Goal: Task Accomplishment & Management: Manage account settings

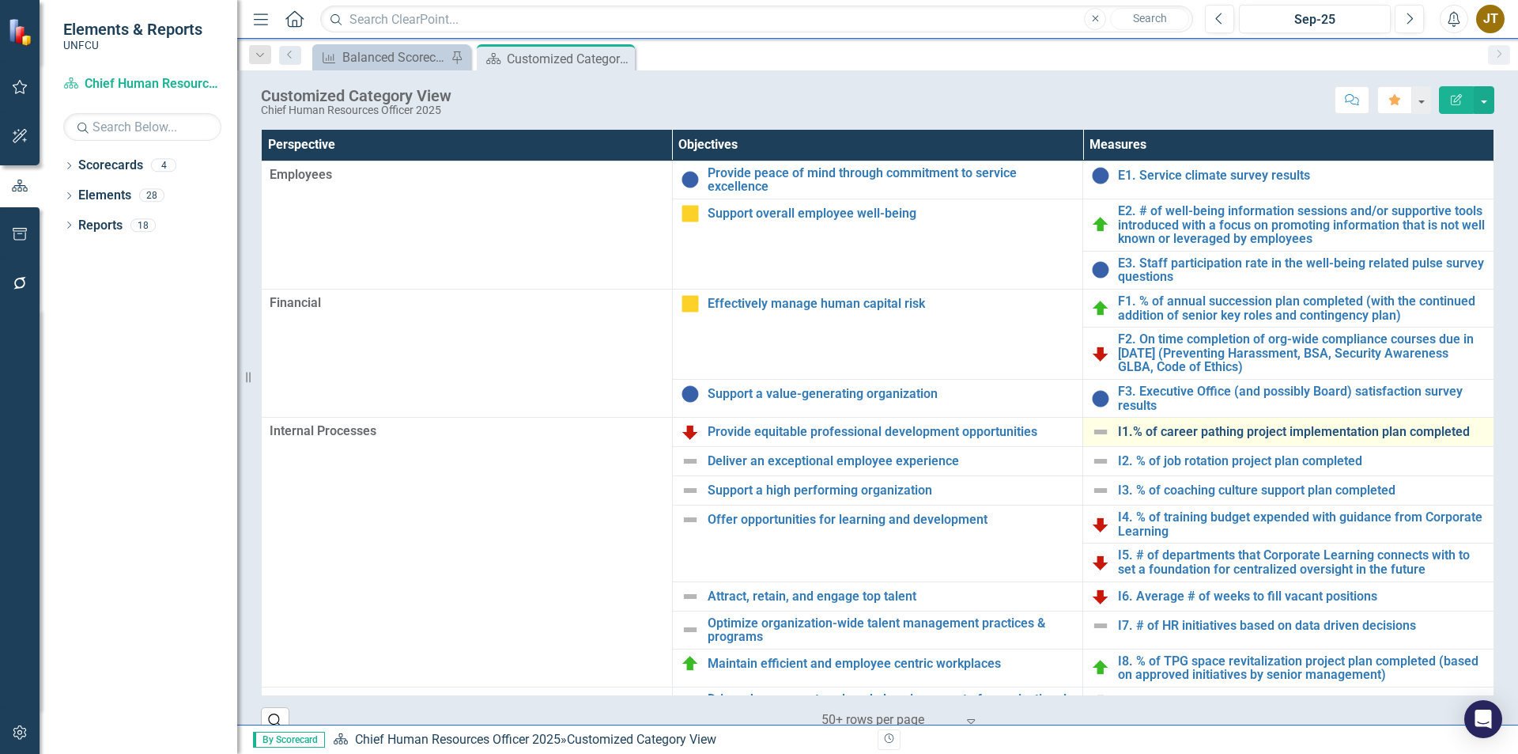
click at [1136, 426] on link "I1.% of career pathing project implementation plan completed" at bounding box center [1302, 432] width 368 height 14
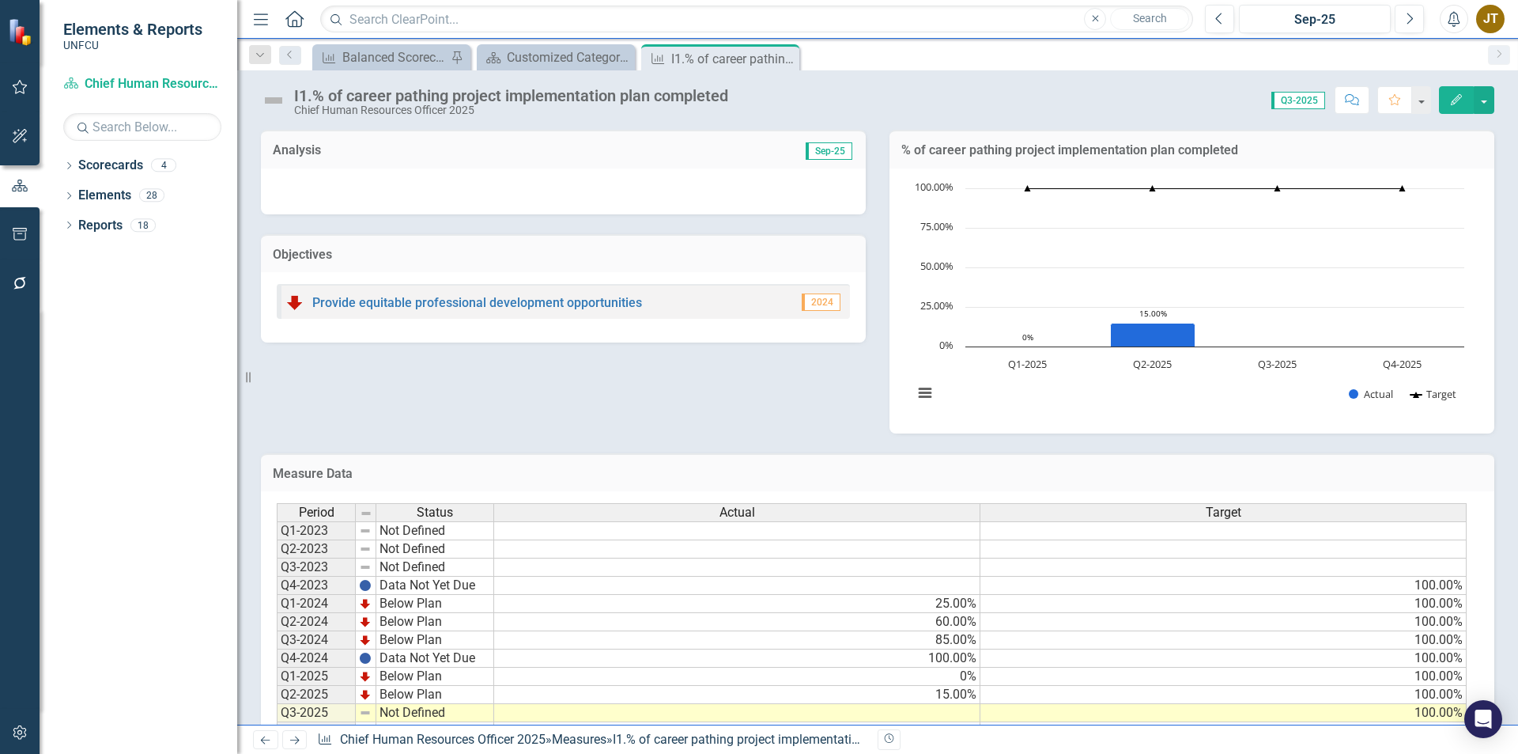
scroll to position [55, 0]
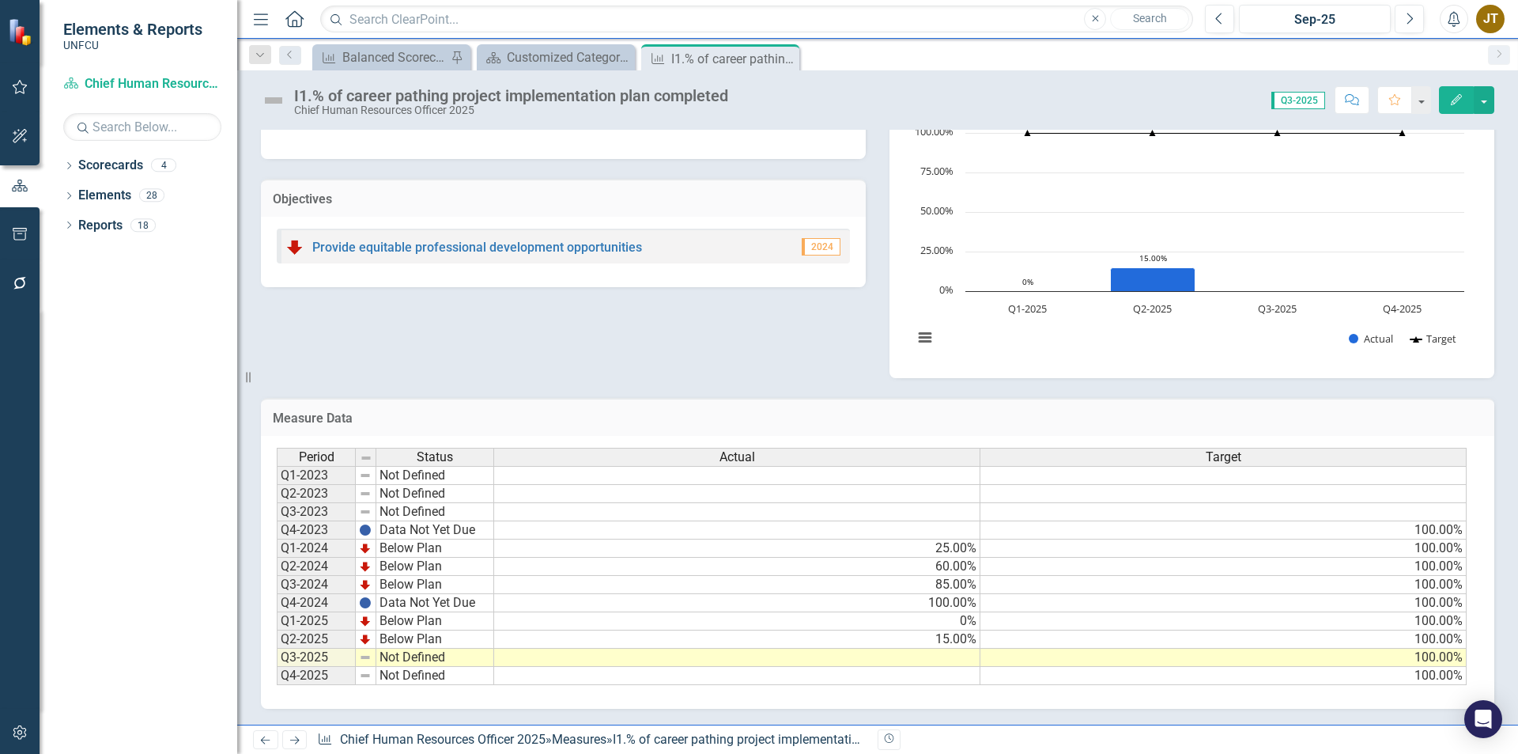
click at [941, 658] on td at bounding box center [737, 657] width 486 height 18
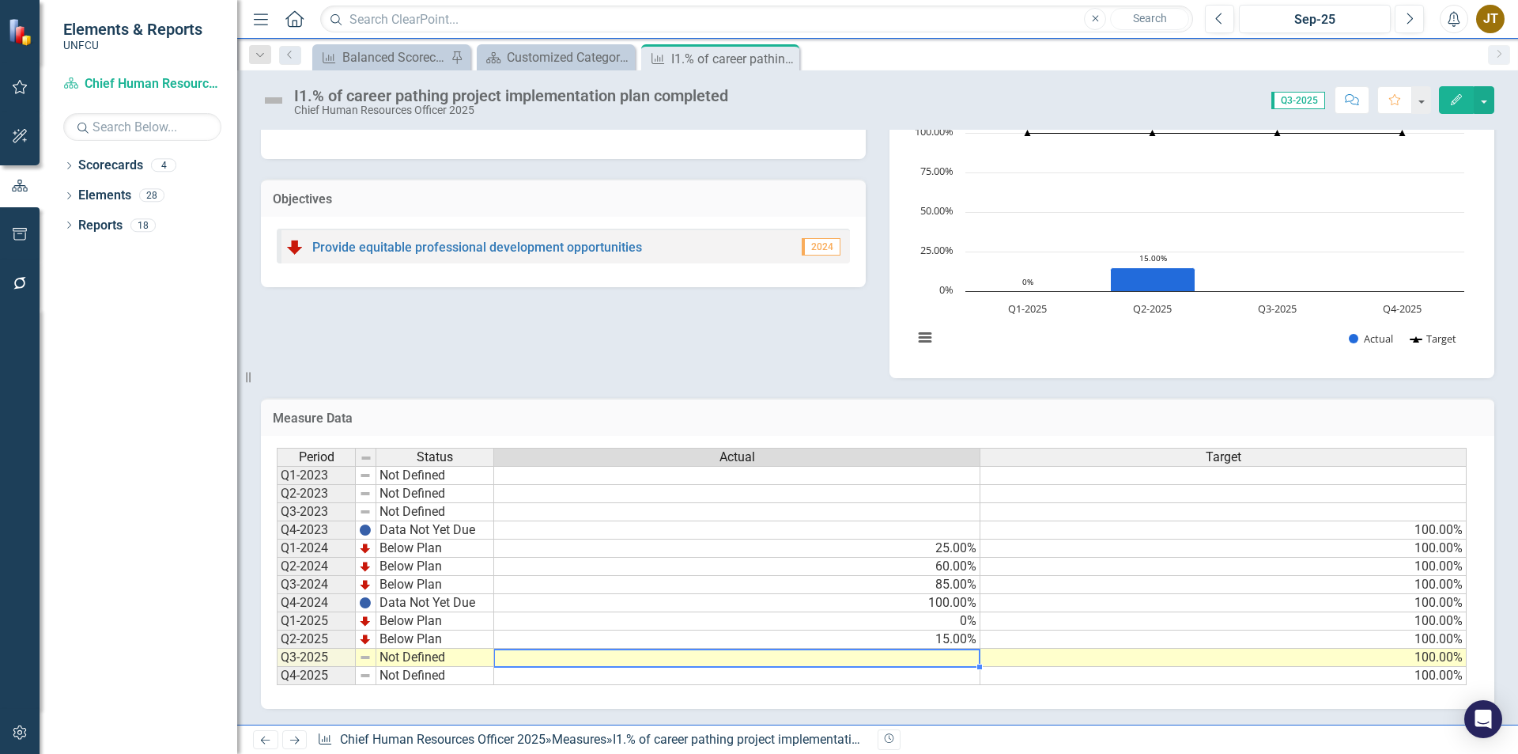
click at [941, 658] on td at bounding box center [737, 657] width 486 height 18
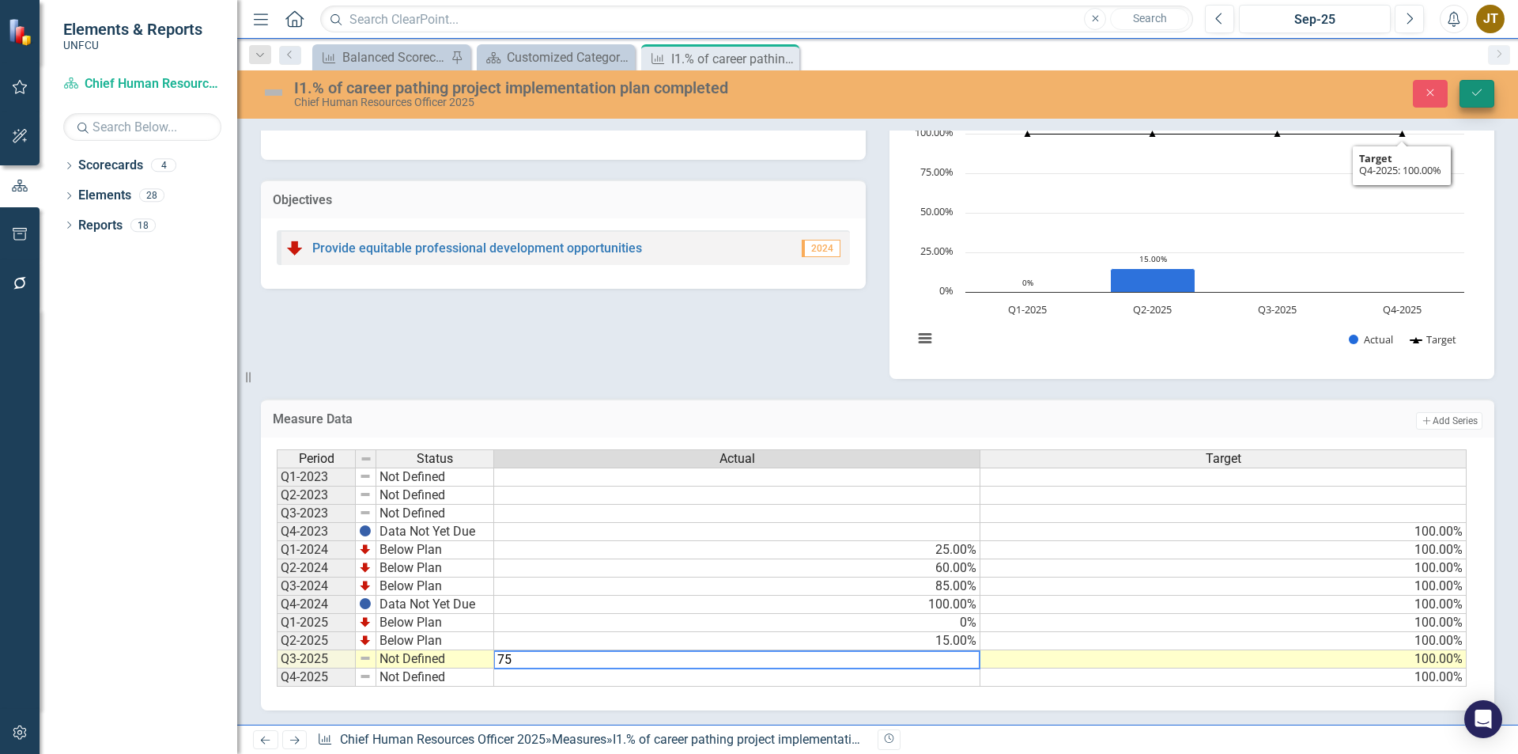
type textarea "75"
click at [1474, 99] on button "Save" at bounding box center [1477, 94] width 35 height 28
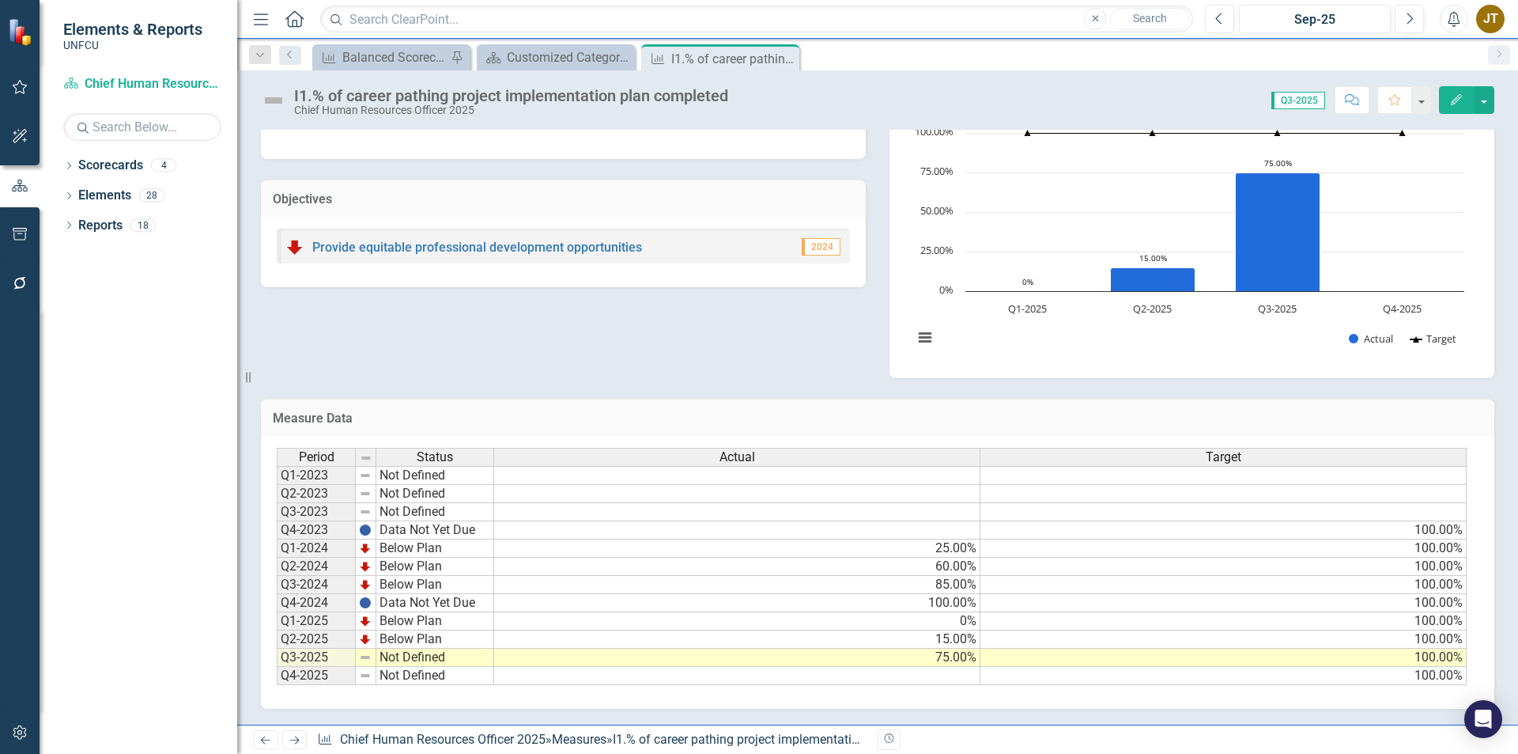
click at [396, 657] on td "Not Defined" at bounding box center [435, 657] width 118 height 18
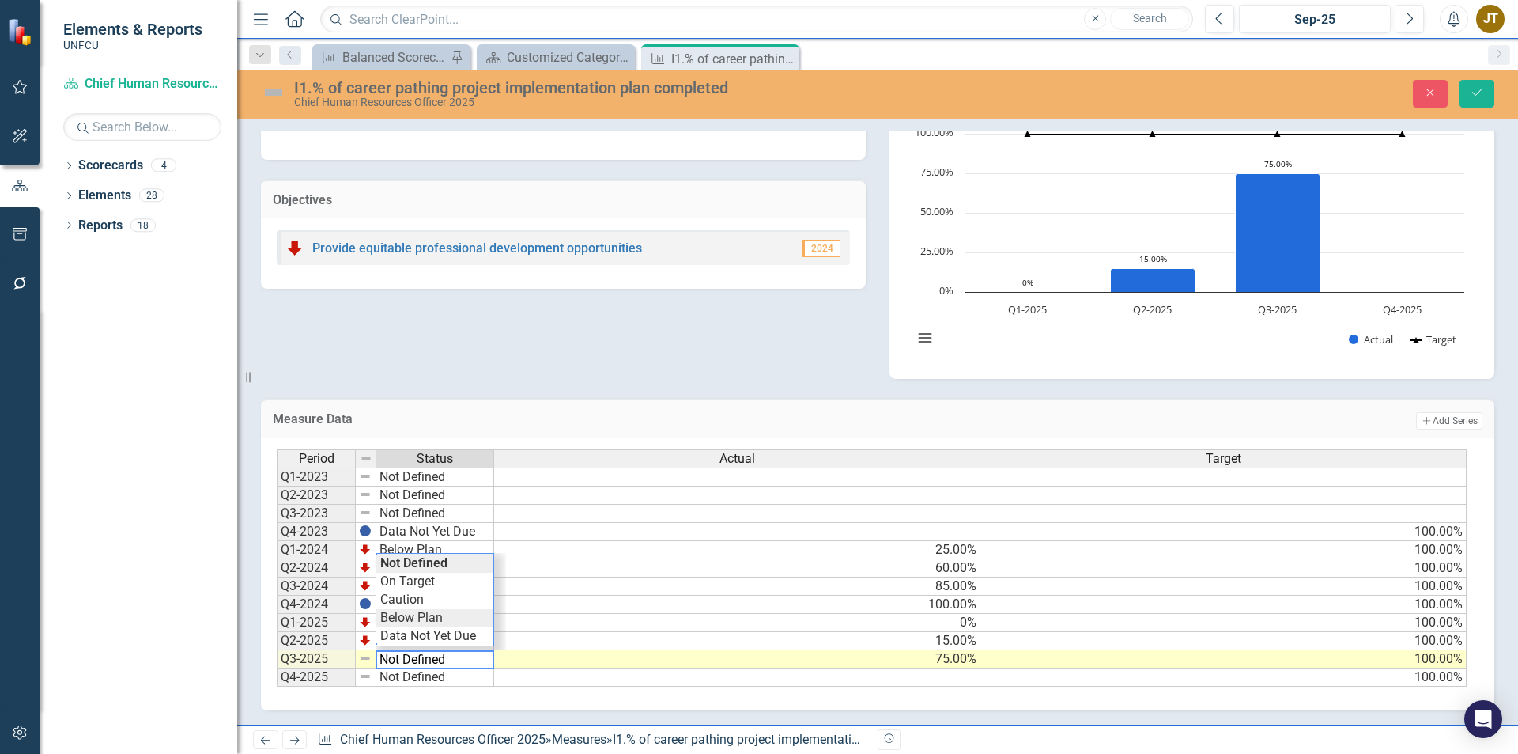
type textarea "Below Plan"
click at [434, 615] on div "Period Status Actual Target Q1-2023 Not Defined Q2-2023 Not Defined Q3-2023 Not…" at bounding box center [872, 568] width 1190 height 238
click at [1475, 95] on icon "submit" at bounding box center [1476, 92] width 9 height 6
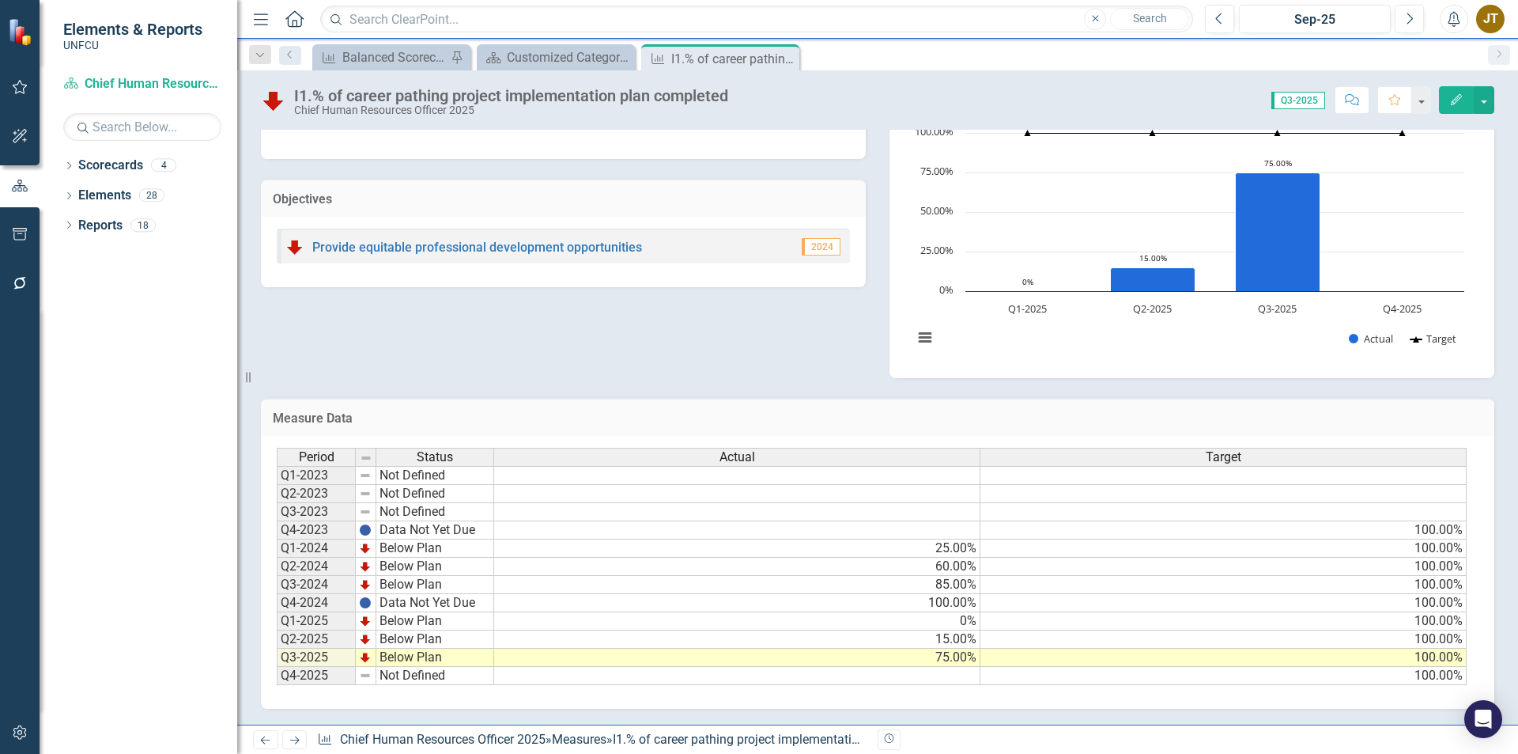
scroll to position [0, 0]
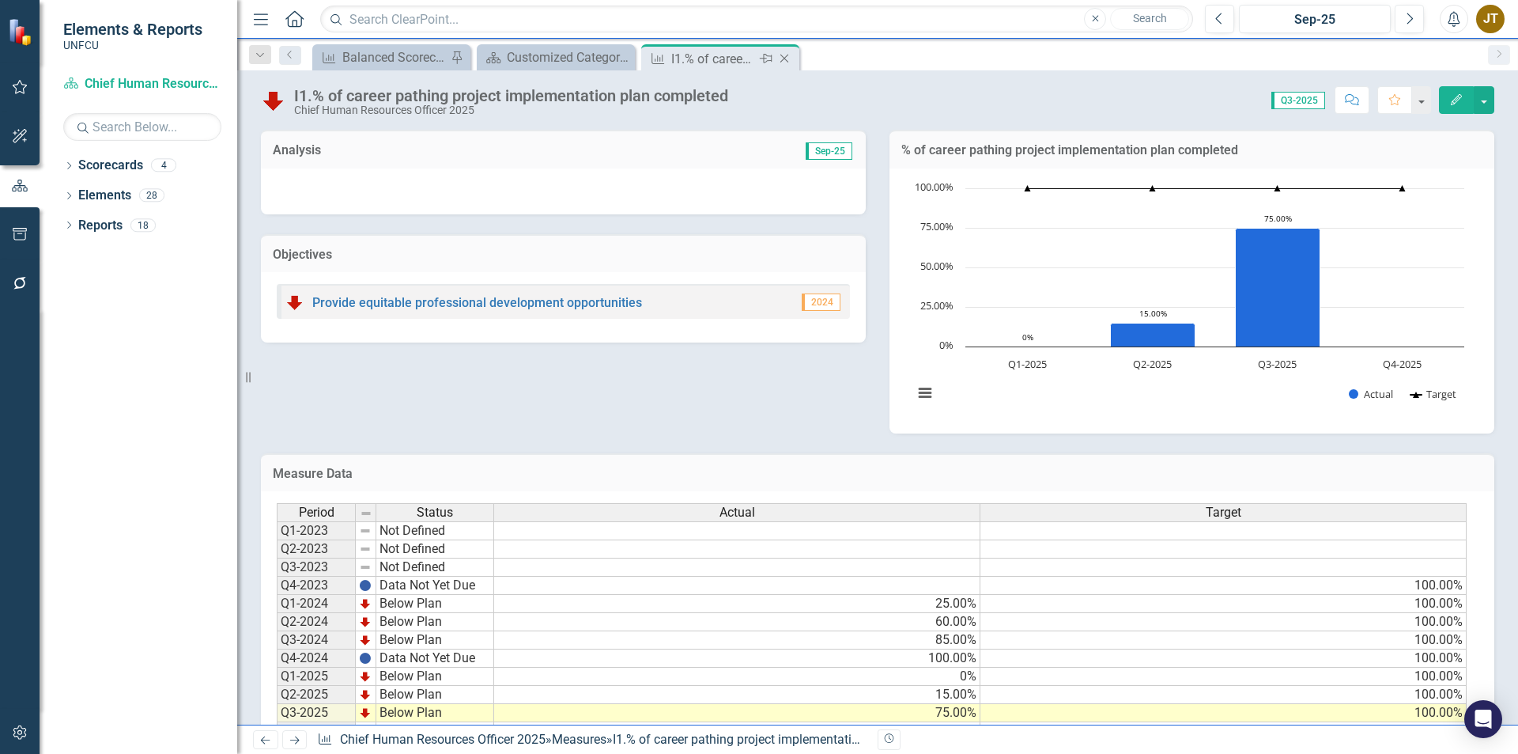
click at [780, 61] on icon "Close" at bounding box center [784, 58] width 16 height 13
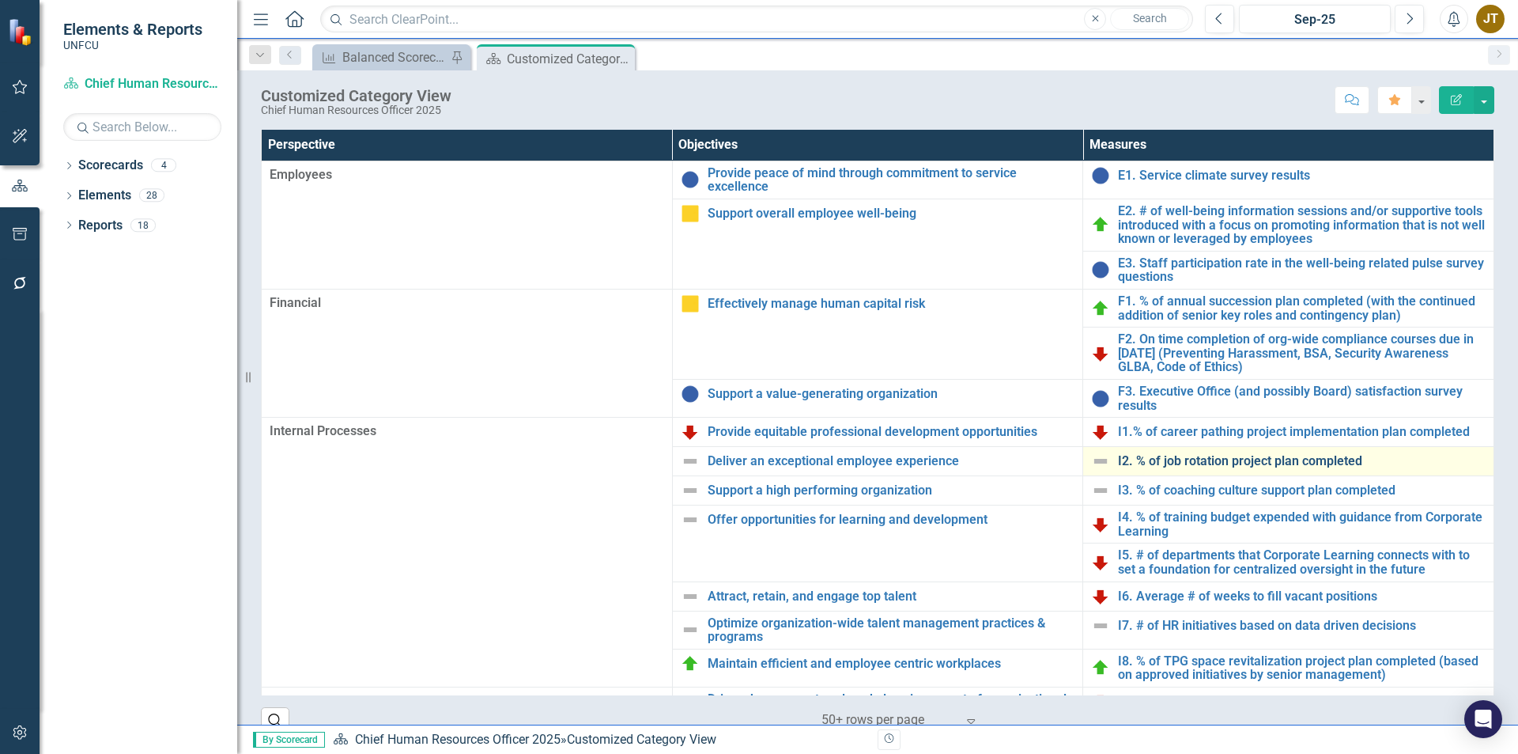
click at [1248, 460] on link "I2. % of job rotation project plan completed" at bounding box center [1302, 461] width 368 height 14
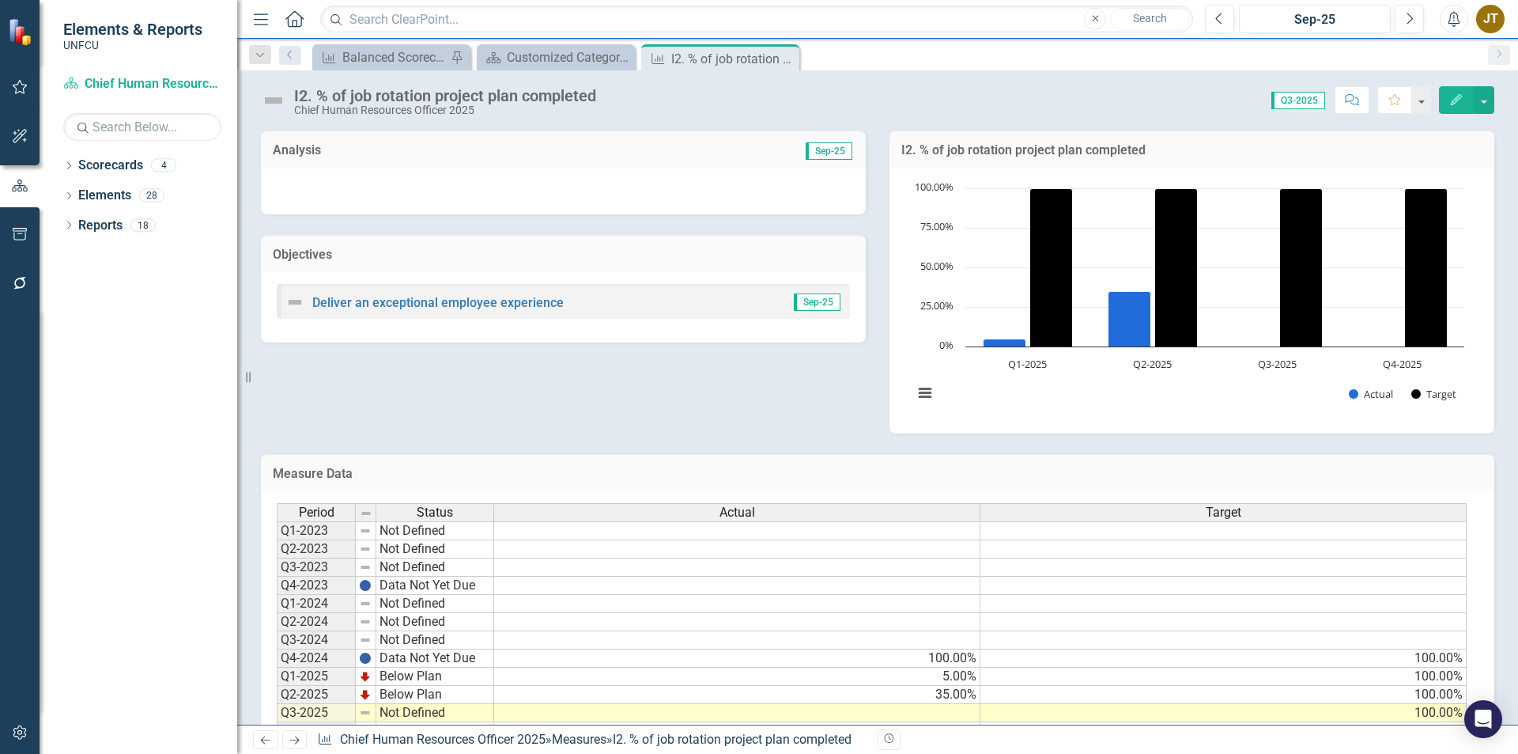
scroll to position [55, 0]
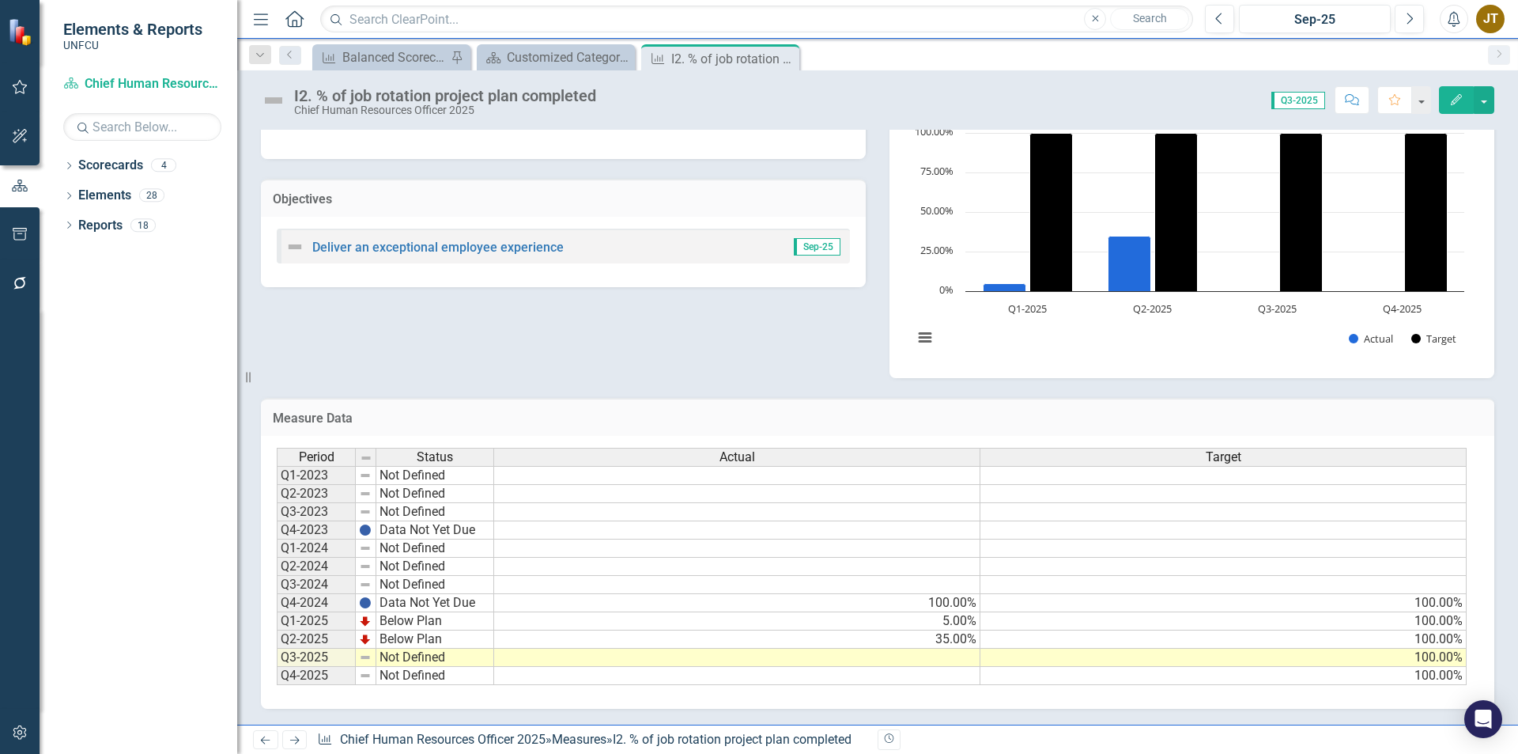
click at [947, 639] on td "35.00%" at bounding box center [737, 639] width 486 height 18
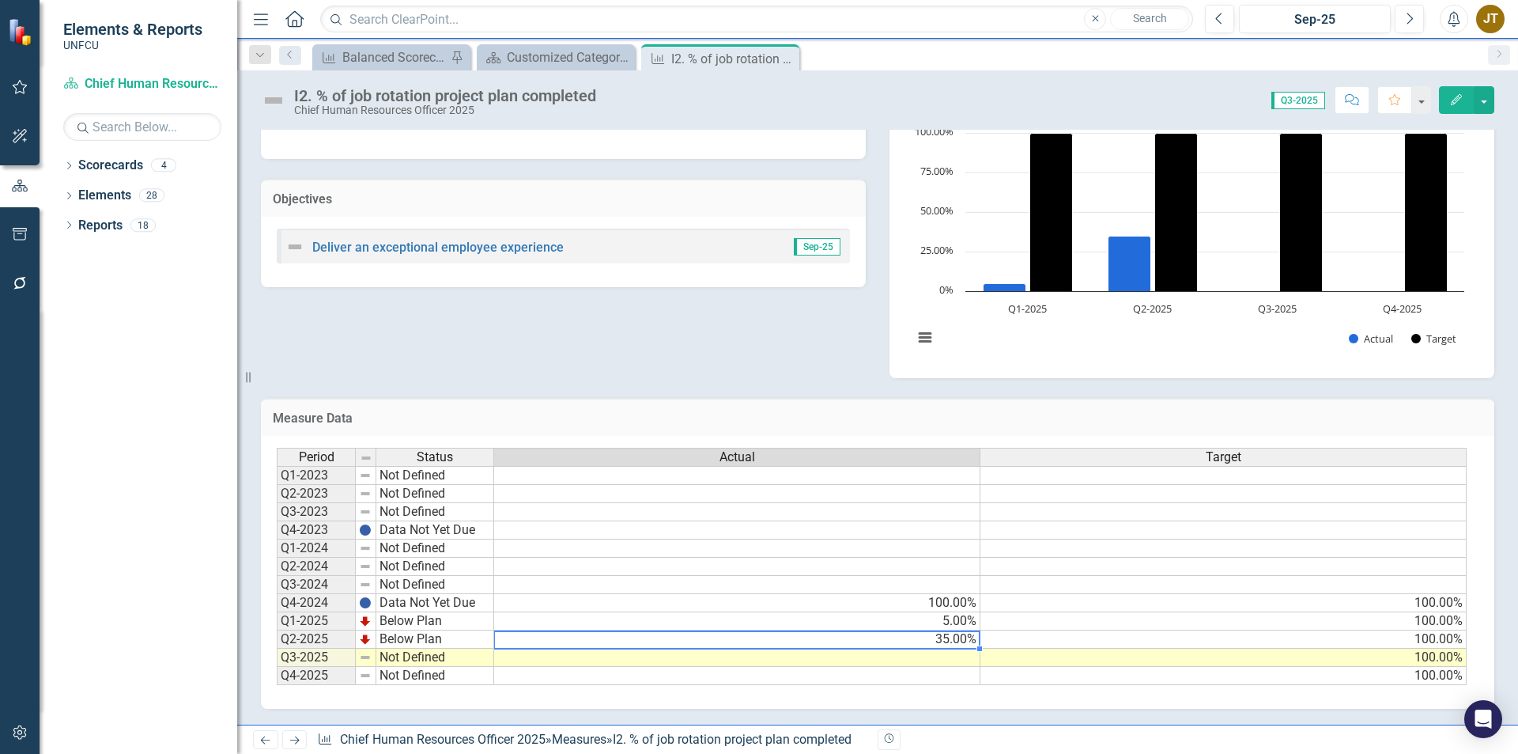
click at [947, 639] on td "35.00%" at bounding box center [737, 639] width 486 height 18
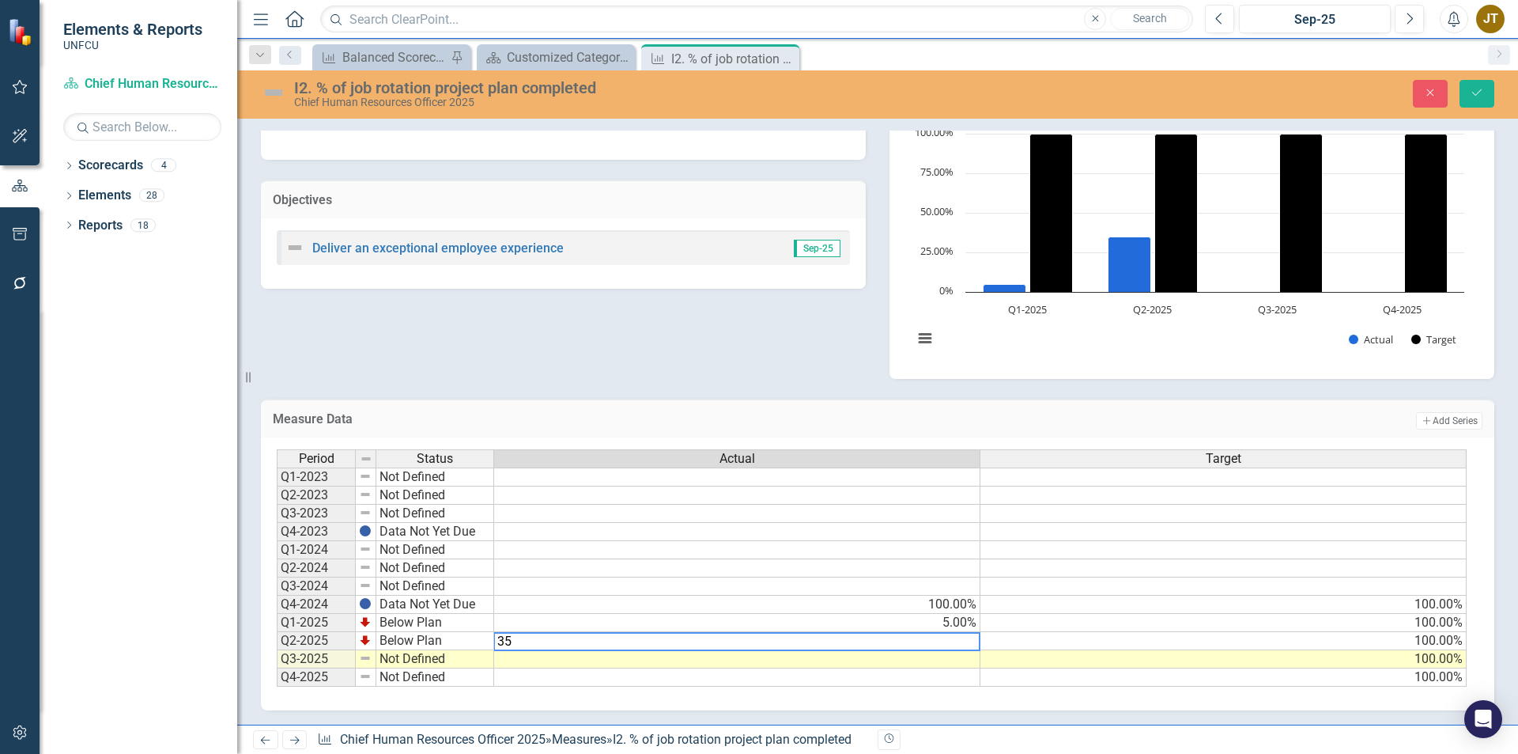
type textarea "3"
type textarea "40"
click at [277, 667] on div "Period Status Actual Target Q1-2023 Not Defined Q2-2023 Not Defined Q3-2023 Not…" at bounding box center [277, 567] width 0 height 237
click at [947, 667] on div at bounding box center [736, 668] width 486 height 2
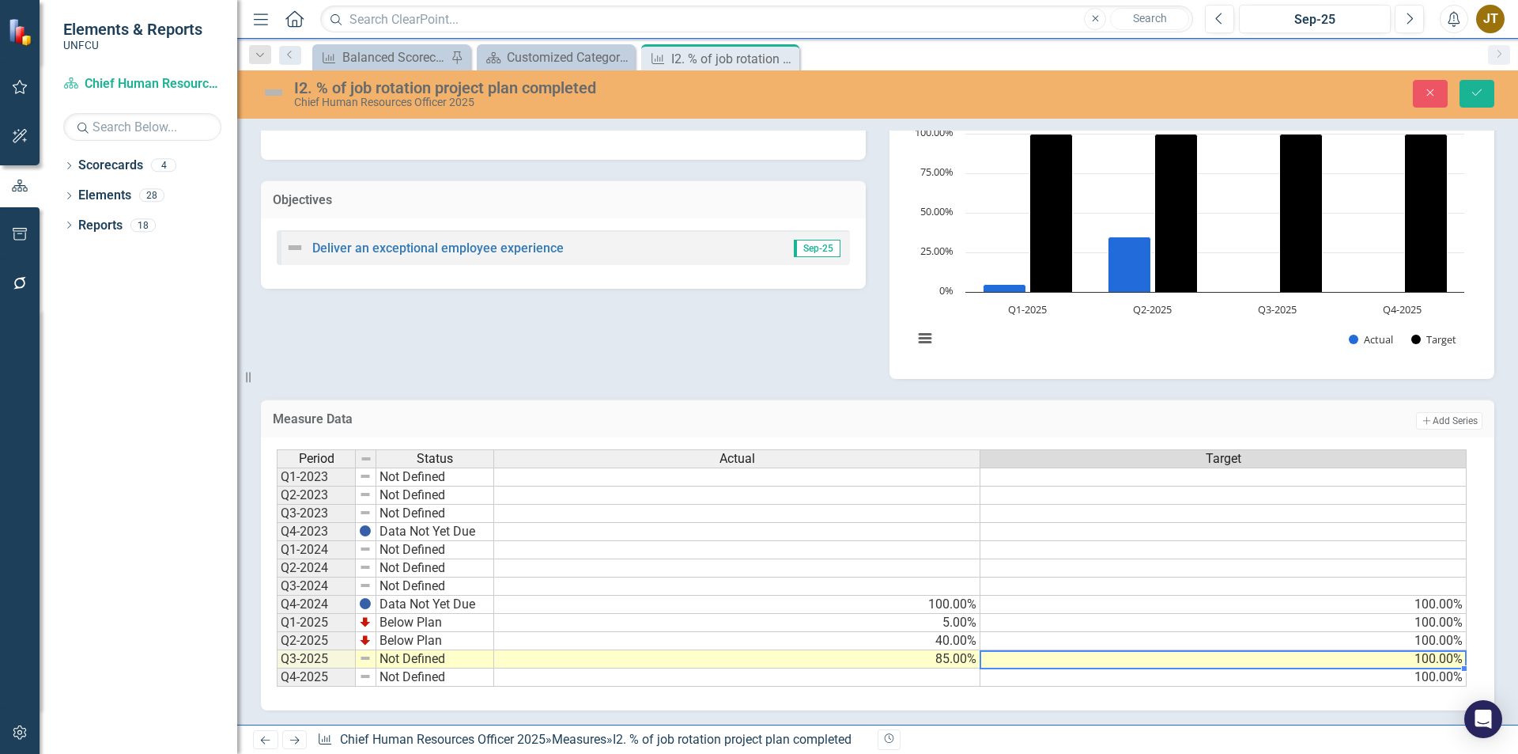
type textarea "100"
click at [1075, 660] on td "100.00%" at bounding box center [1223, 659] width 486 height 18
click at [436, 656] on td "Not Defined" at bounding box center [435, 659] width 118 height 18
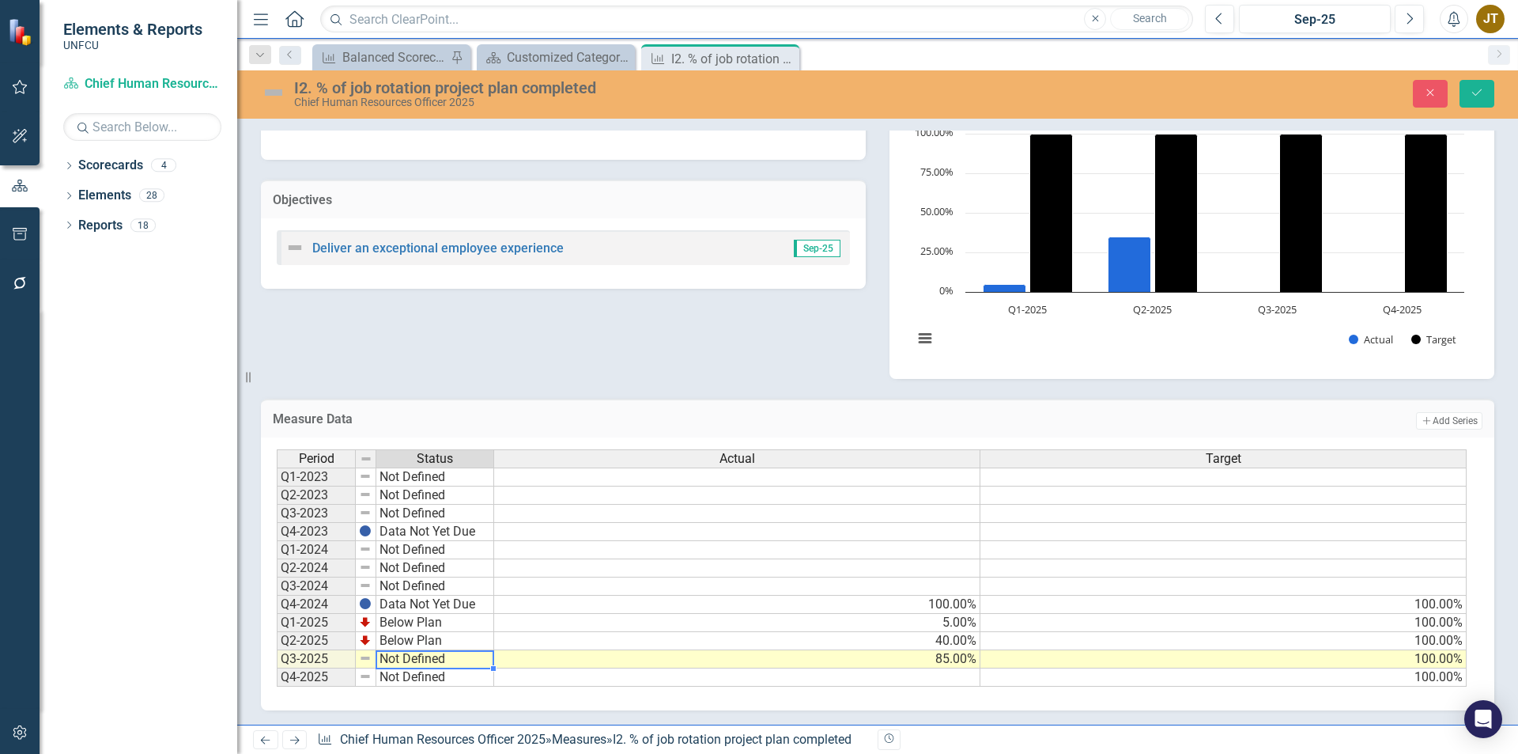
click at [436, 656] on td "Not Defined" at bounding box center [435, 659] width 118 height 18
type textarea "Below Plan"
click at [437, 620] on div "Period Status Actual Target Q1-2023 Not Defined Q2-2023 Not Defined Q3-2023 Not…" at bounding box center [872, 568] width 1190 height 238
click at [1474, 82] on button "Save" at bounding box center [1477, 94] width 35 height 28
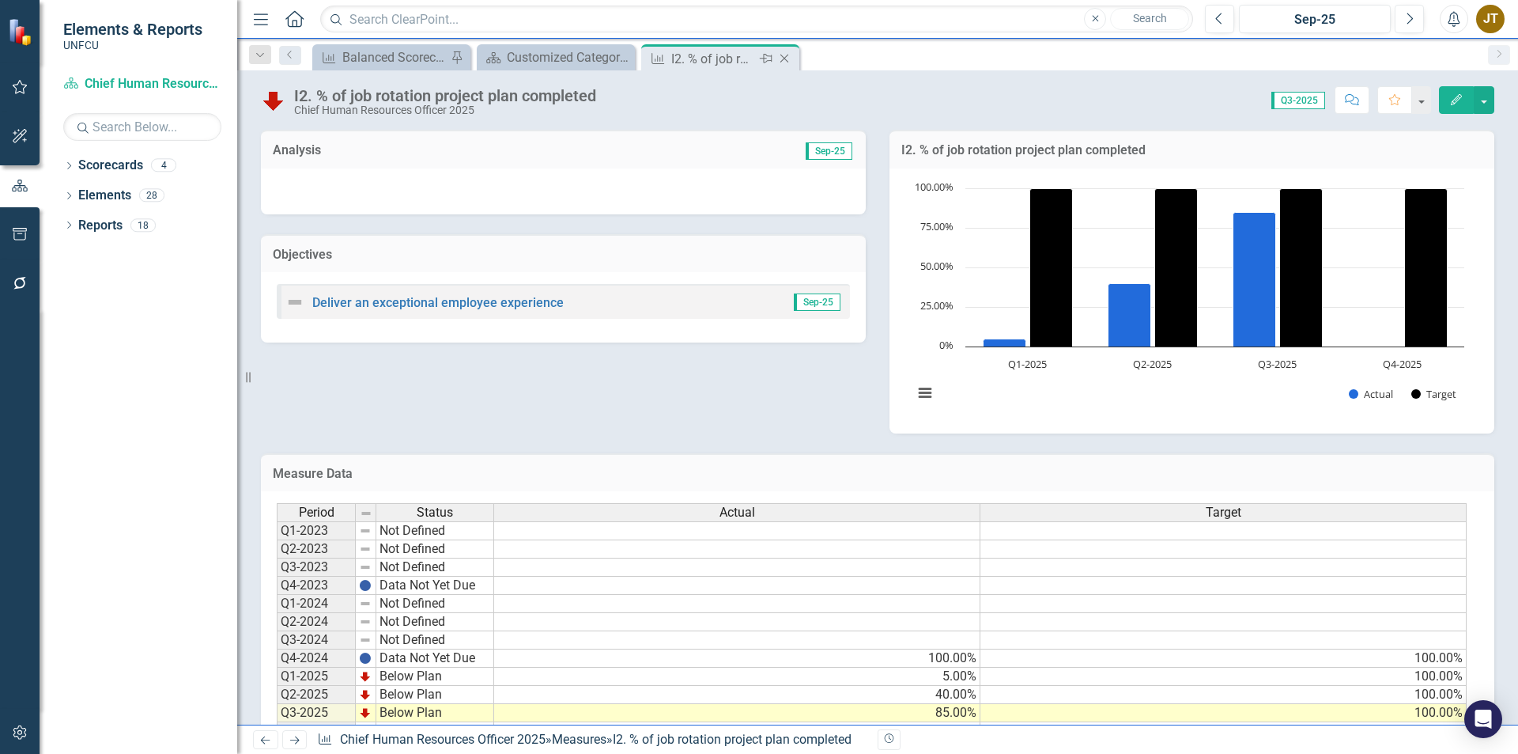
click at [787, 59] on icon "Close" at bounding box center [784, 58] width 16 height 13
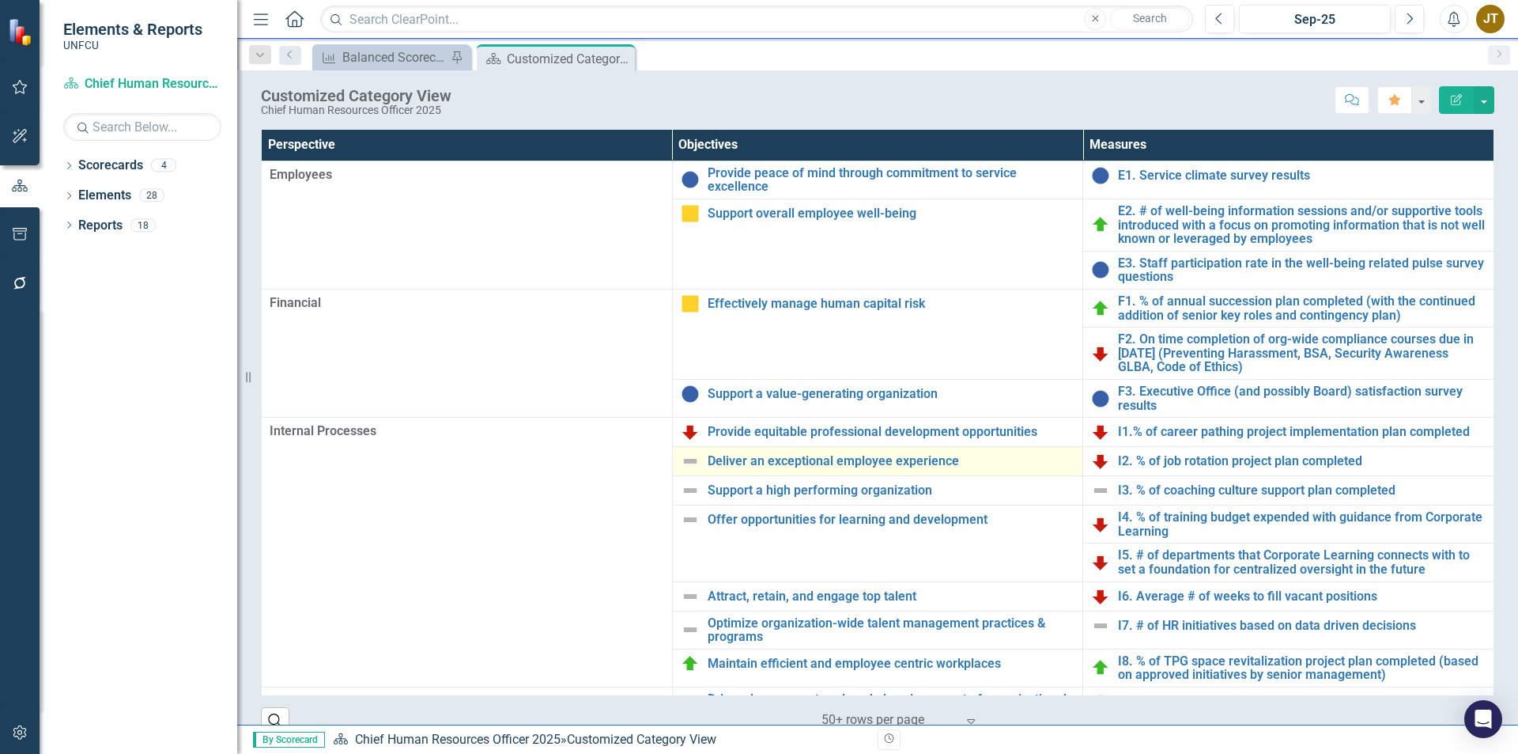
click at [696, 463] on img at bounding box center [690, 460] width 19 height 19
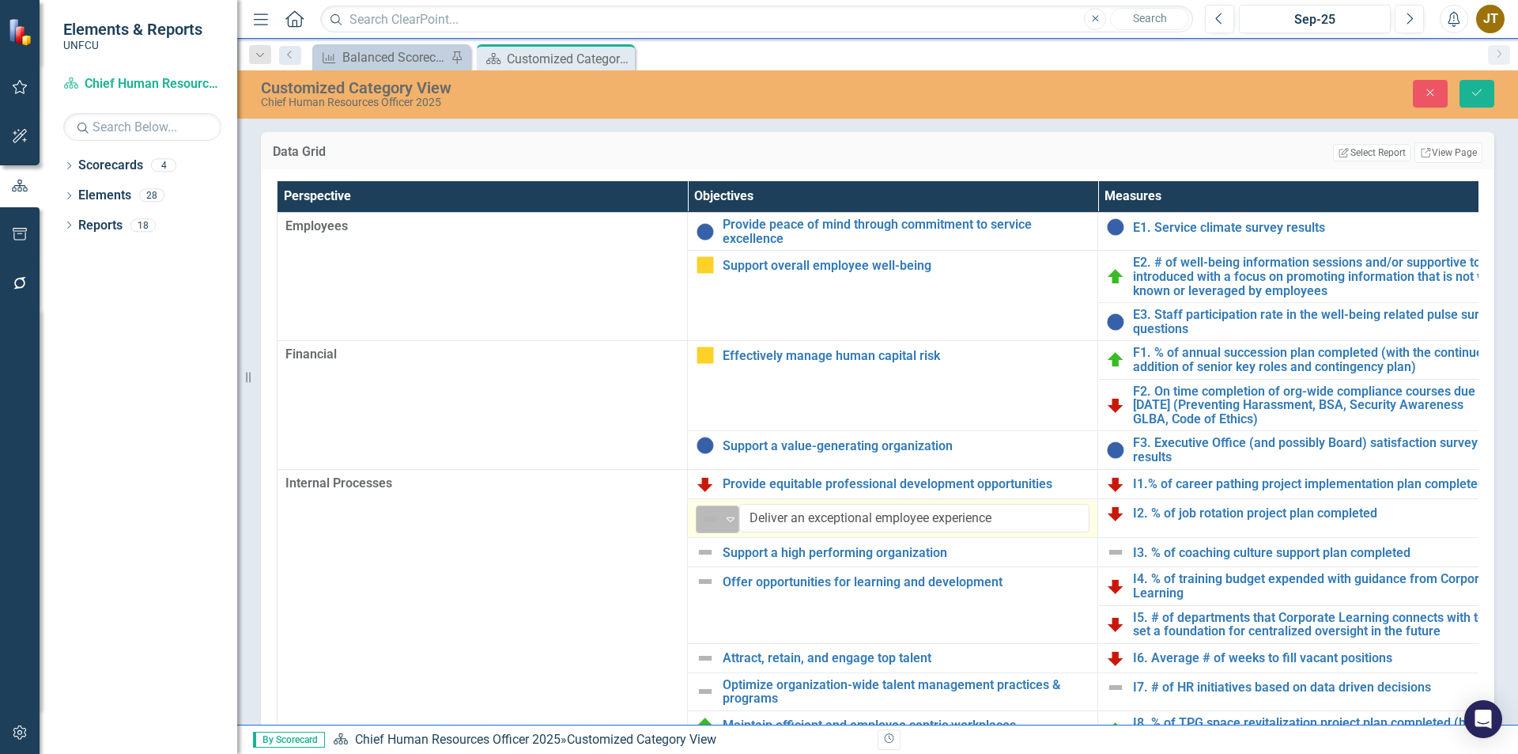
click at [716, 514] on img at bounding box center [710, 518] width 19 height 19
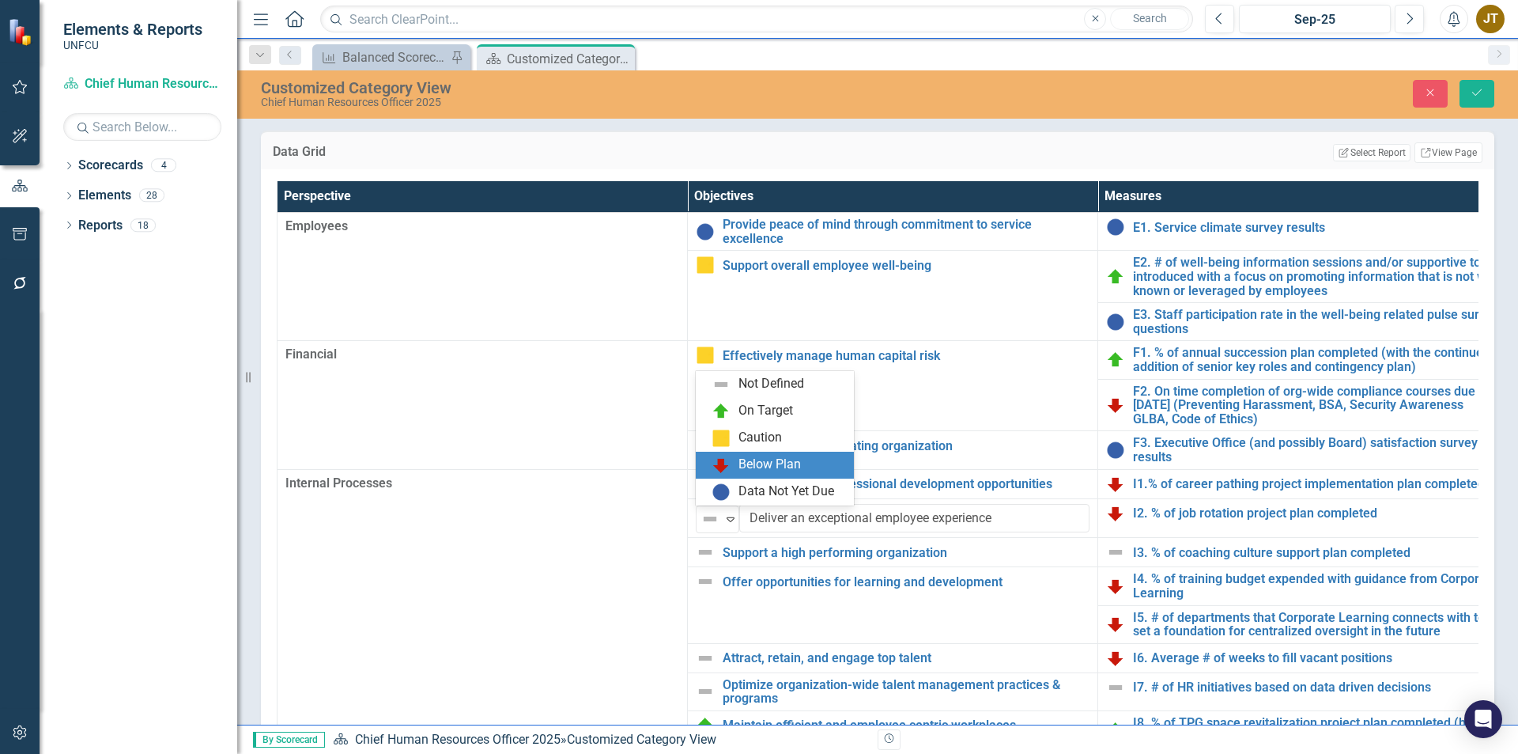
click at [735, 477] on div "Below Plan" at bounding box center [775, 464] width 158 height 27
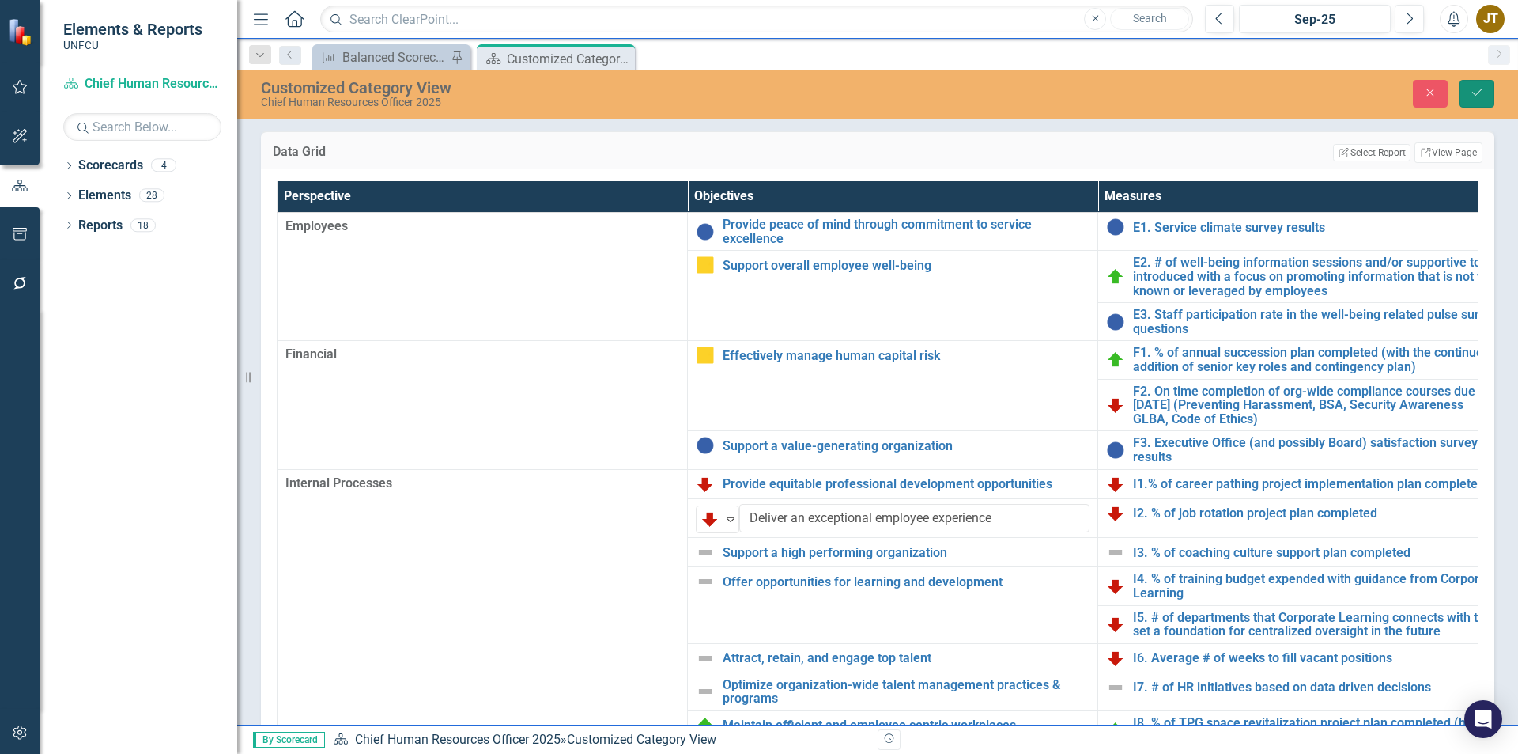
click at [1476, 96] on icon "Save" at bounding box center [1477, 92] width 14 height 11
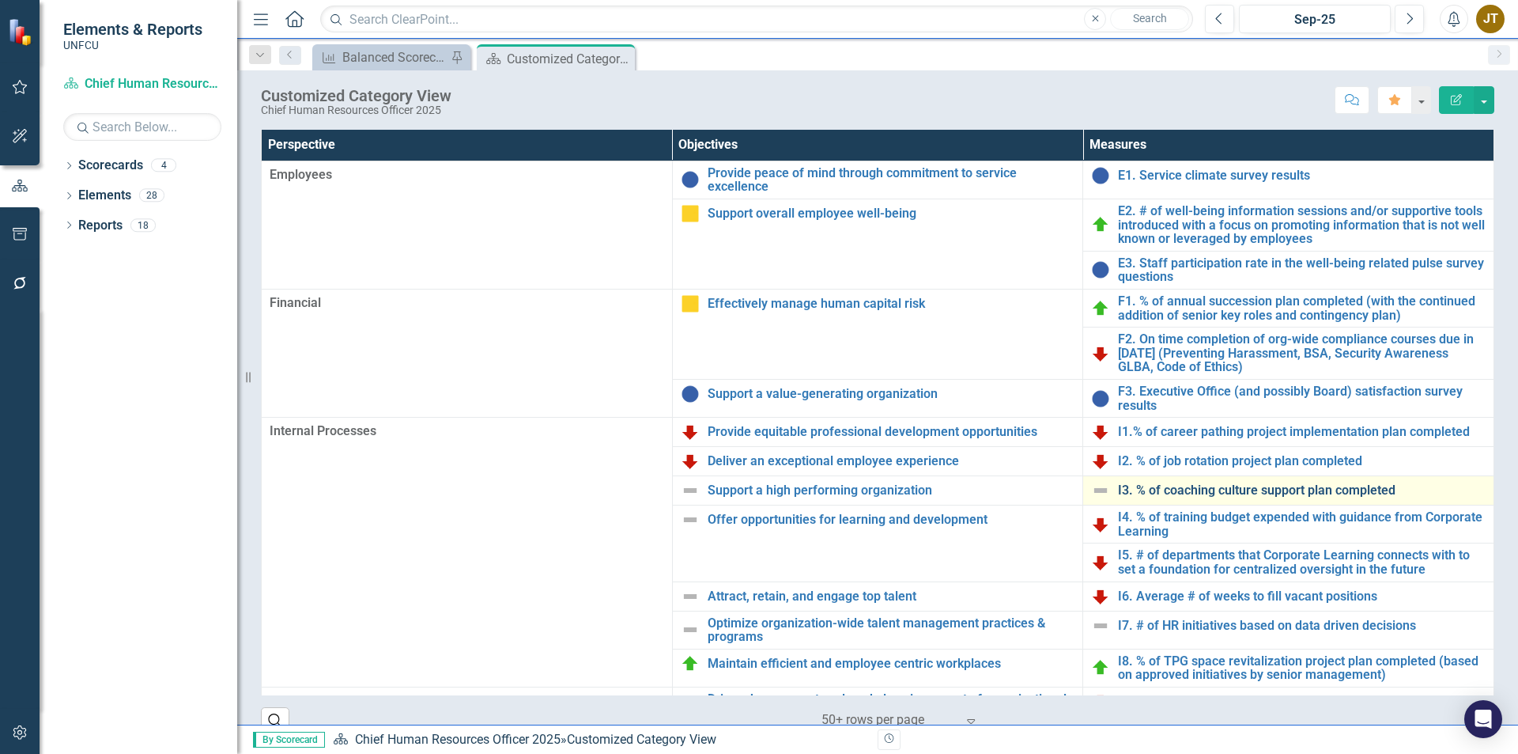
click at [1127, 487] on link "I3. % of coaching culture support plan completed" at bounding box center [1302, 490] width 368 height 14
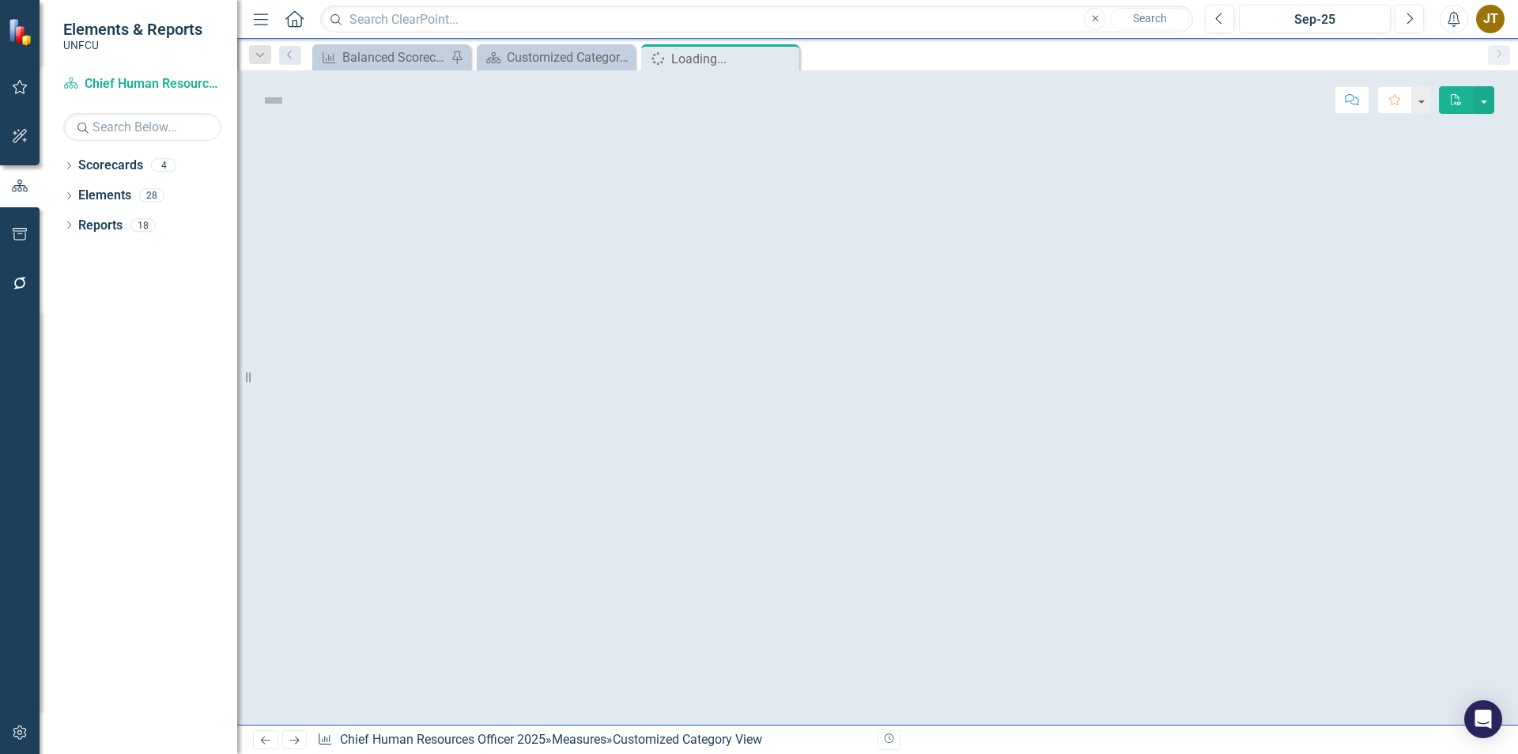
click at [1127, 487] on div at bounding box center [877, 427] width 1281 height 595
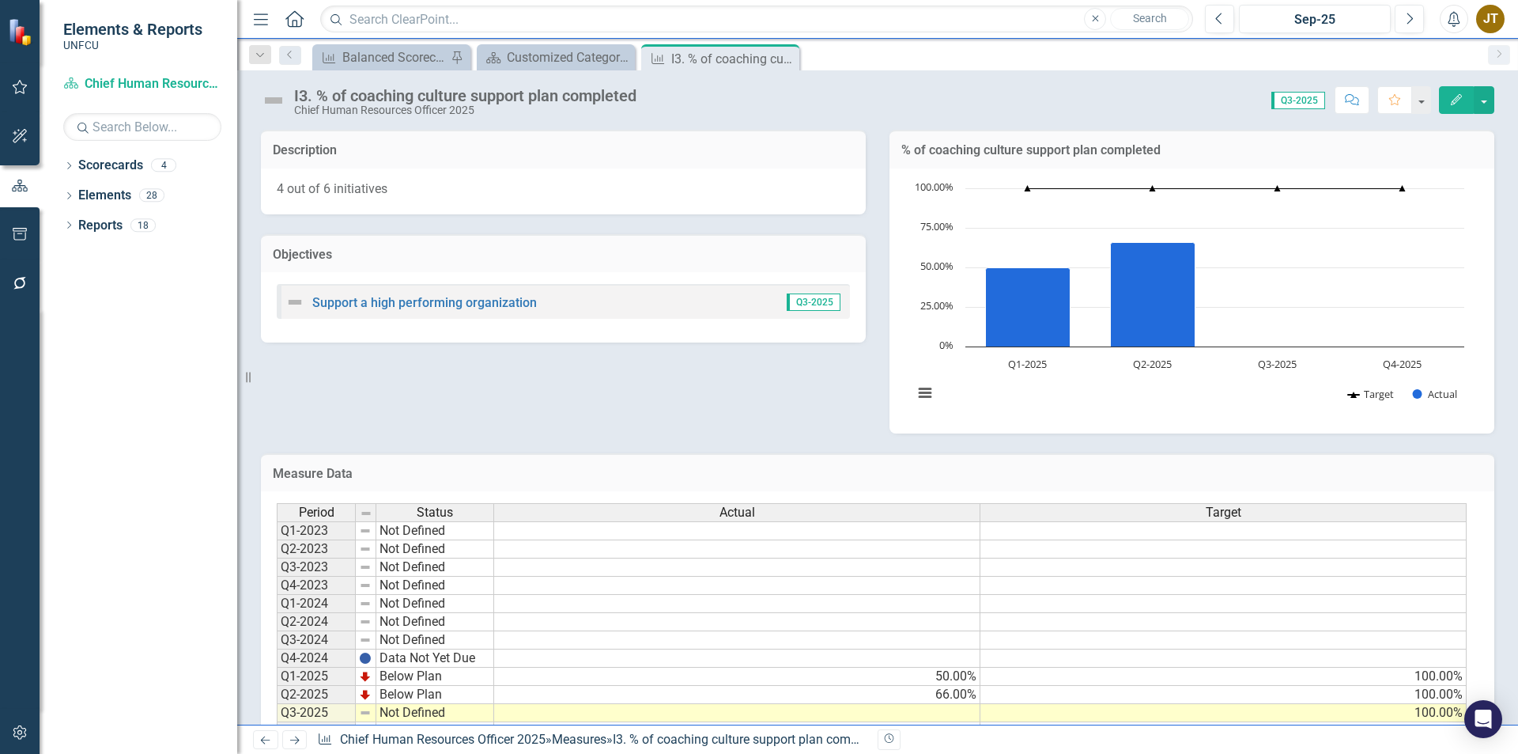
scroll to position [55, 0]
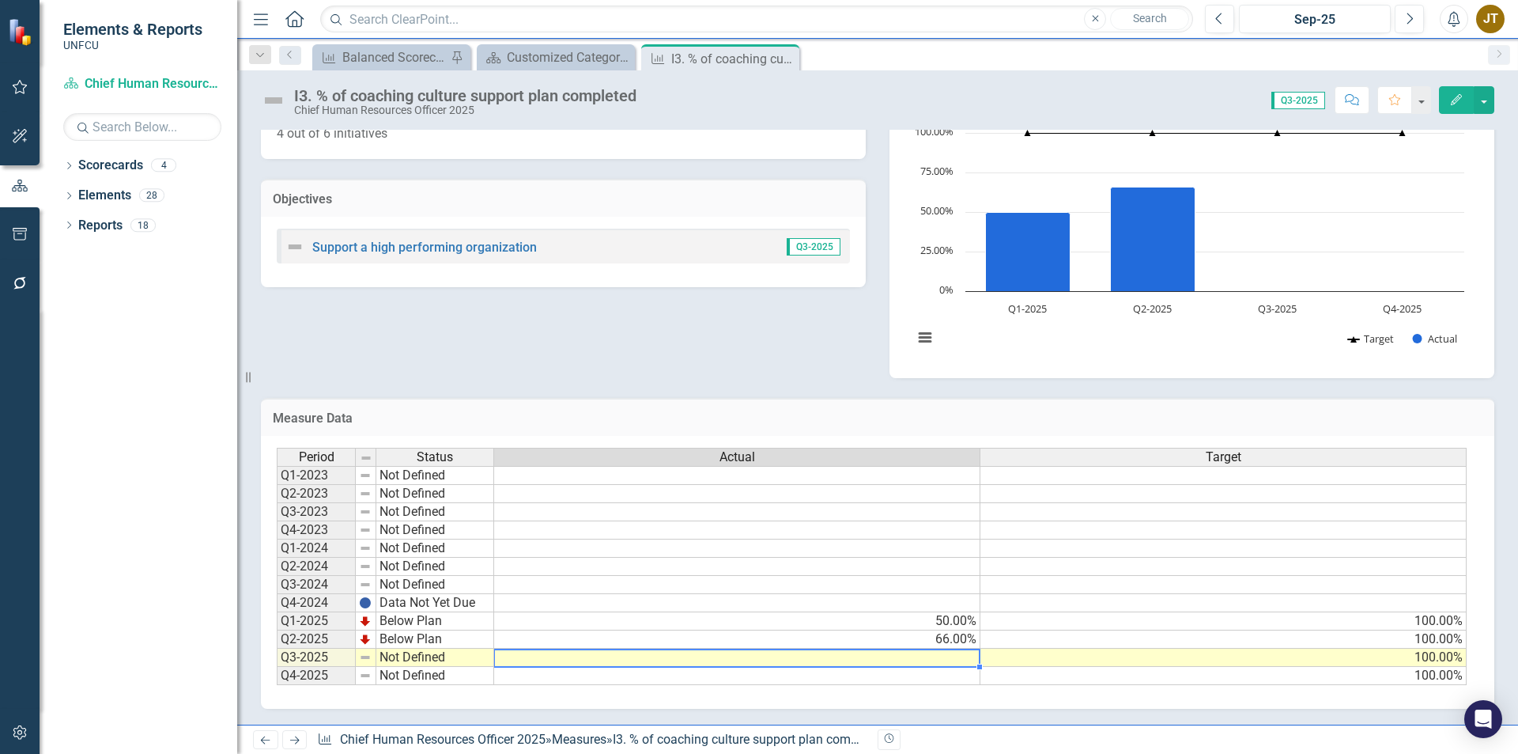
click at [941, 653] on td at bounding box center [737, 657] width 486 height 18
click at [942, 653] on td at bounding box center [737, 657] width 486 height 18
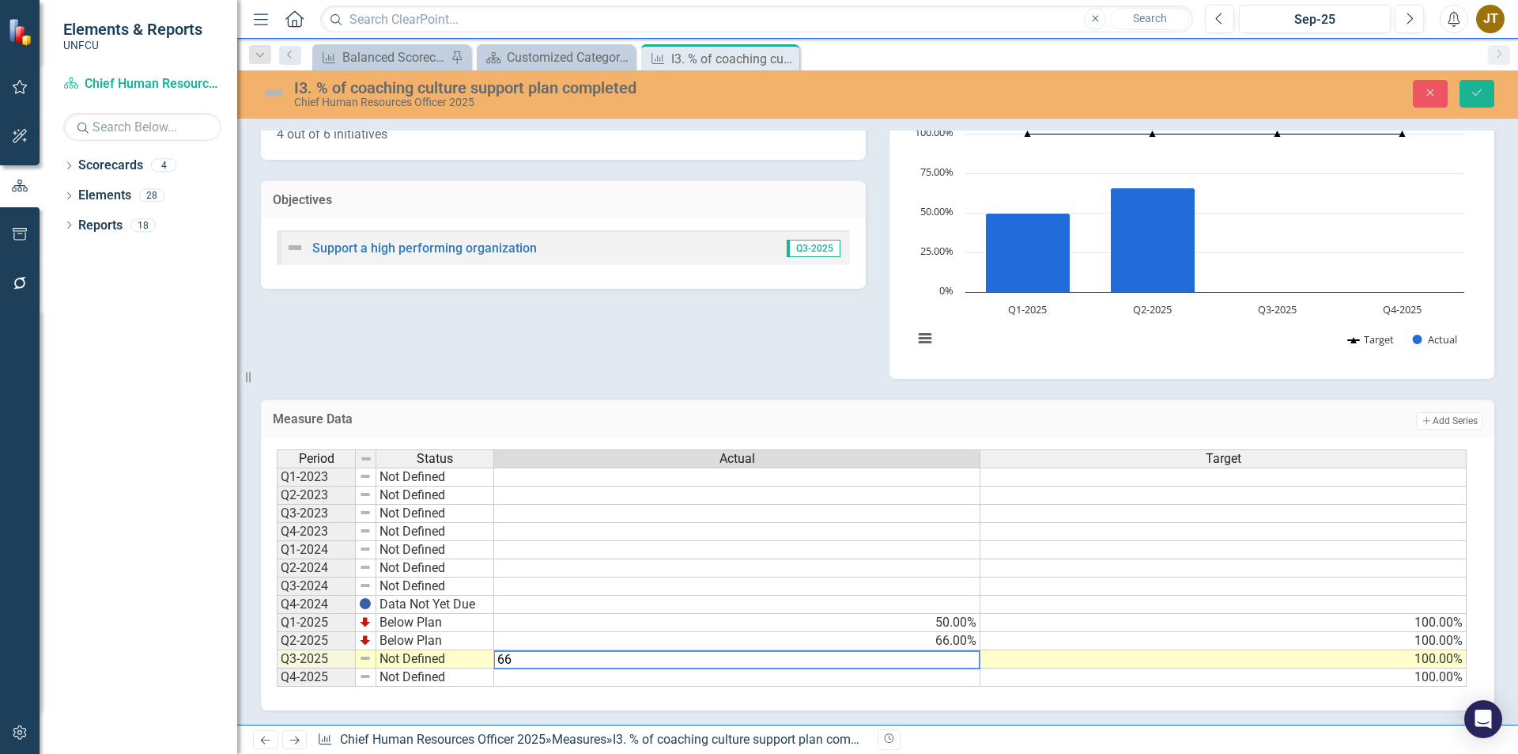
type textarea "66"
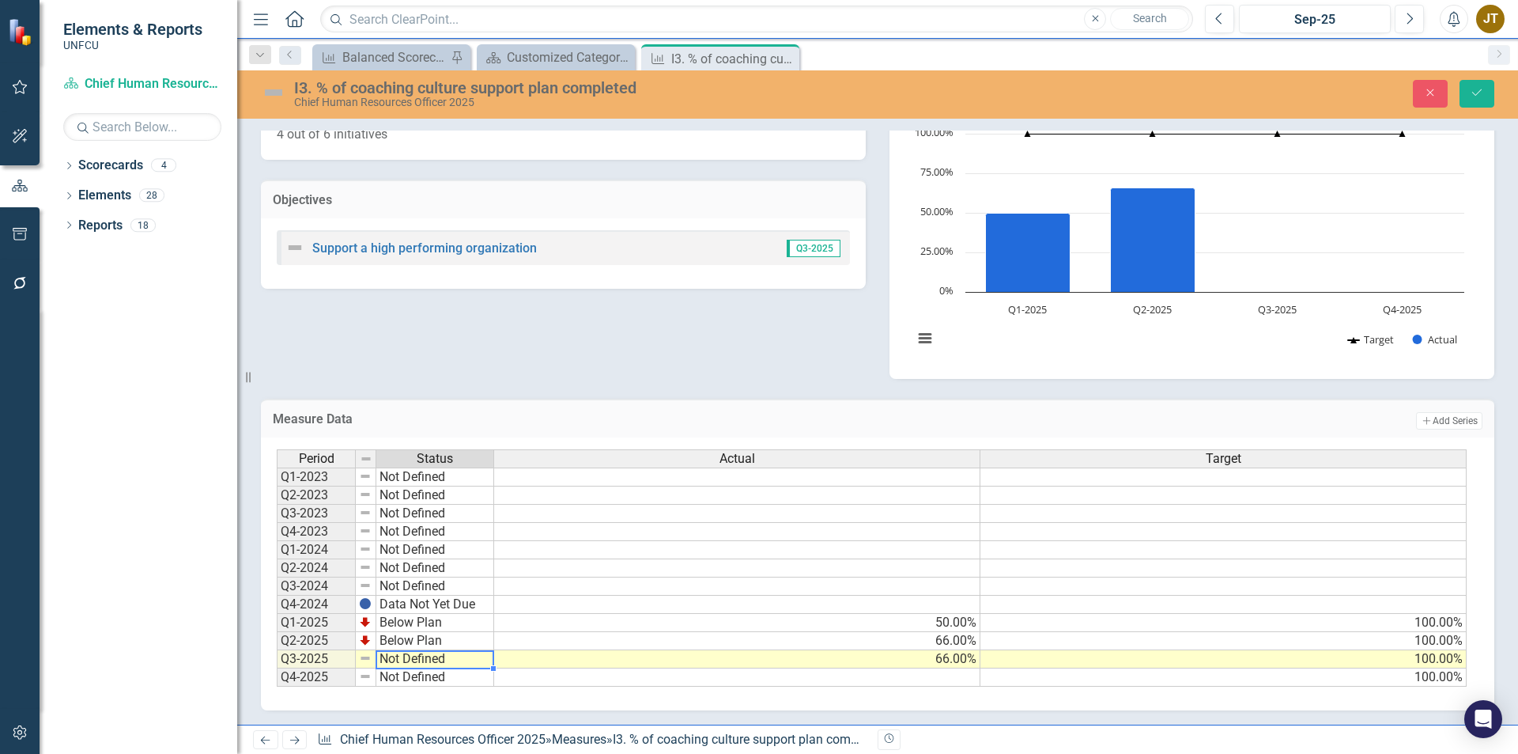
click at [414, 660] on td "Not Defined" at bounding box center [435, 659] width 118 height 18
type textarea "Below Plan"
click at [422, 621] on div "Period Status Actual Target Q1-2023 Not Defined Q2-2023 Not Defined Q3-2023 Not…" at bounding box center [872, 568] width 1190 height 238
click at [1471, 89] on icon "Save" at bounding box center [1477, 92] width 14 height 11
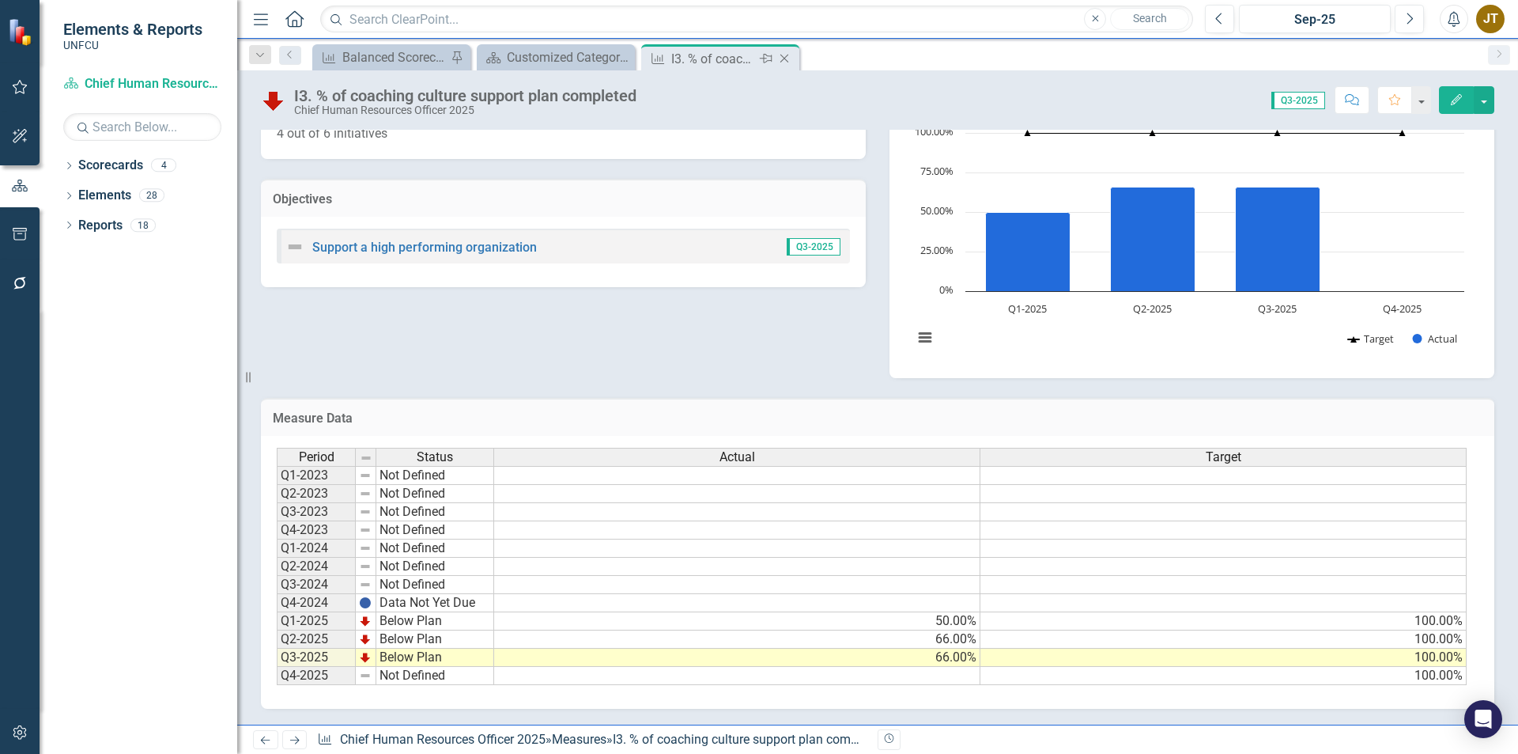
click at [783, 59] on icon "Close" at bounding box center [784, 58] width 16 height 13
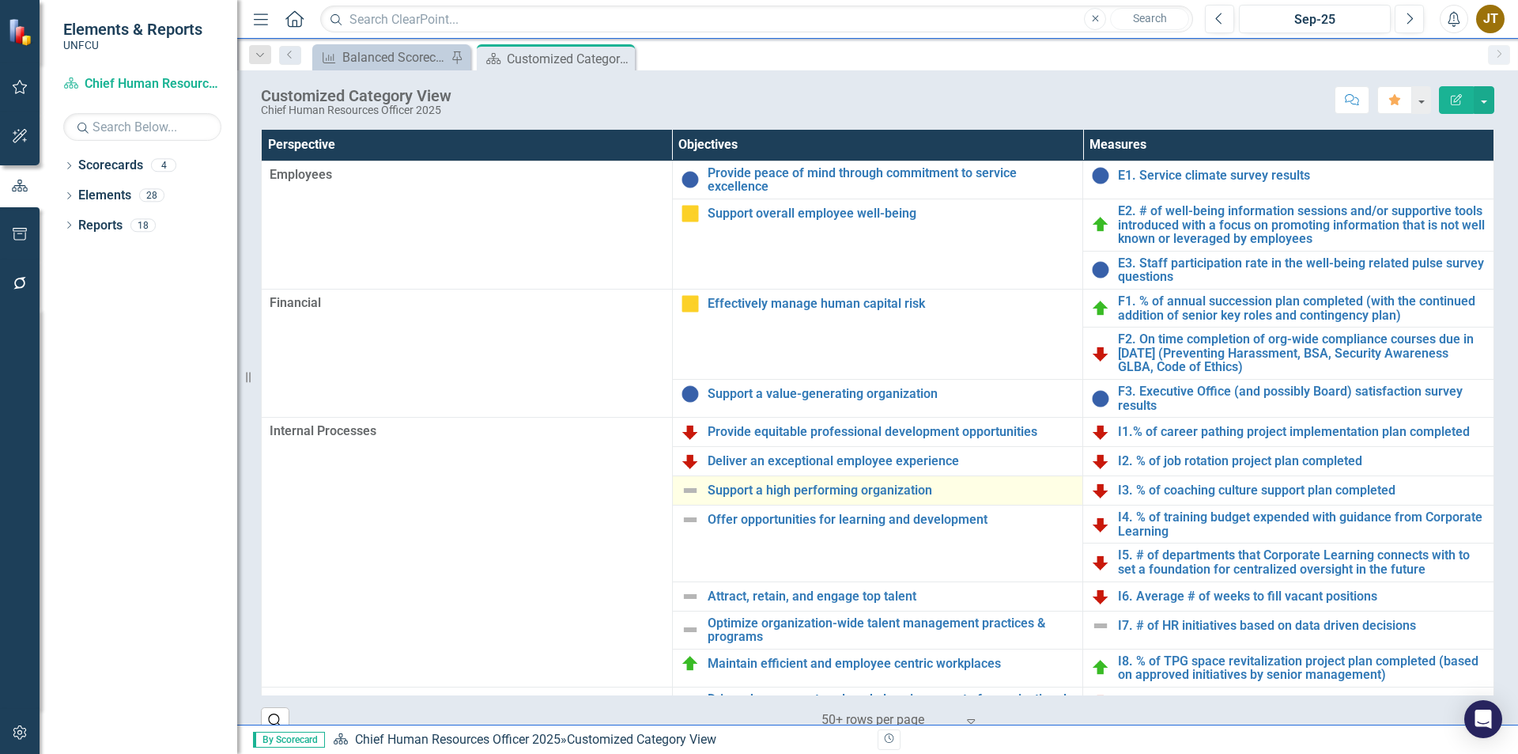
click at [686, 487] on img at bounding box center [690, 490] width 19 height 19
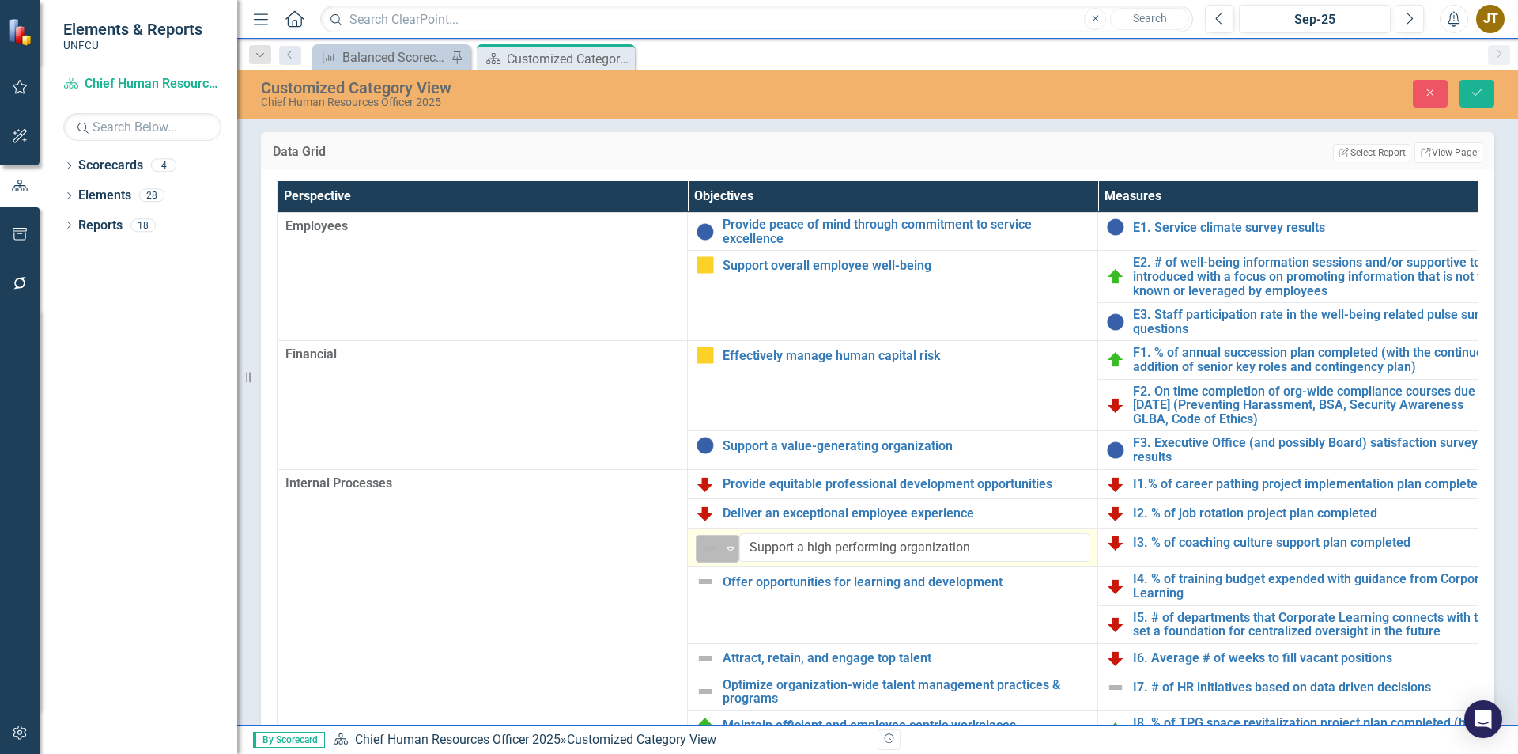
click at [706, 541] on img at bounding box center [710, 547] width 19 height 19
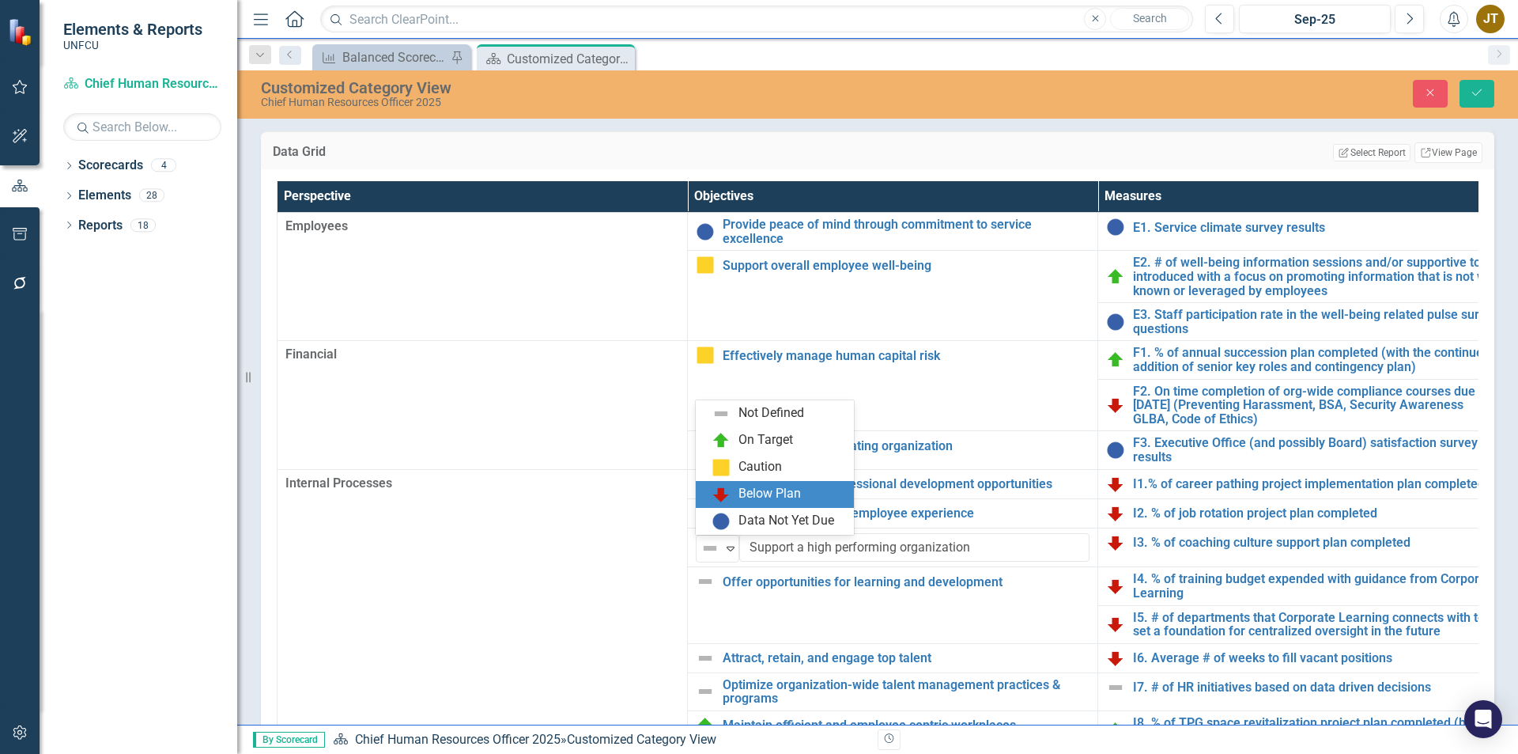
click at [731, 492] on div "Below Plan" at bounding box center [778, 494] width 133 height 19
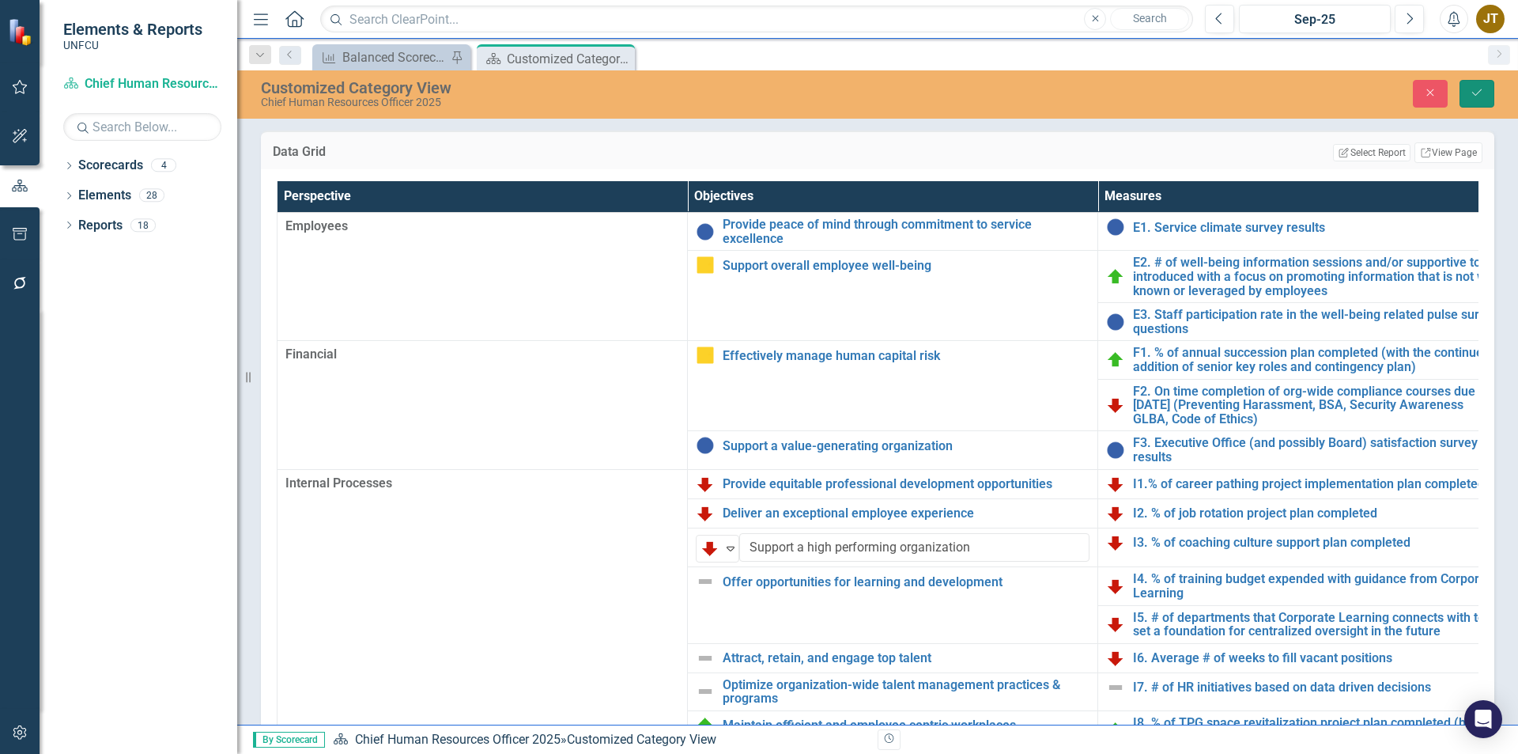
click at [1475, 99] on button "Save" at bounding box center [1477, 94] width 35 height 28
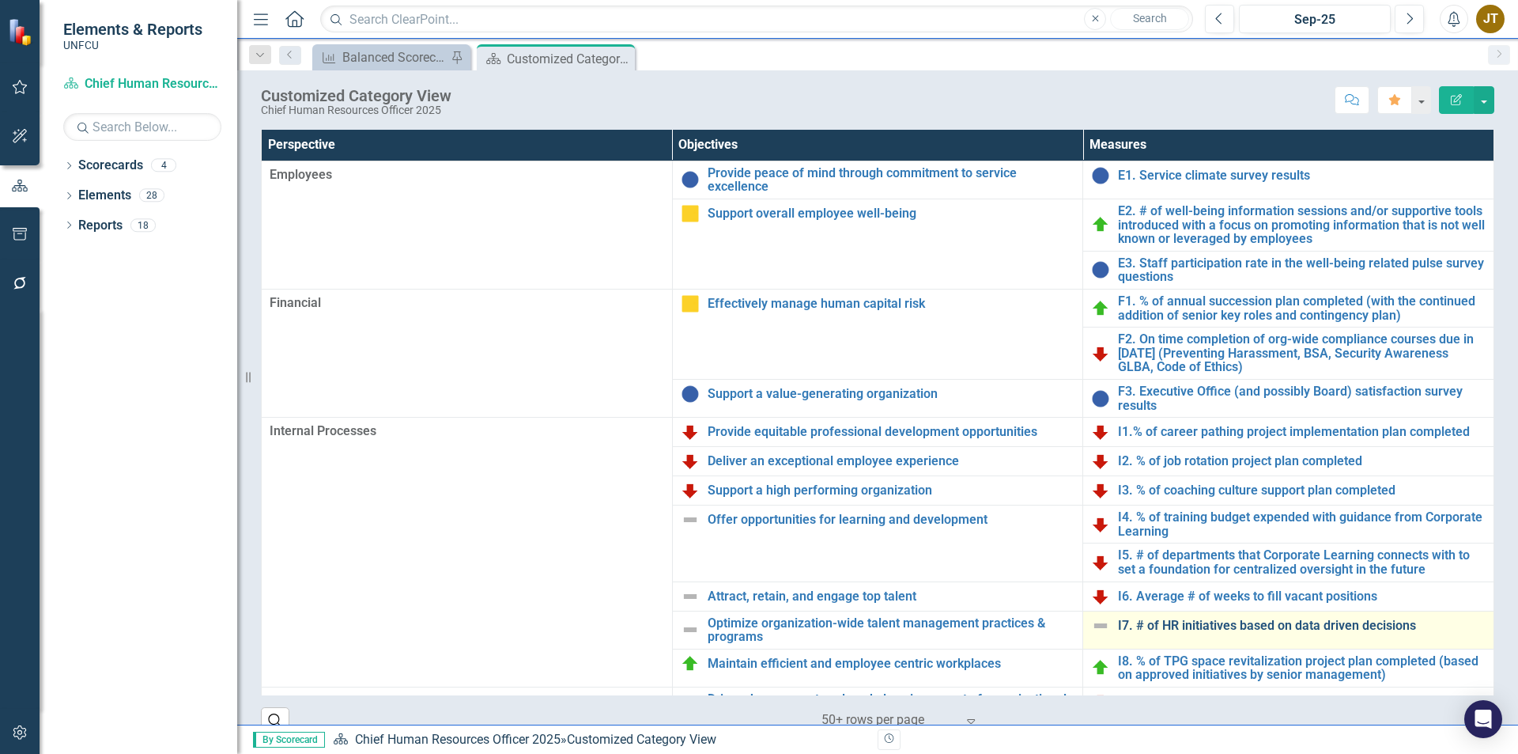
click at [1141, 629] on link "I7. # of HR initiatives based on data driven decisions" at bounding box center [1302, 625] width 368 height 14
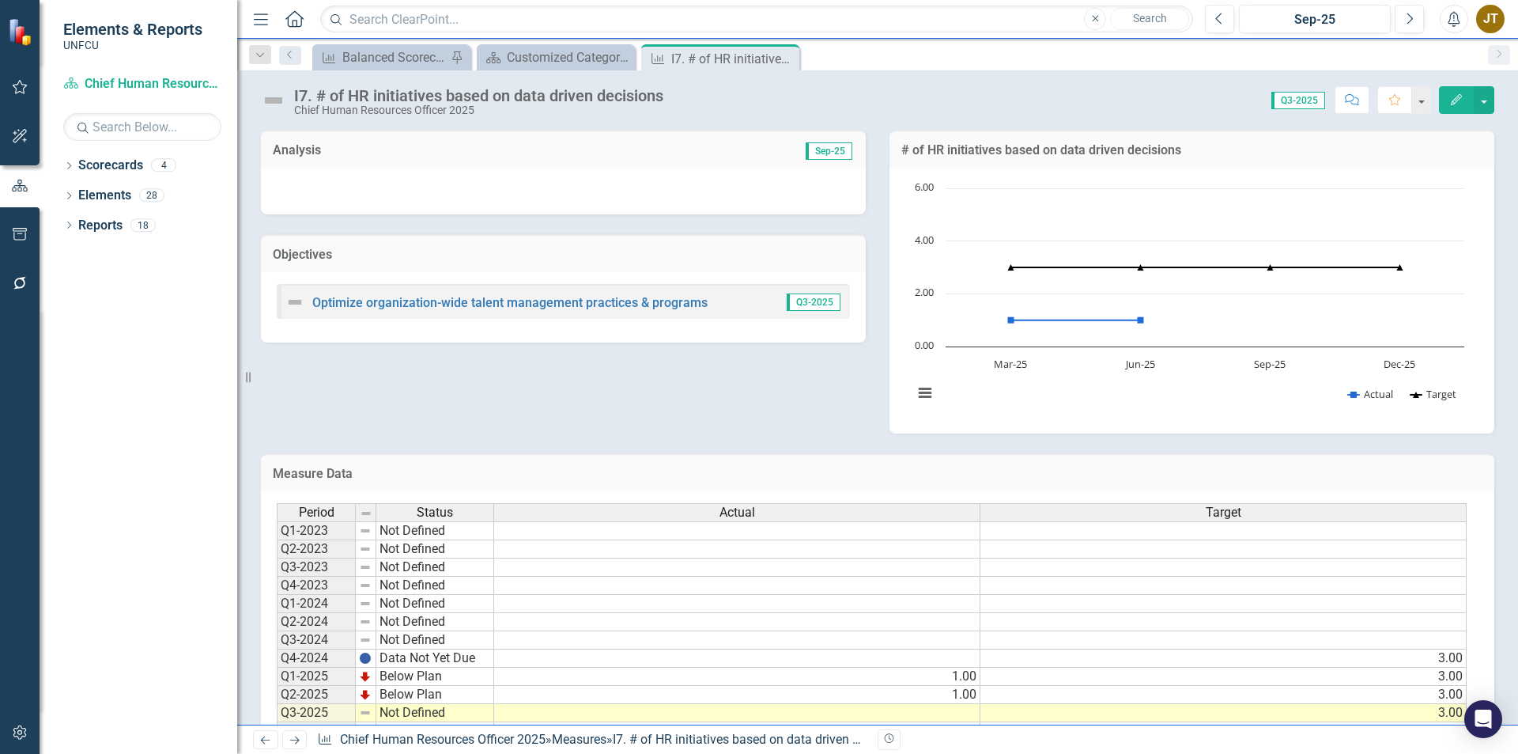
scroll to position [55, 0]
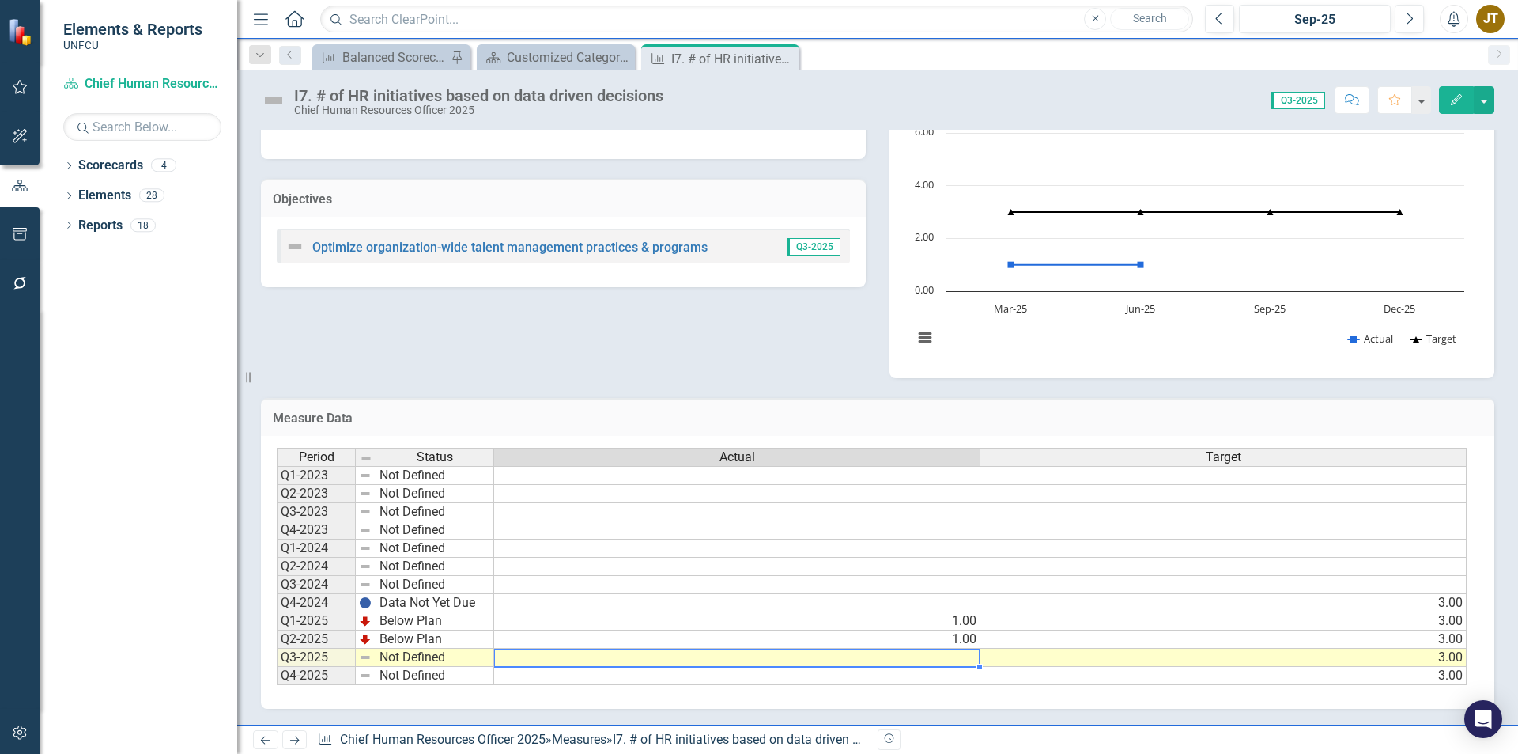
click at [948, 654] on td at bounding box center [737, 657] width 486 height 18
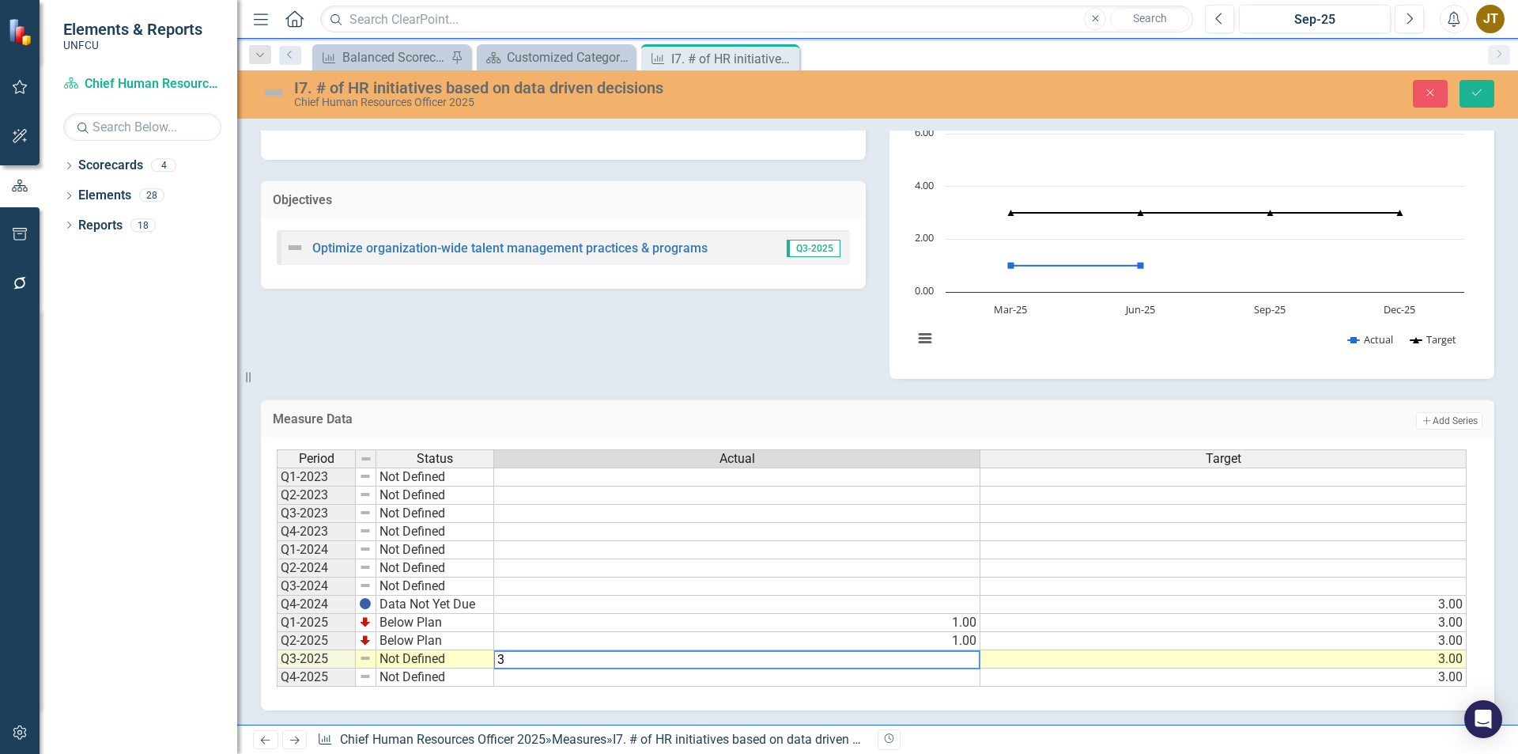
type textarea "3"
click at [451, 658] on td "Not Defined" at bounding box center [435, 659] width 118 height 18
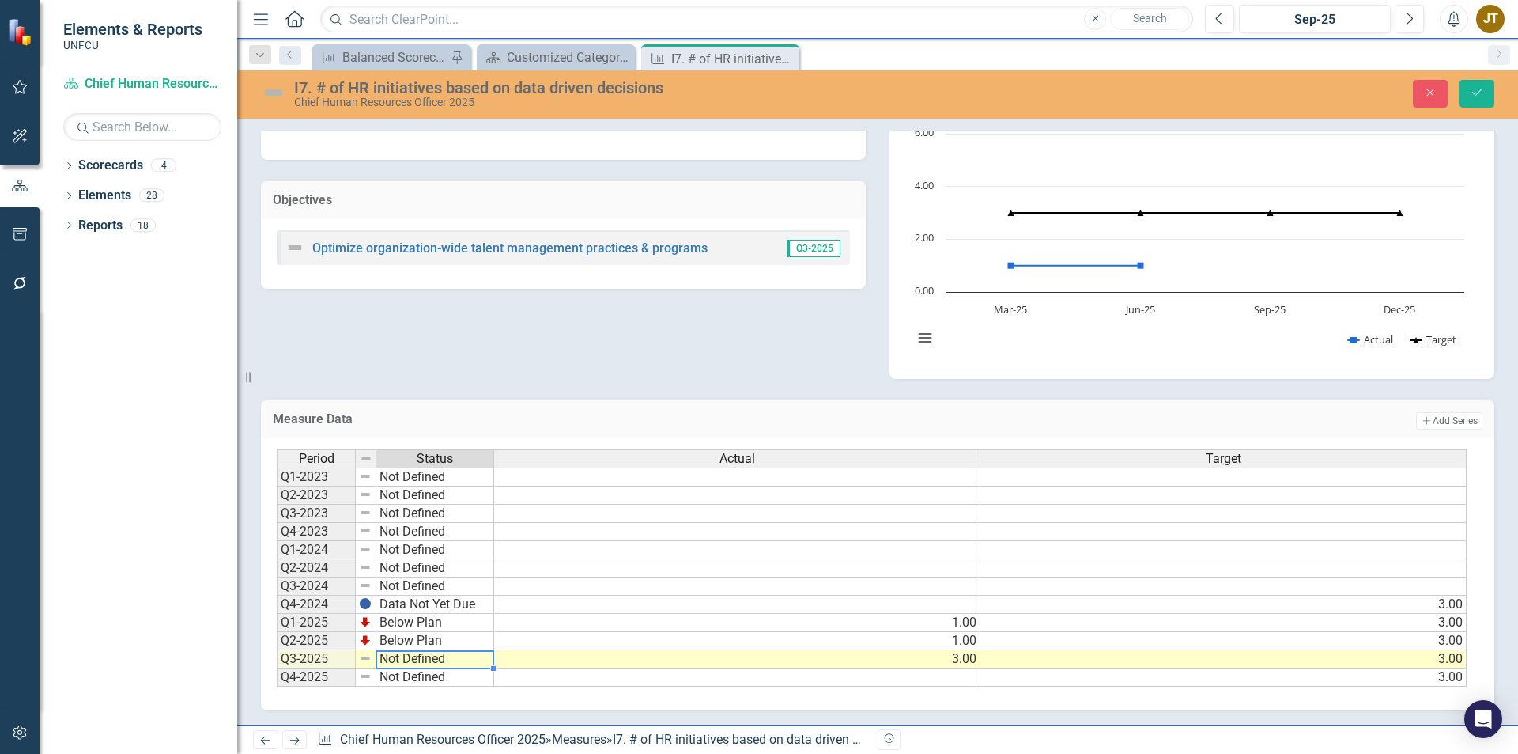
click at [451, 658] on td "Not Defined" at bounding box center [435, 659] width 118 height 18
type textarea "On Target"
click at [446, 576] on div "Period Status Actual Target Q1-2023 Not Defined Q2-2023 Not Defined Q3-2023 Not…" at bounding box center [872, 568] width 1190 height 238
click at [1467, 91] on button "Save" at bounding box center [1477, 94] width 35 height 28
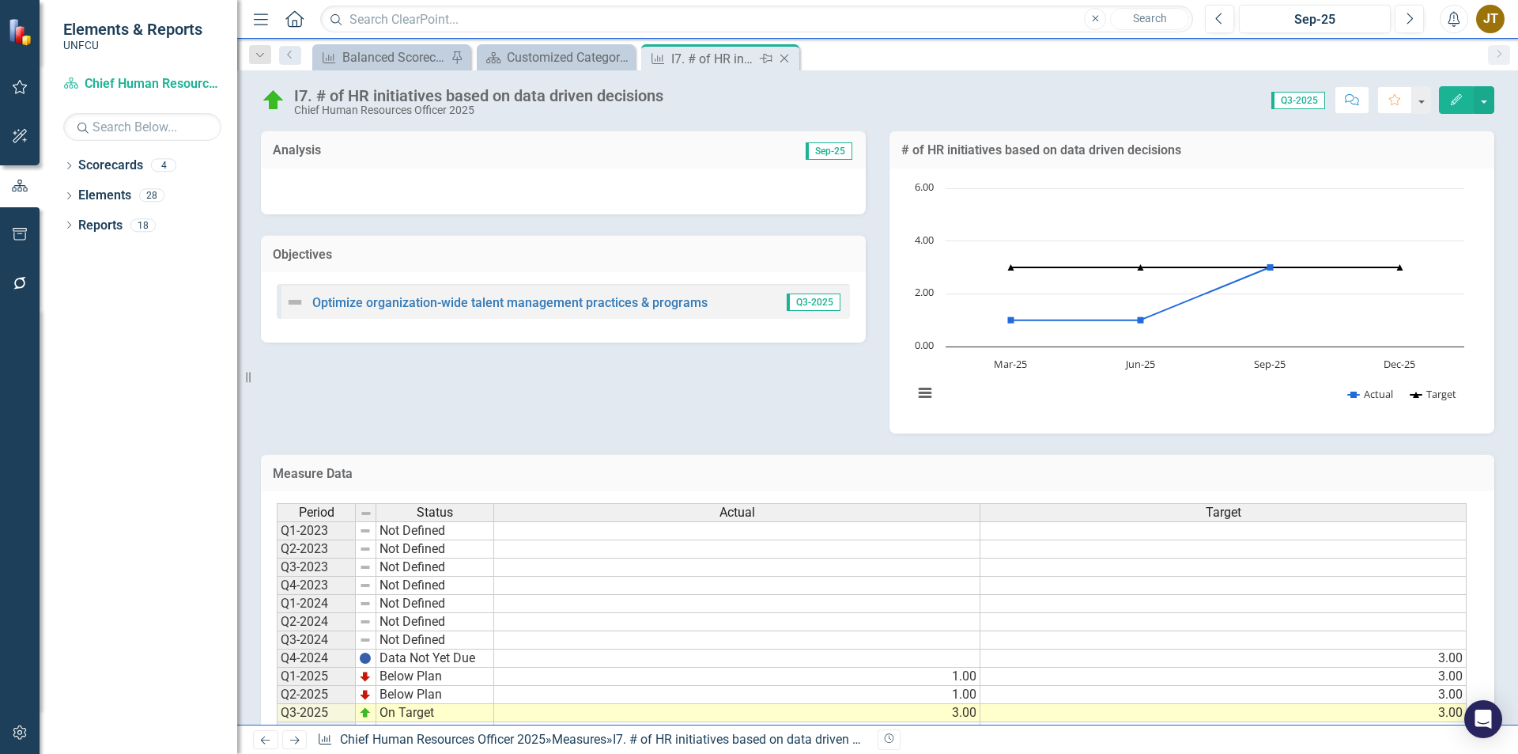
click at [783, 59] on icon "Close" at bounding box center [784, 58] width 16 height 13
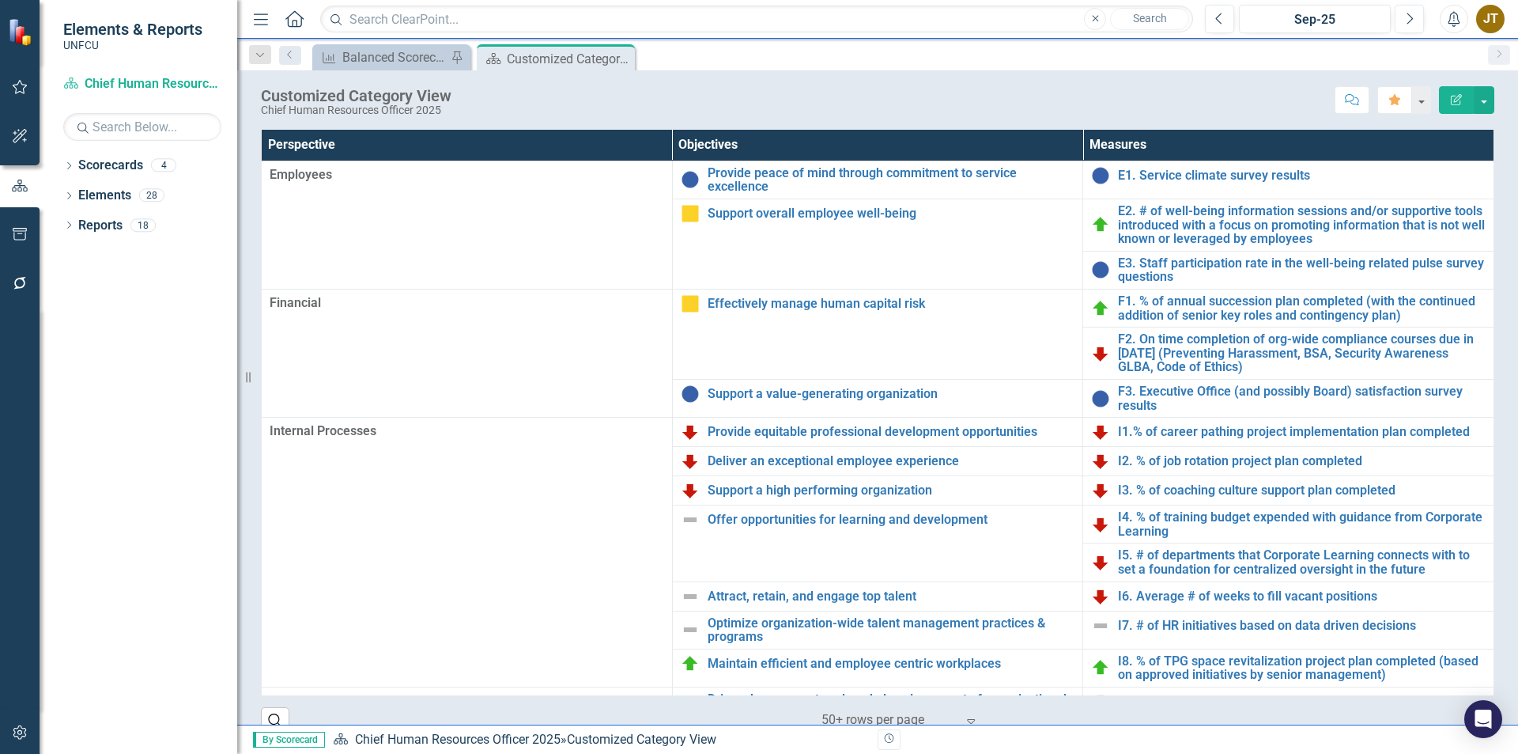
scroll to position [51, 0]
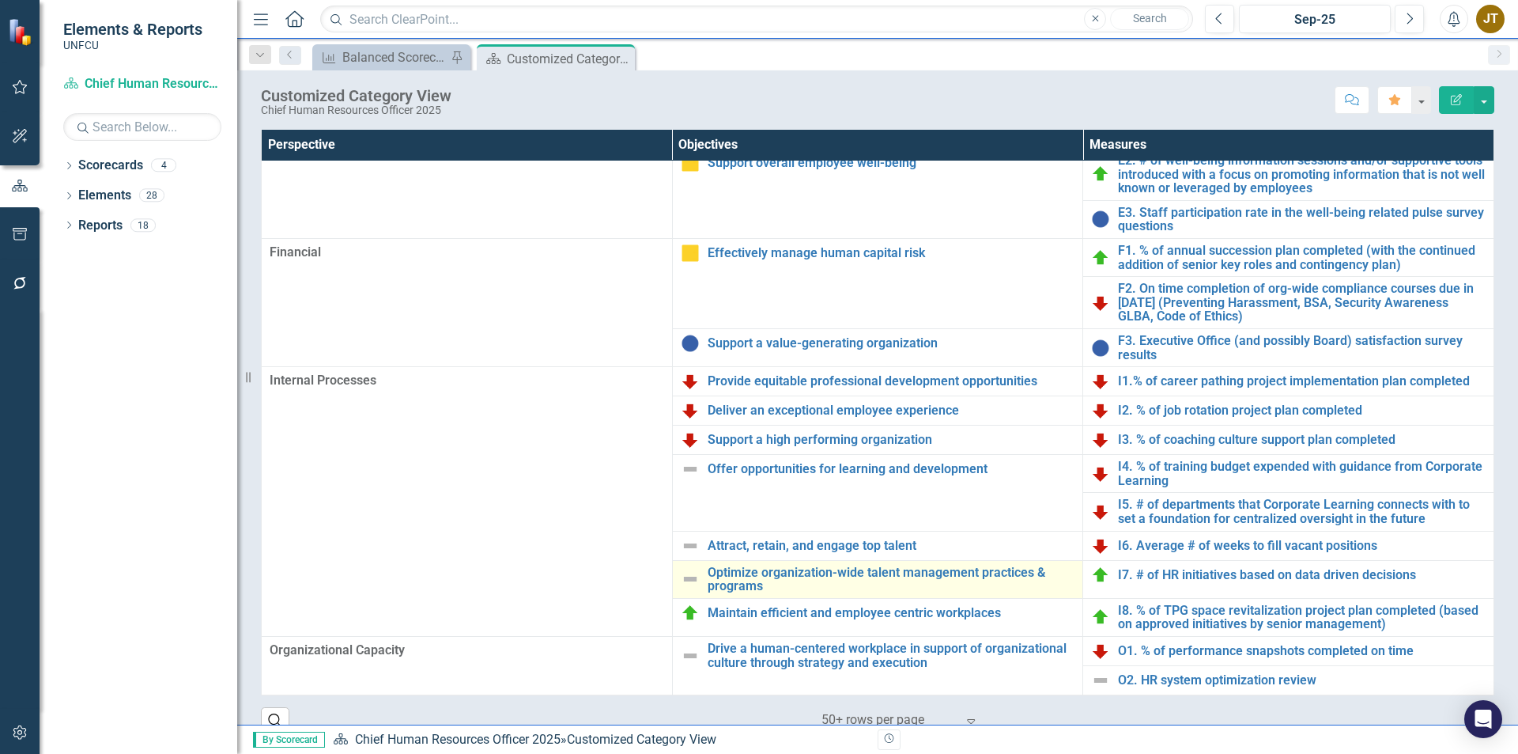
click at [697, 580] on img at bounding box center [690, 578] width 19 height 19
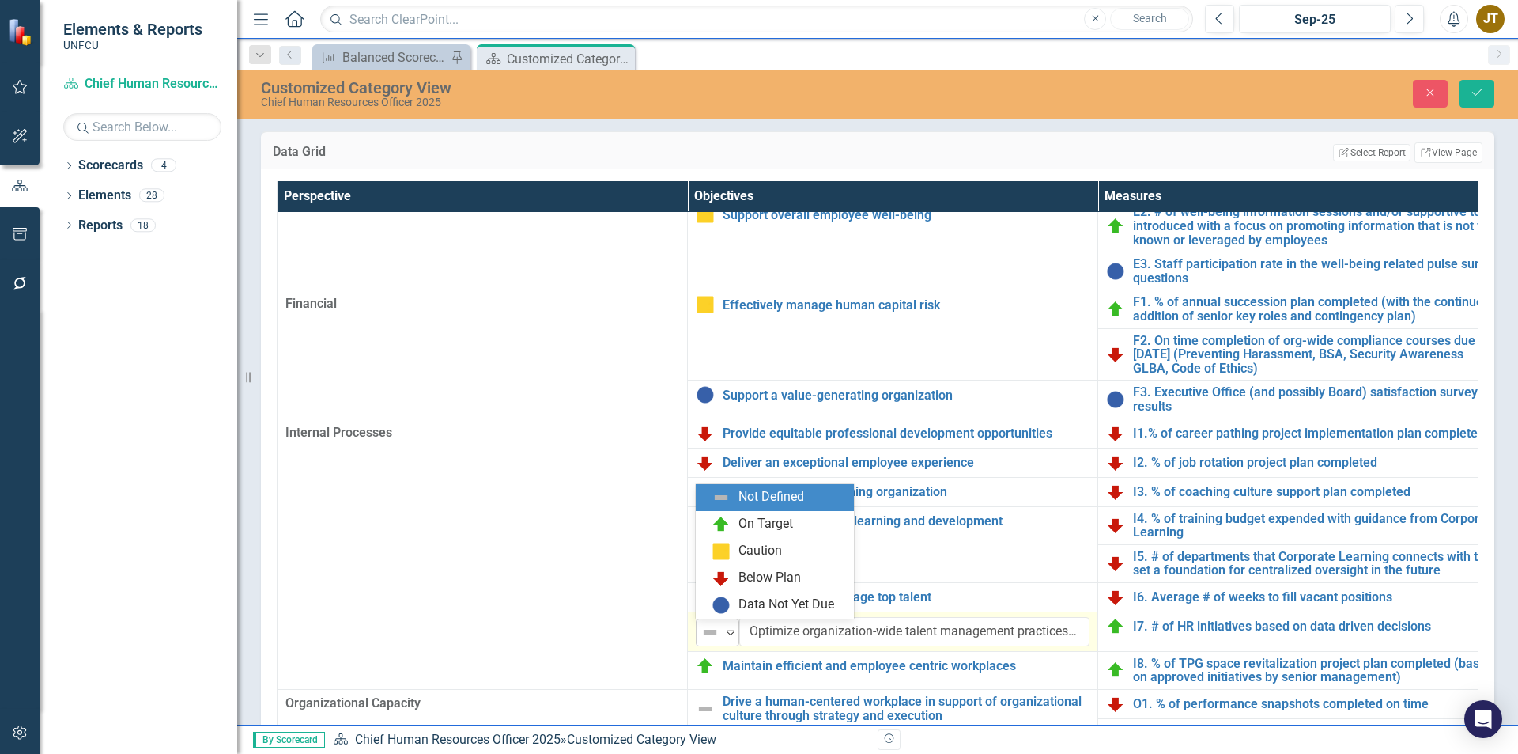
click at [710, 640] on img at bounding box center [710, 631] width 19 height 19
click at [751, 531] on div "On Target" at bounding box center [765, 524] width 55 height 18
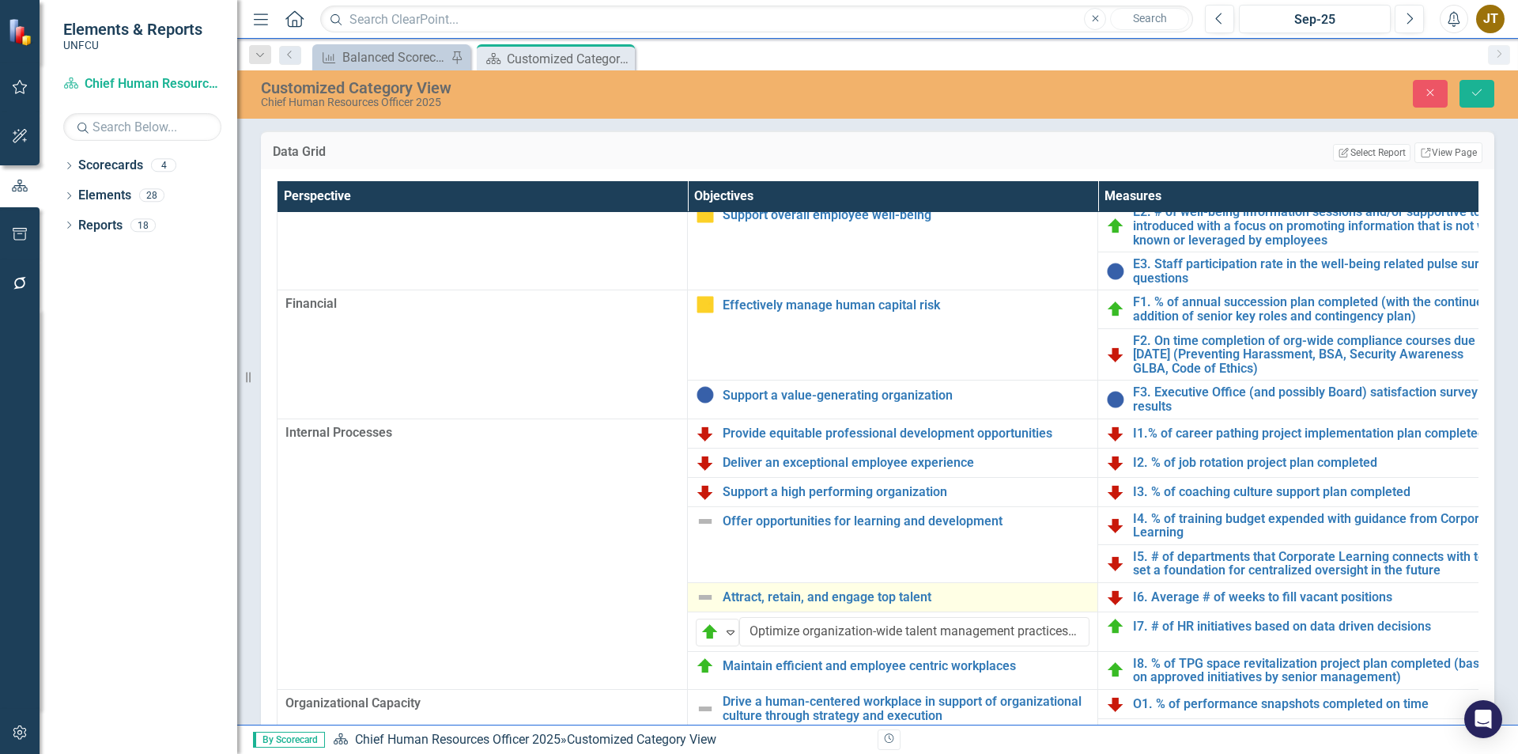
click at [697, 593] on img at bounding box center [705, 596] width 19 height 19
click at [699, 592] on img at bounding box center [705, 596] width 19 height 19
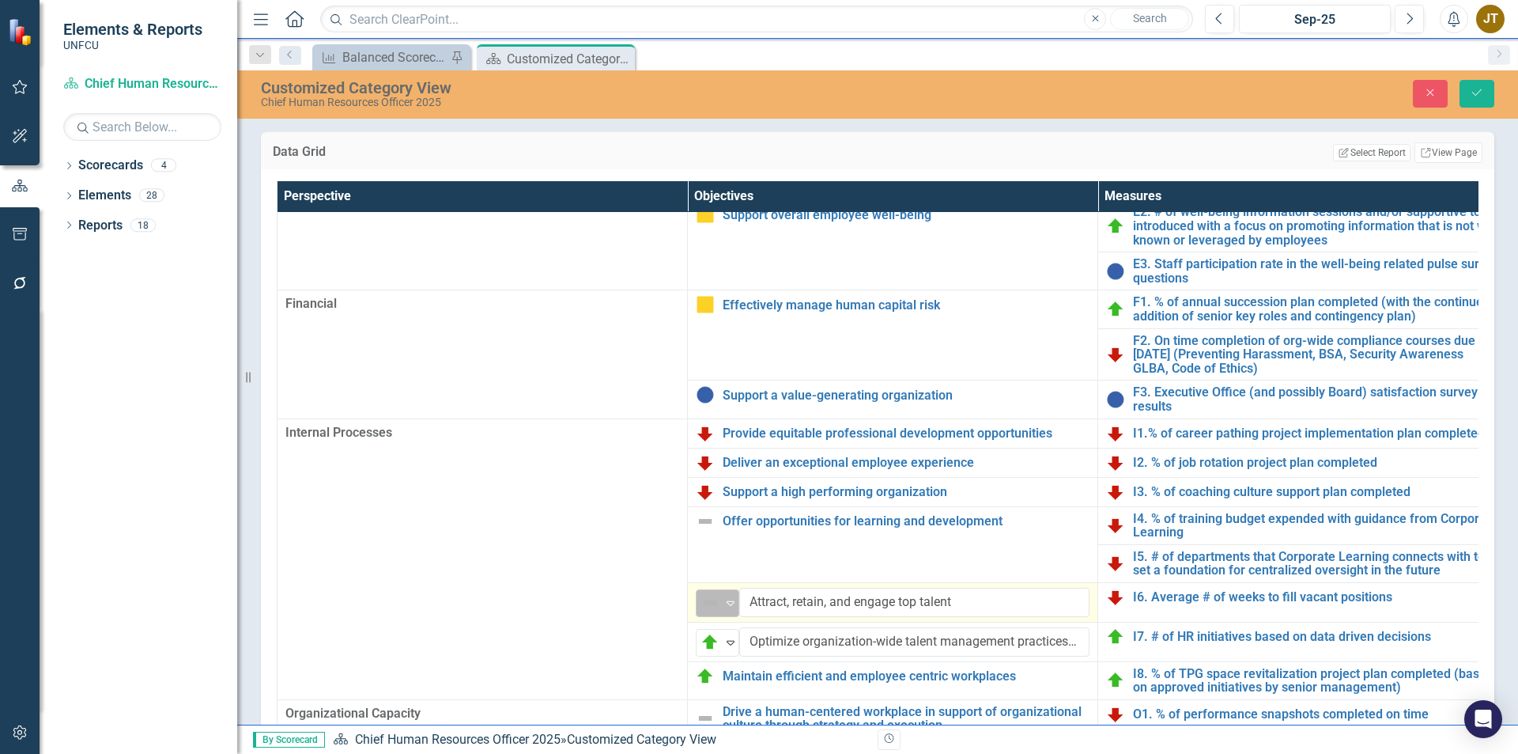
click at [712, 595] on img at bounding box center [710, 602] width 19 height 19
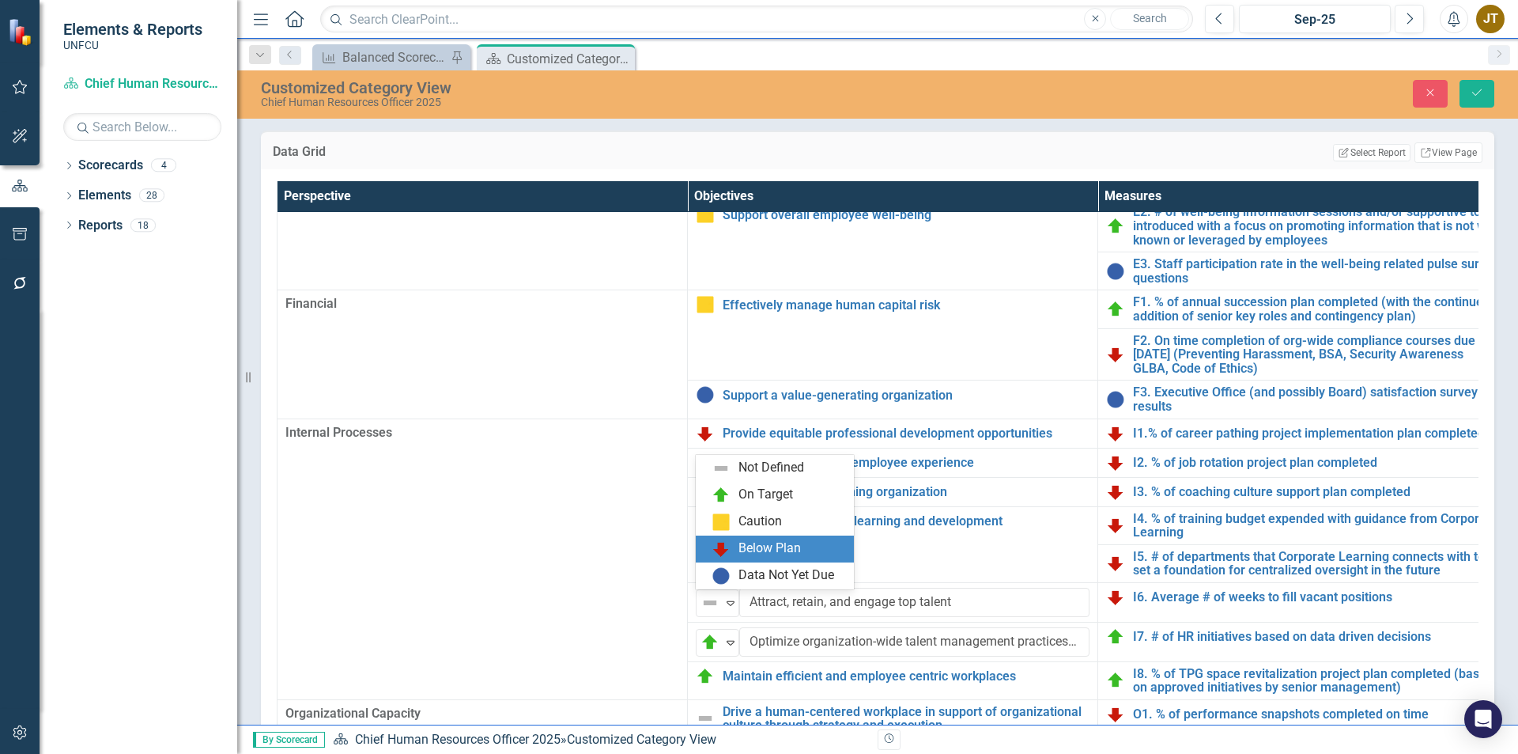
click at [743, 553] on div "Below Plan" at bounding box center [769, 548] width 62 height 18
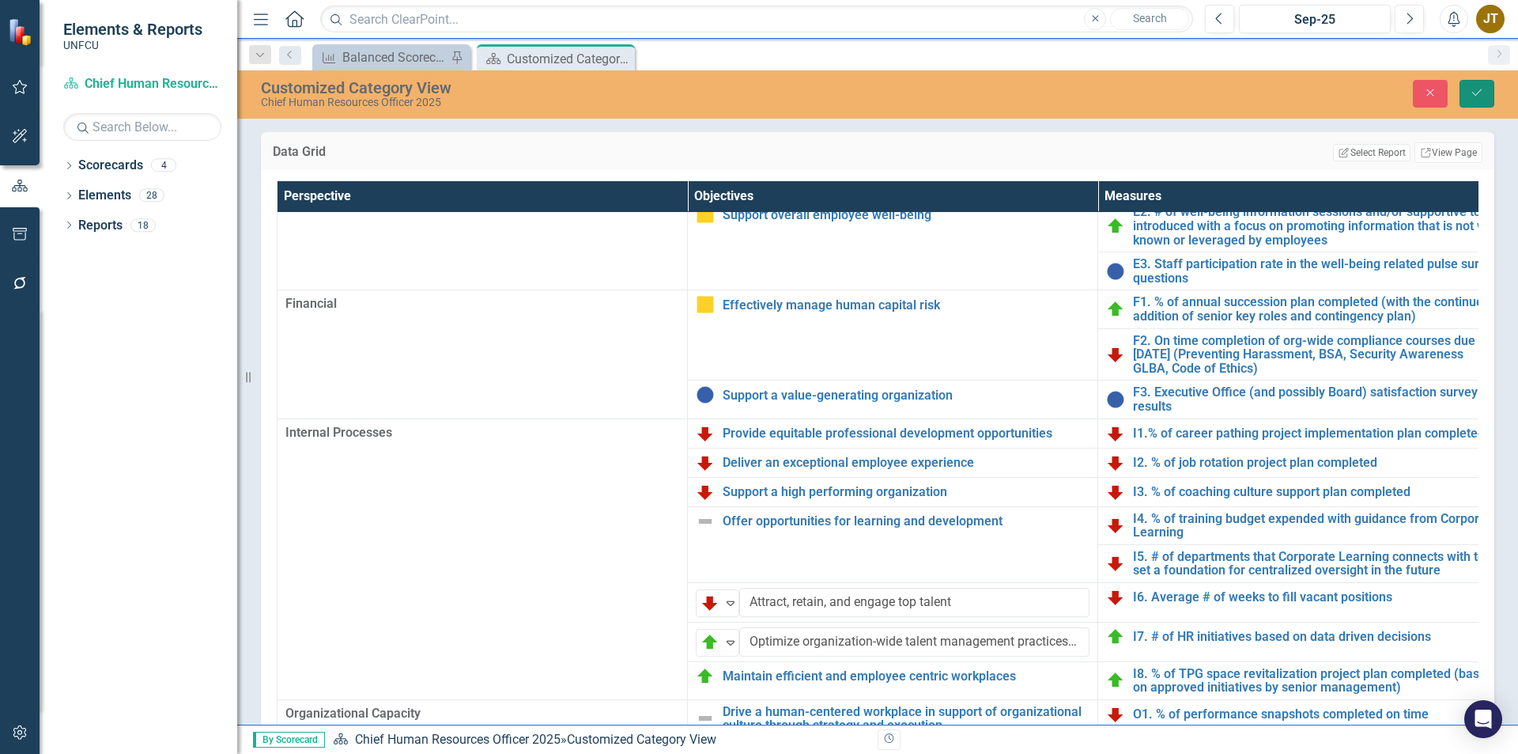
click at [1471, 94] on icon "Save" at bounding box center [1477, 92] width 14 height 11
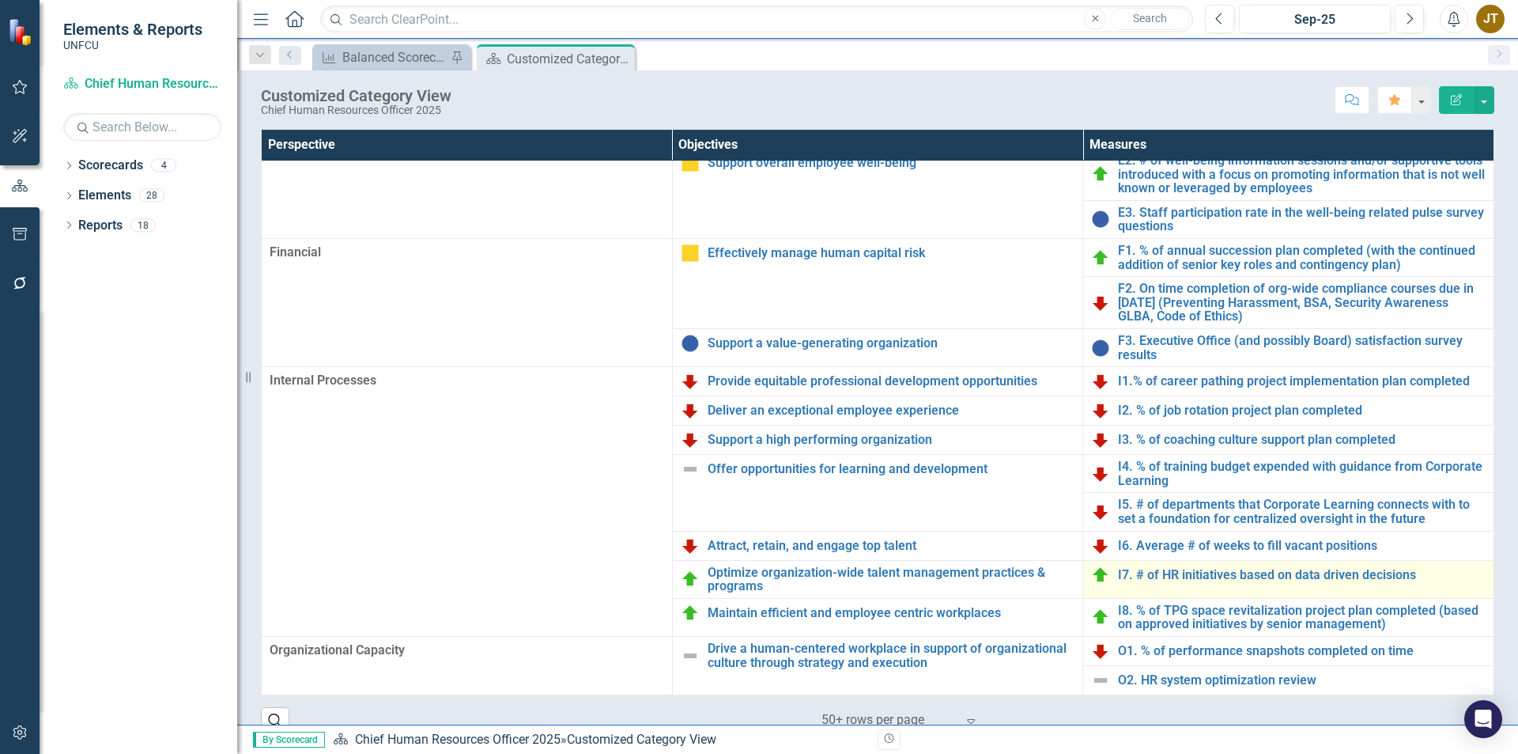
scroll to position [25, 0]
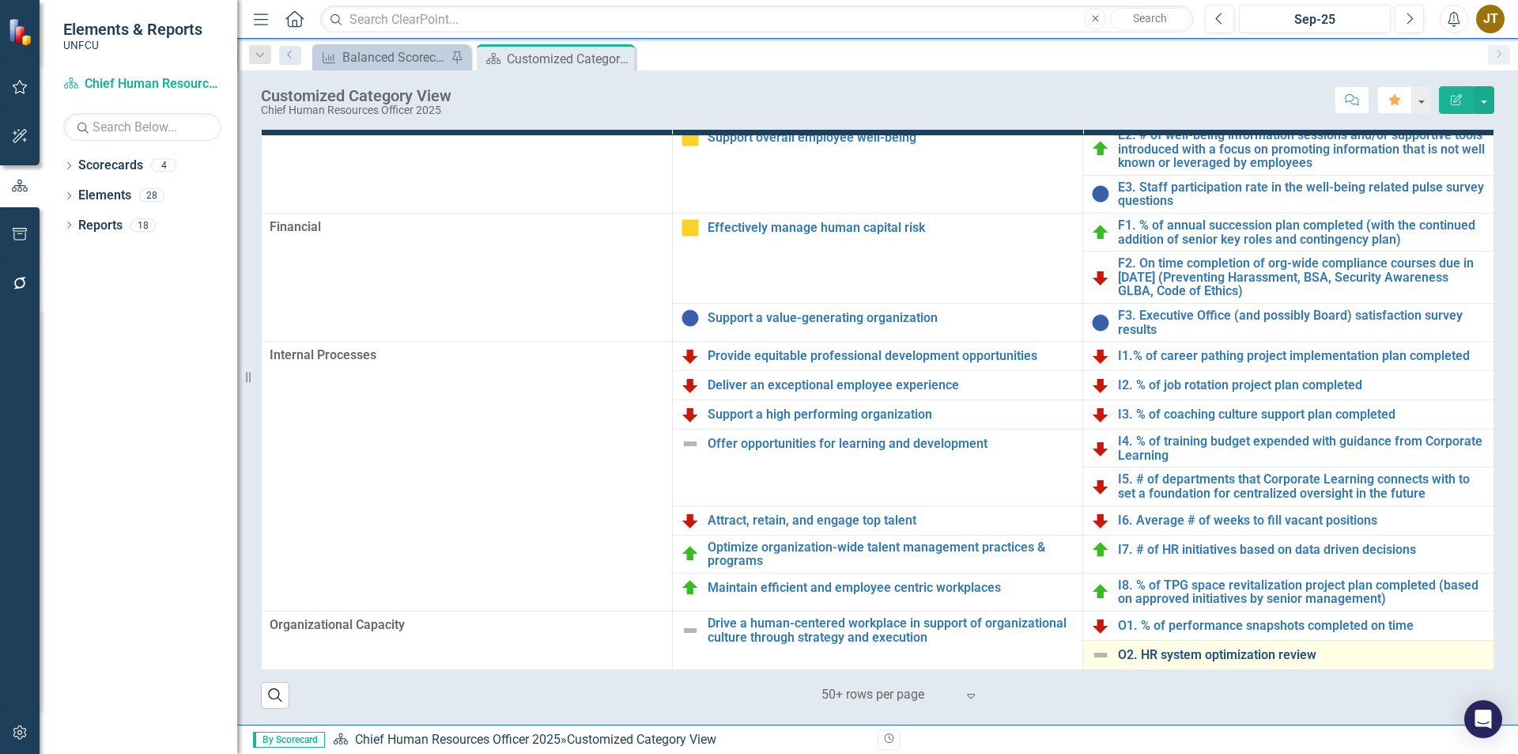
click at [1135, 652] on link "O2. HR system optimization review" at bounding box center [1302, 655] width 368 height 14
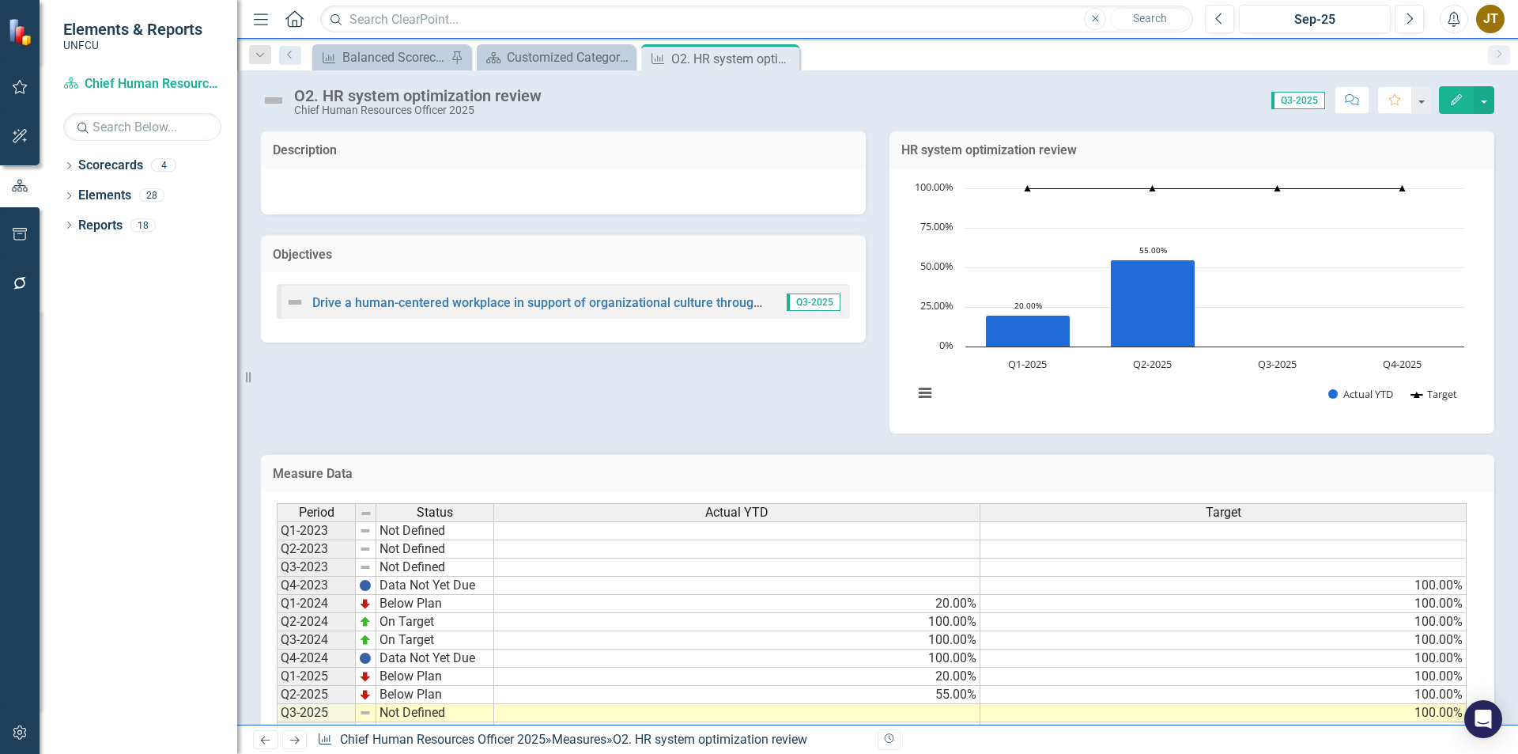
scroll to position [55, 0]
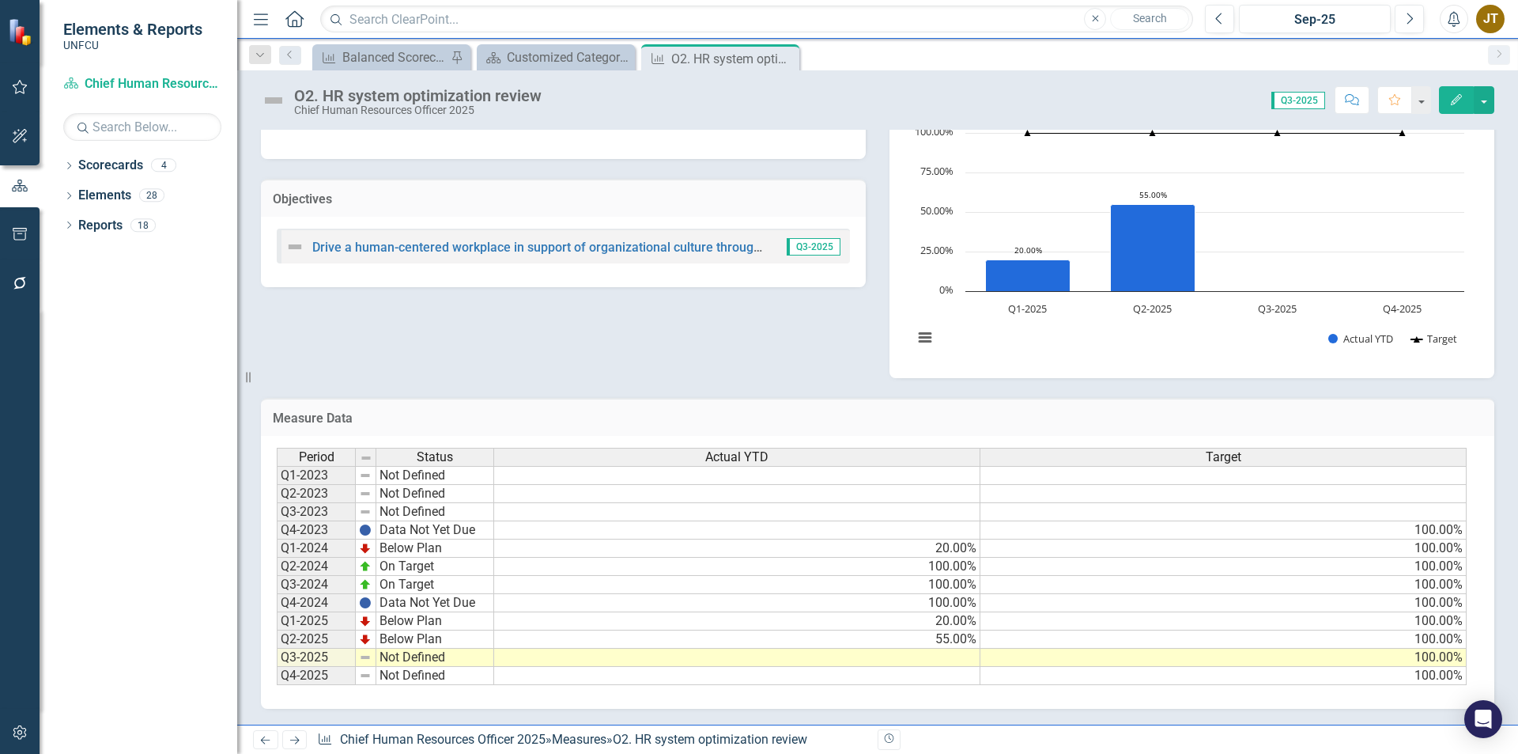
click at [277, 650] on div "Period Status Actual YTD Target Q1-2023 Not Defined Q2-2023 Not Defined Q3-2023…" at bounding box center [277, 566] width 0 height 237
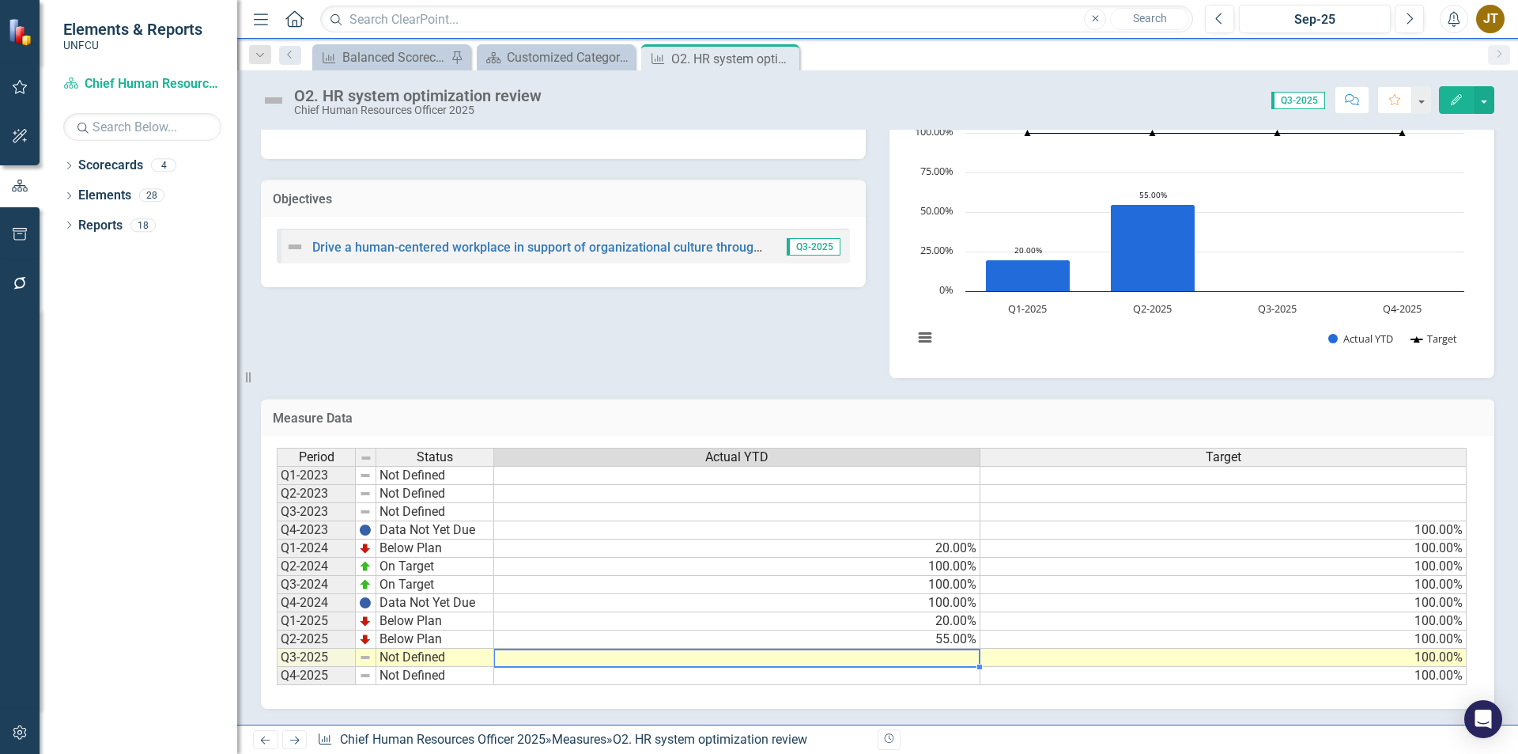
click at [942, 650] on div at bounding box center [736, 649] width 486 height 2
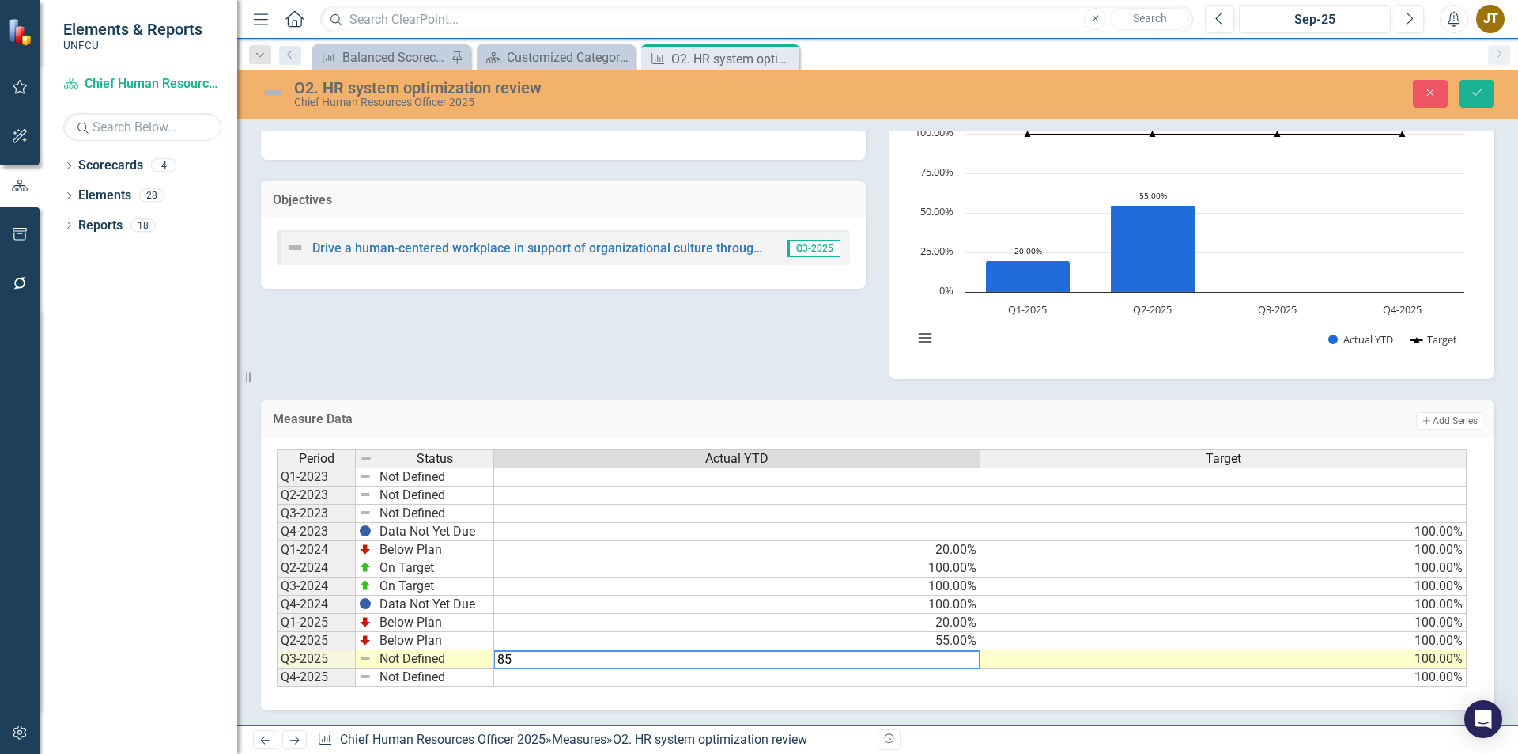
type textarea "85"
click at [403, 660] on td "Not Defined" at bounding box center [435, 659] width 118 height 18
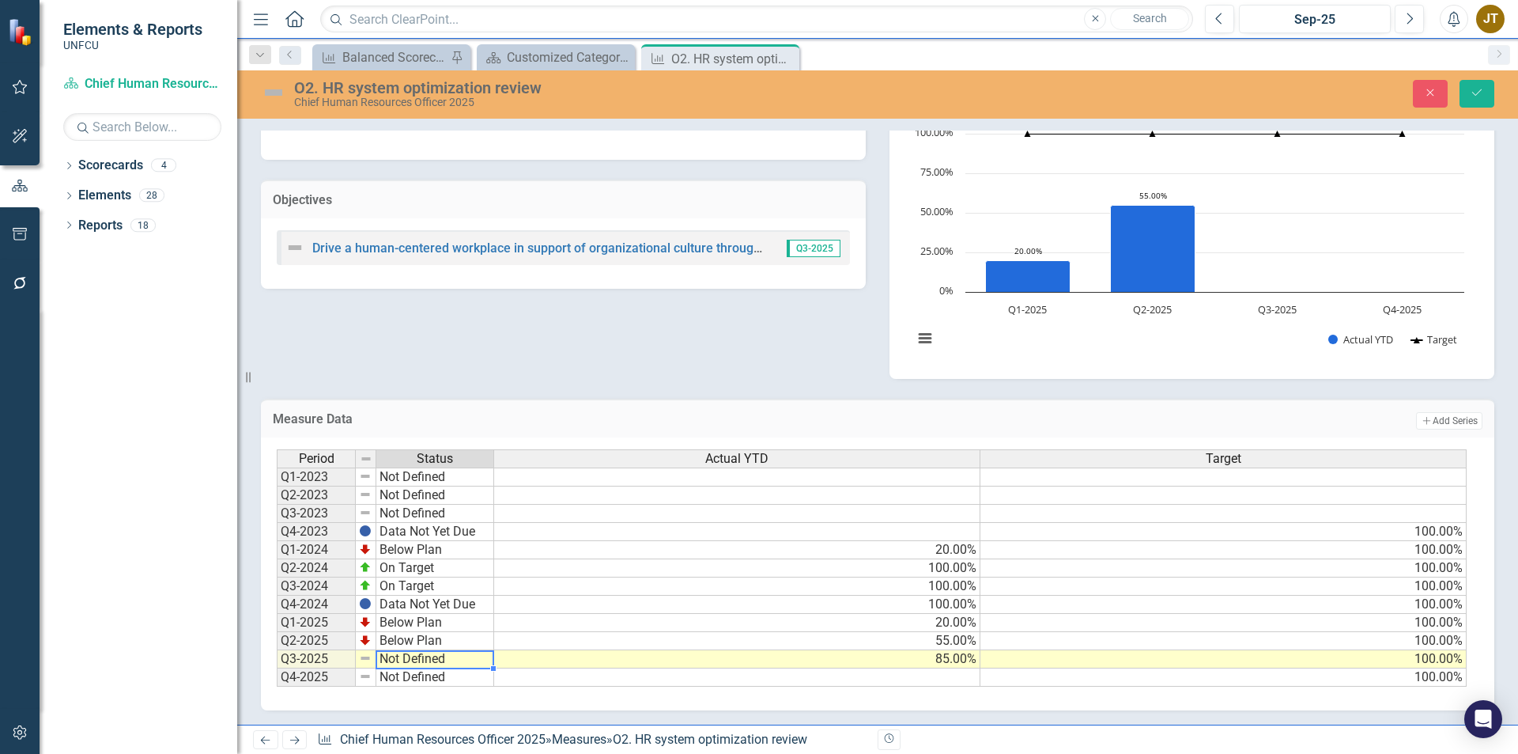
click at [403, 660] on td "Not Defined" at bounding box center [435, 659] width 118 height 18
click at [415, 579] on div "Period Status Actual YTD Target Q1-2023 Not Defined Q2-2023 Not Defined Q3-2023…" at bounding box center [872, 568] width 1190 height 238
click at [422, 658] on td "On Target" at bounding box center [435, 659] width 118 height 18
type textarea "Below Plan"
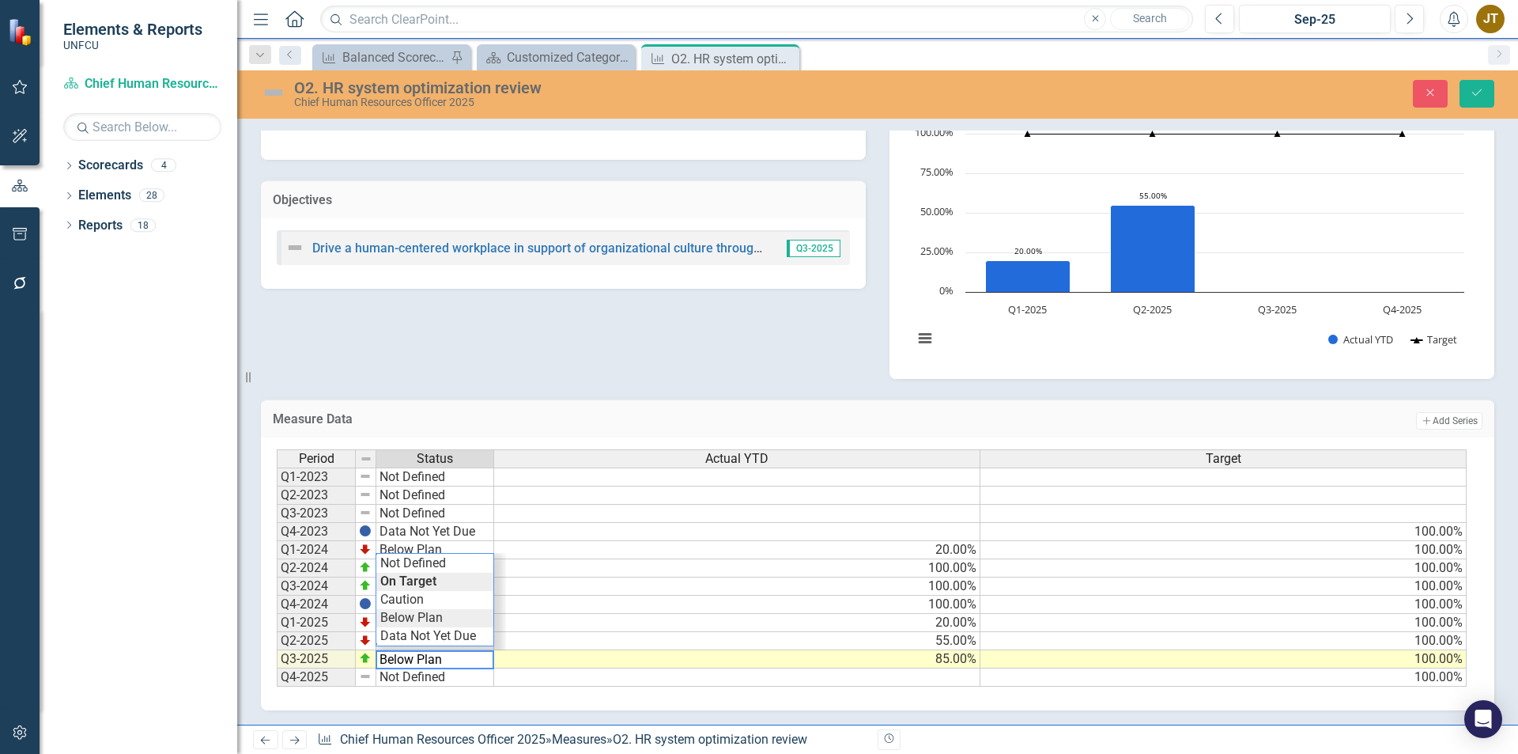
click at [448, 614] on div "Period Status Actual YTD Target Q1-2023 Not Defined Q2-2023 Not Defined Q3-2023…" at bounding box center [872, 568] width 1190 height 238
click at [1479, 88] on icon "Save" at bounding box center [1477, 92] width 14 height 11
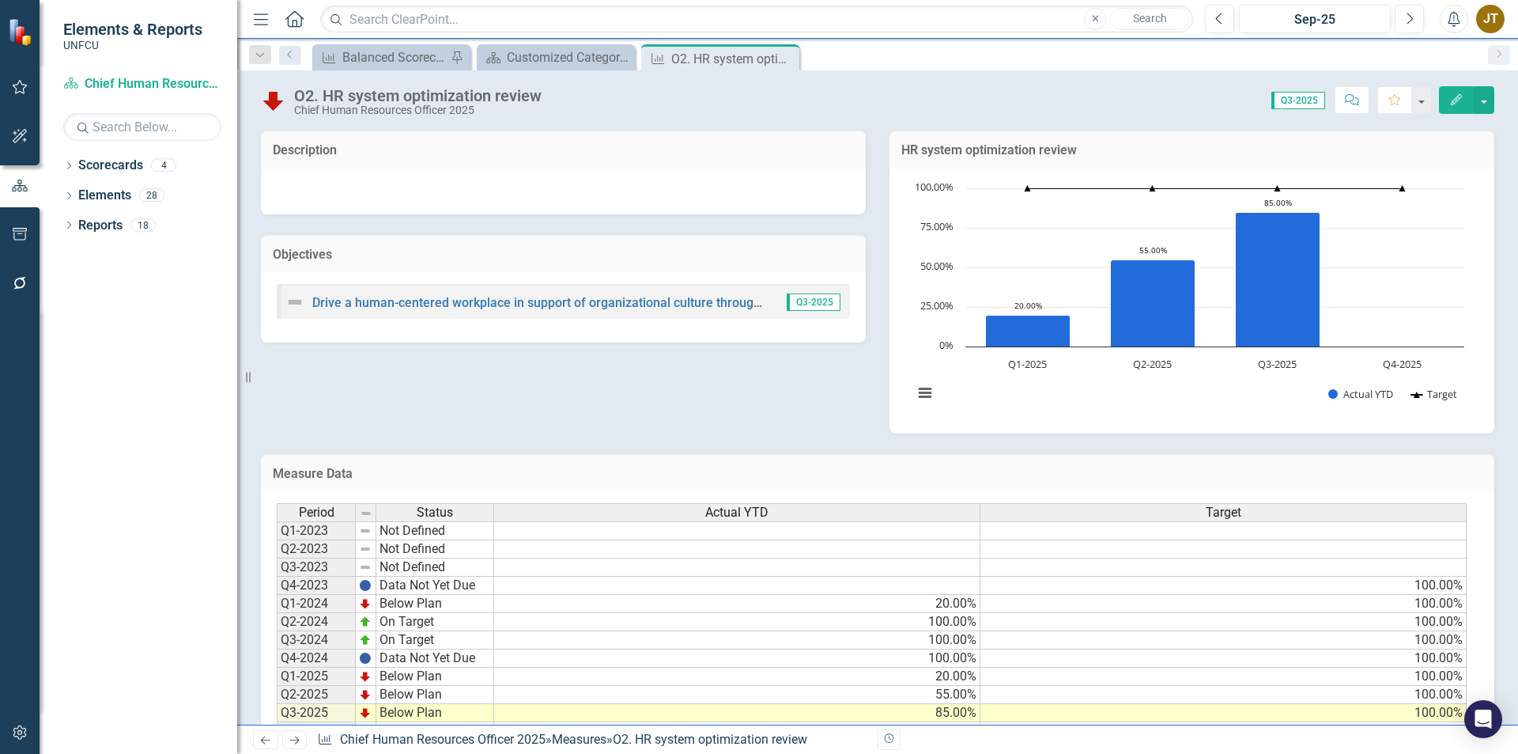
click at [0, 0] on icon "Close" at bounding box center [0, 0] width 0 height 0
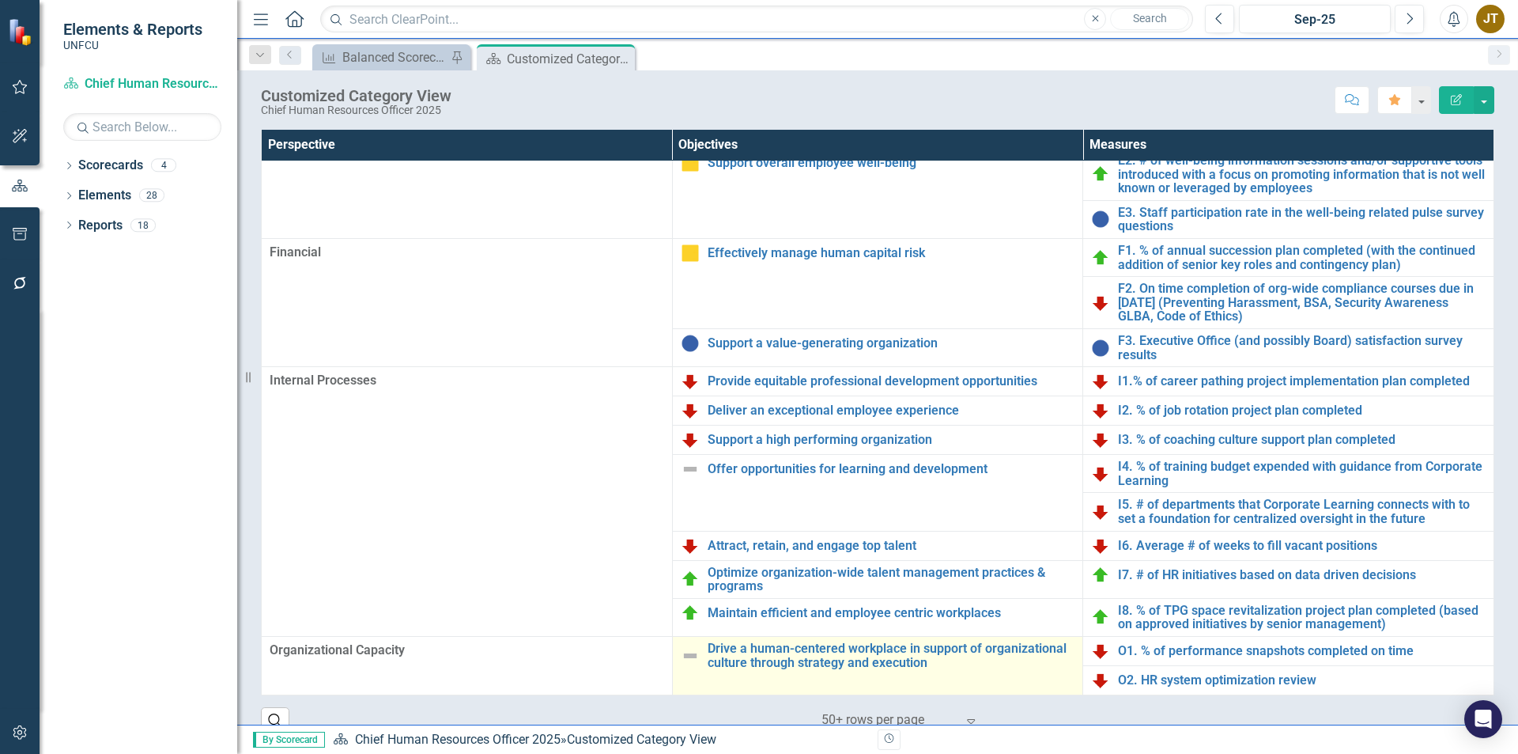
scroll to position [25, 0]
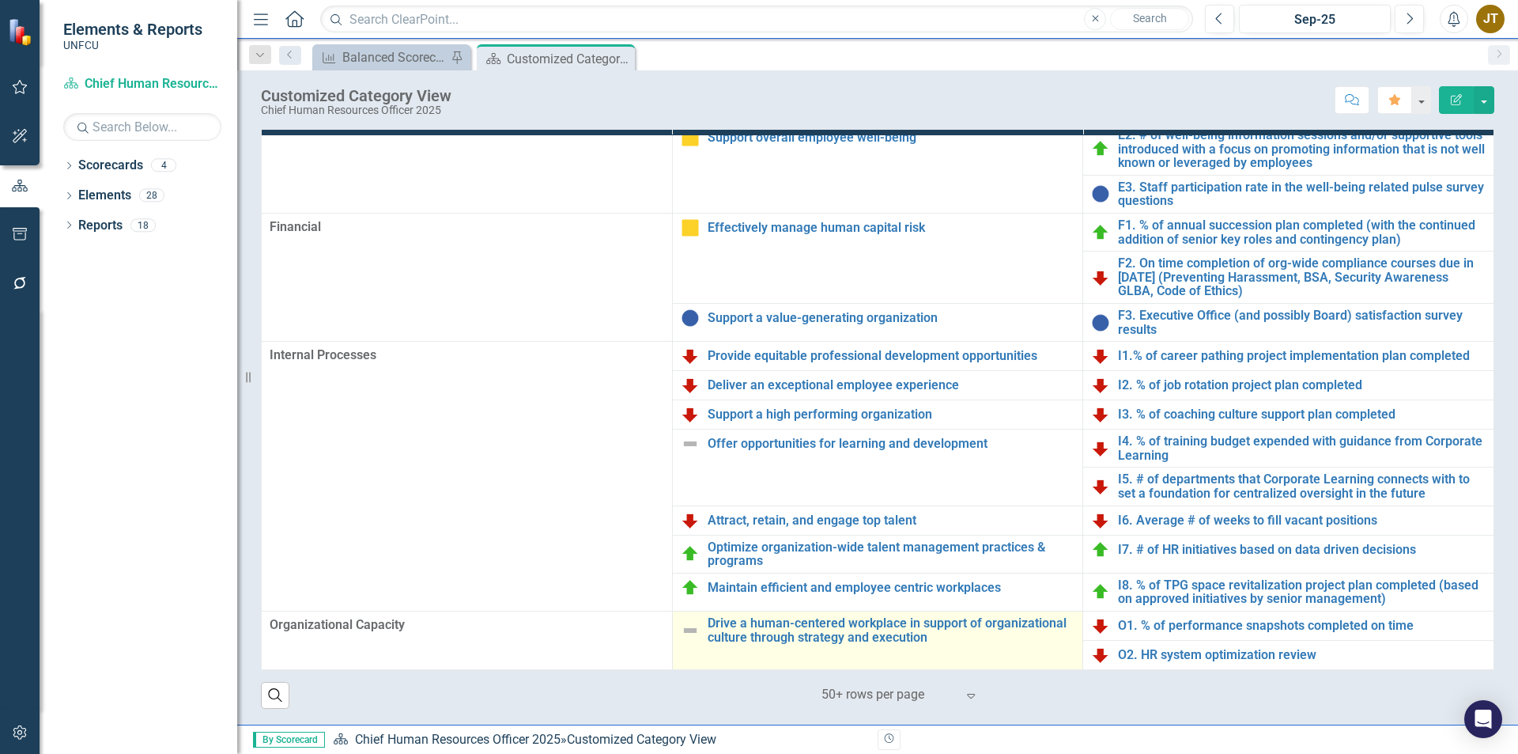
click at [686, 637] on img at bounding box center [690, 630] width 19 height 19
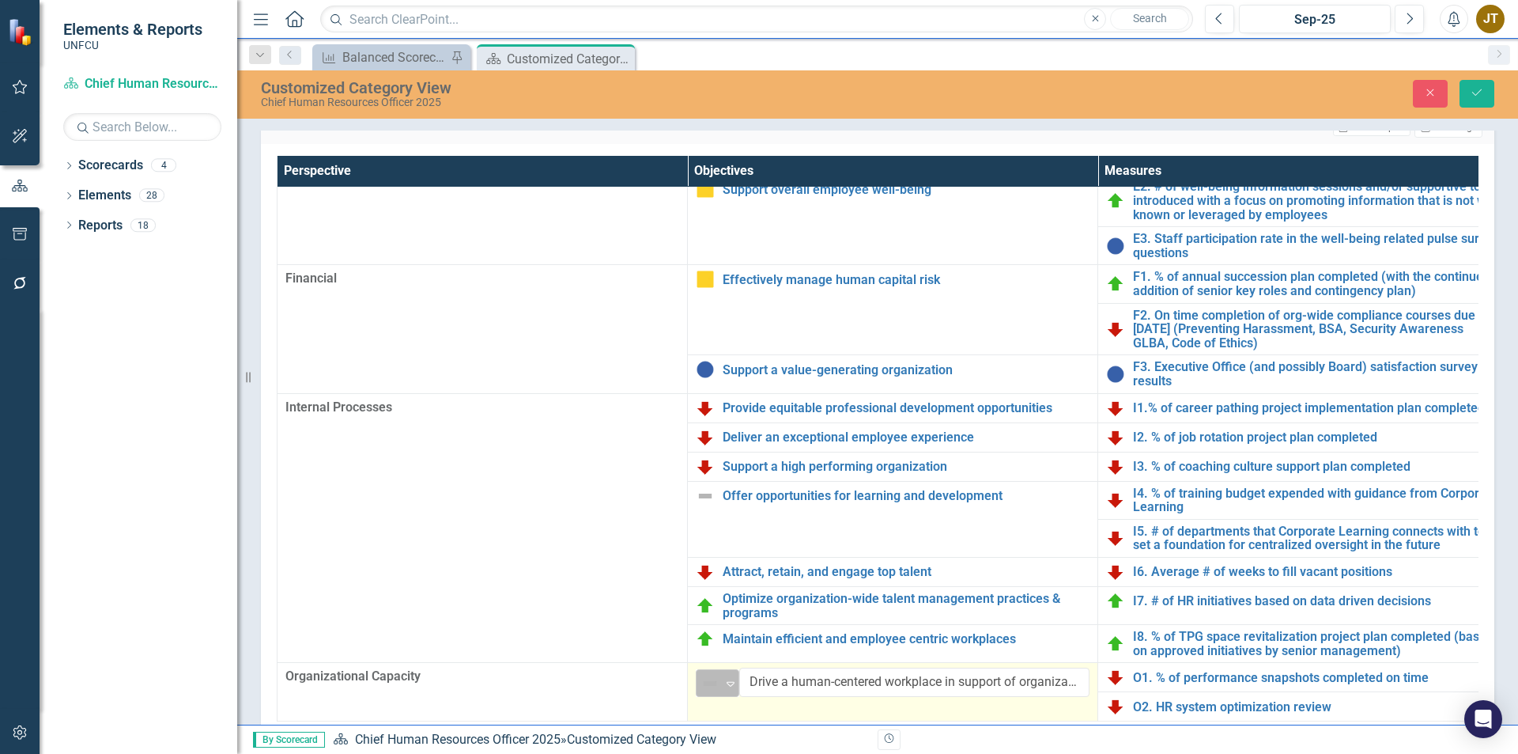
click at [714, 684] on img at bounding box center [710, 683] width 19 height 19
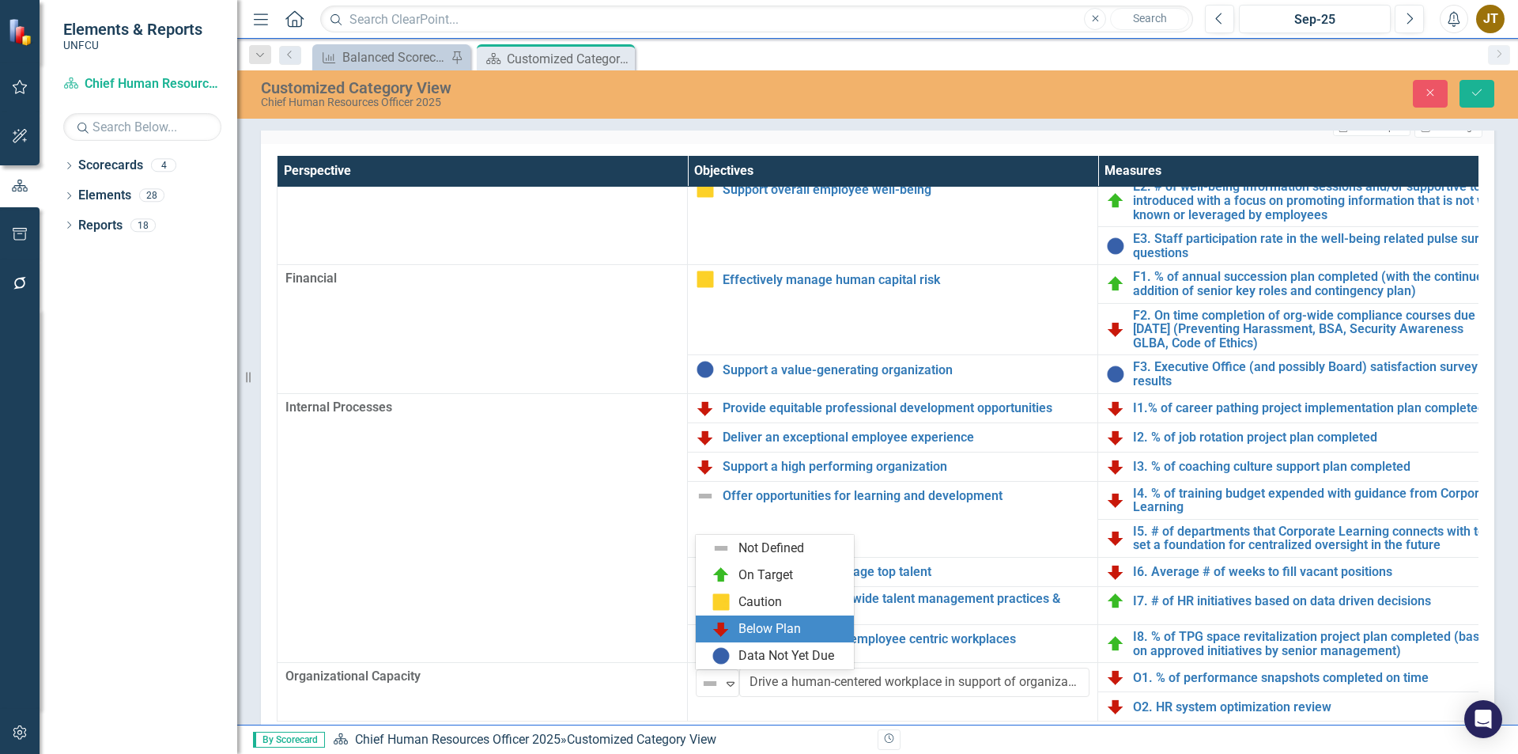
click at [739, 632] on div "Below Plan" at bounding box center [769, 629] width 62 height 18
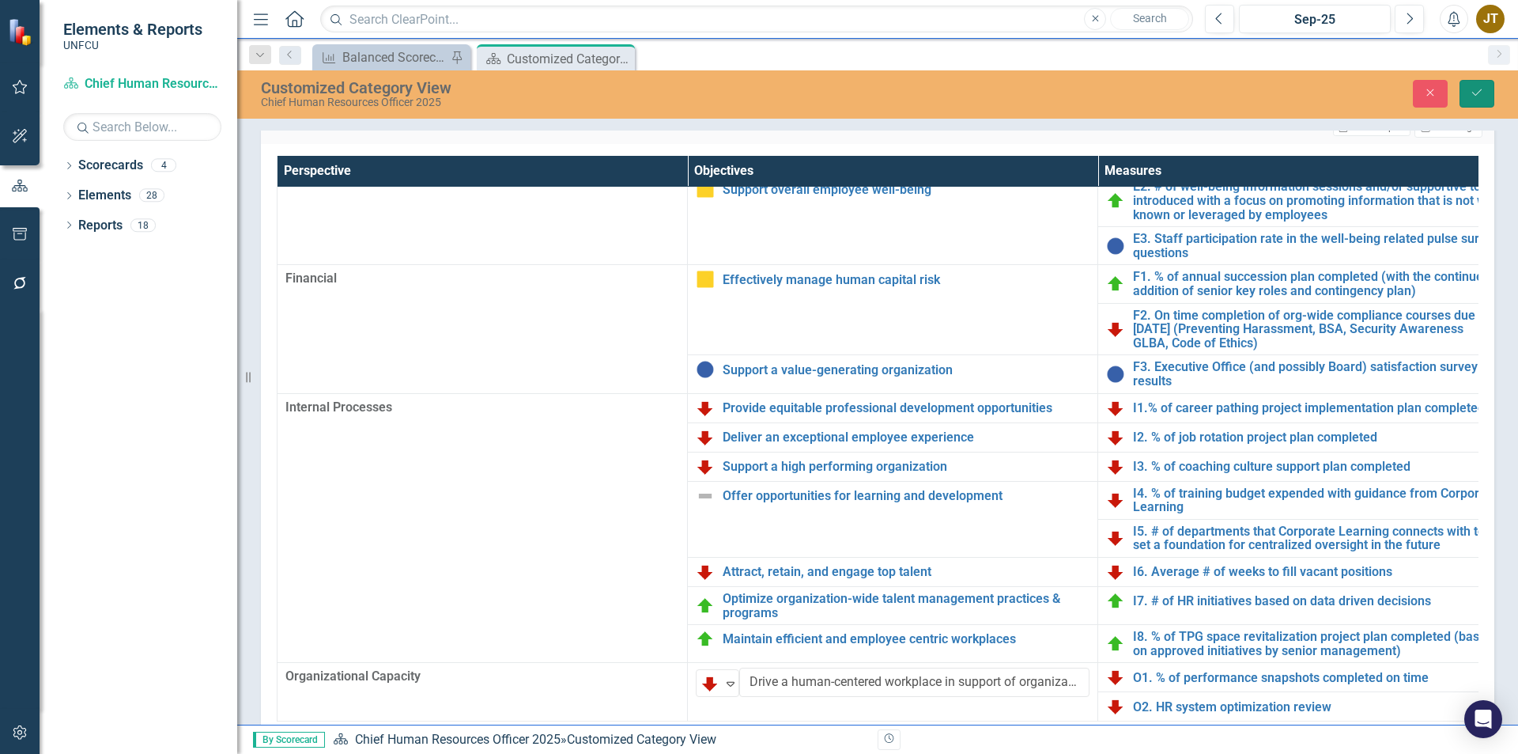
click at [1486, 101] on button "Save" at bounding box center [1477, 94] width 35 height 28
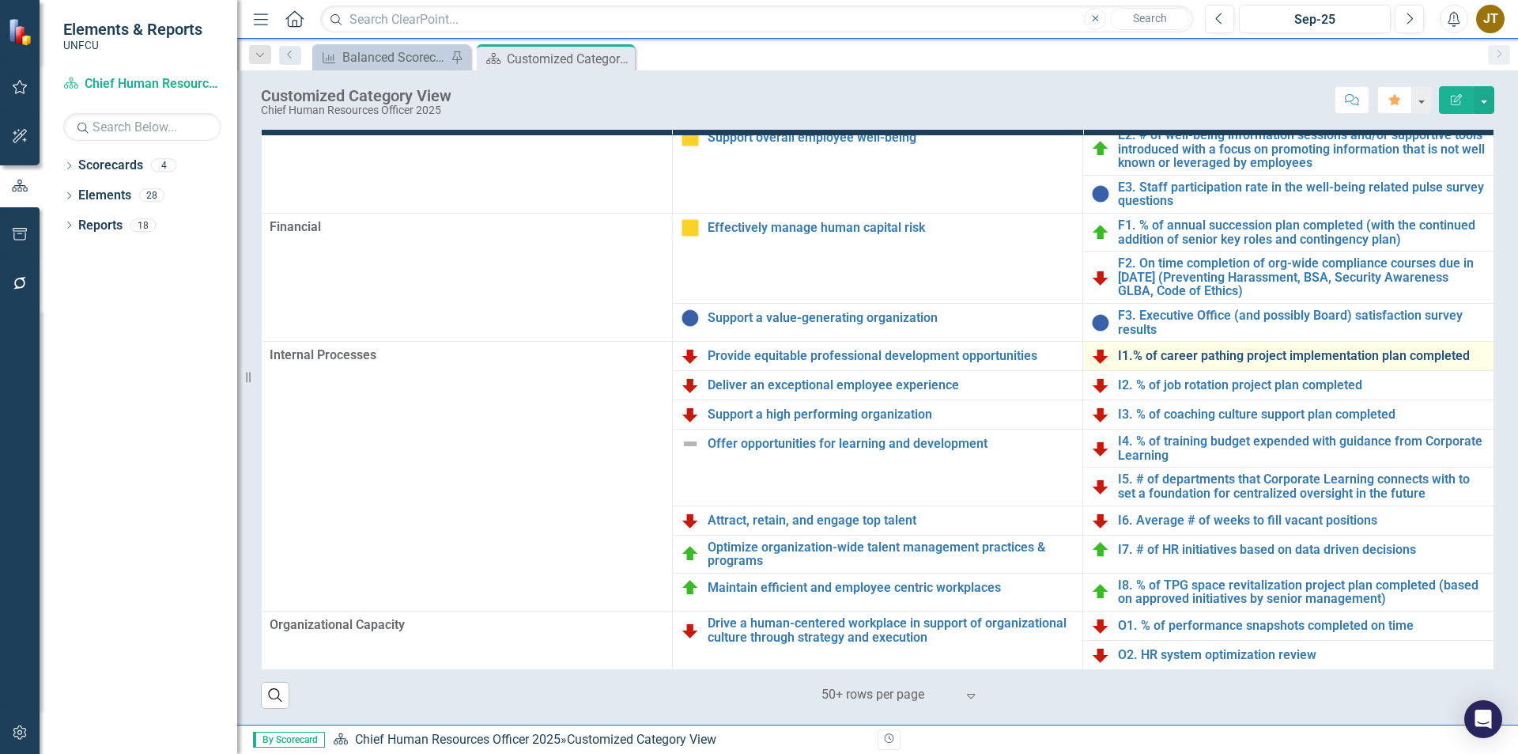
click at [1148, 353] on link "I1.% of career pathing project implementation plan completed" at bounding box center [1302, 356] width 368 height 14
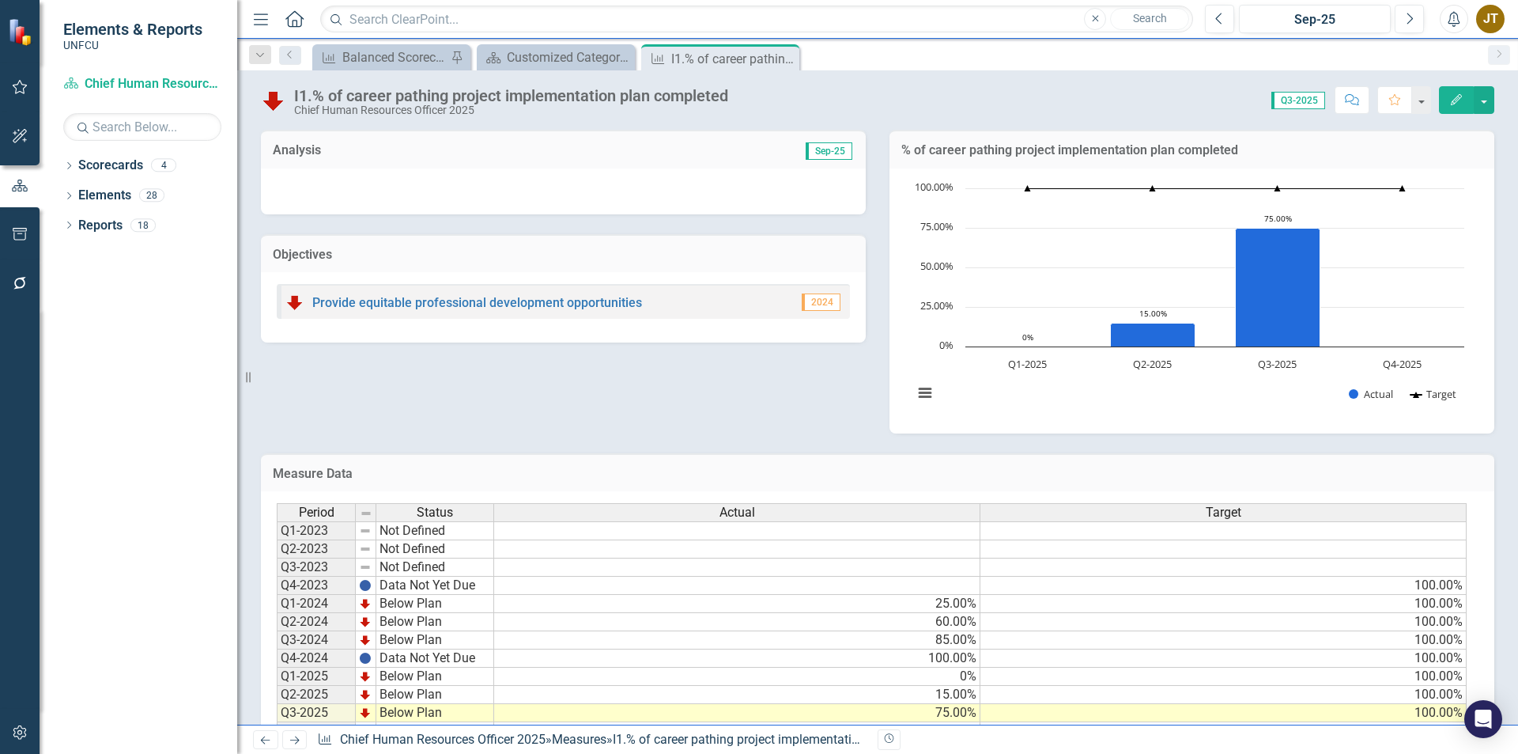
scroll to position [55, 0]
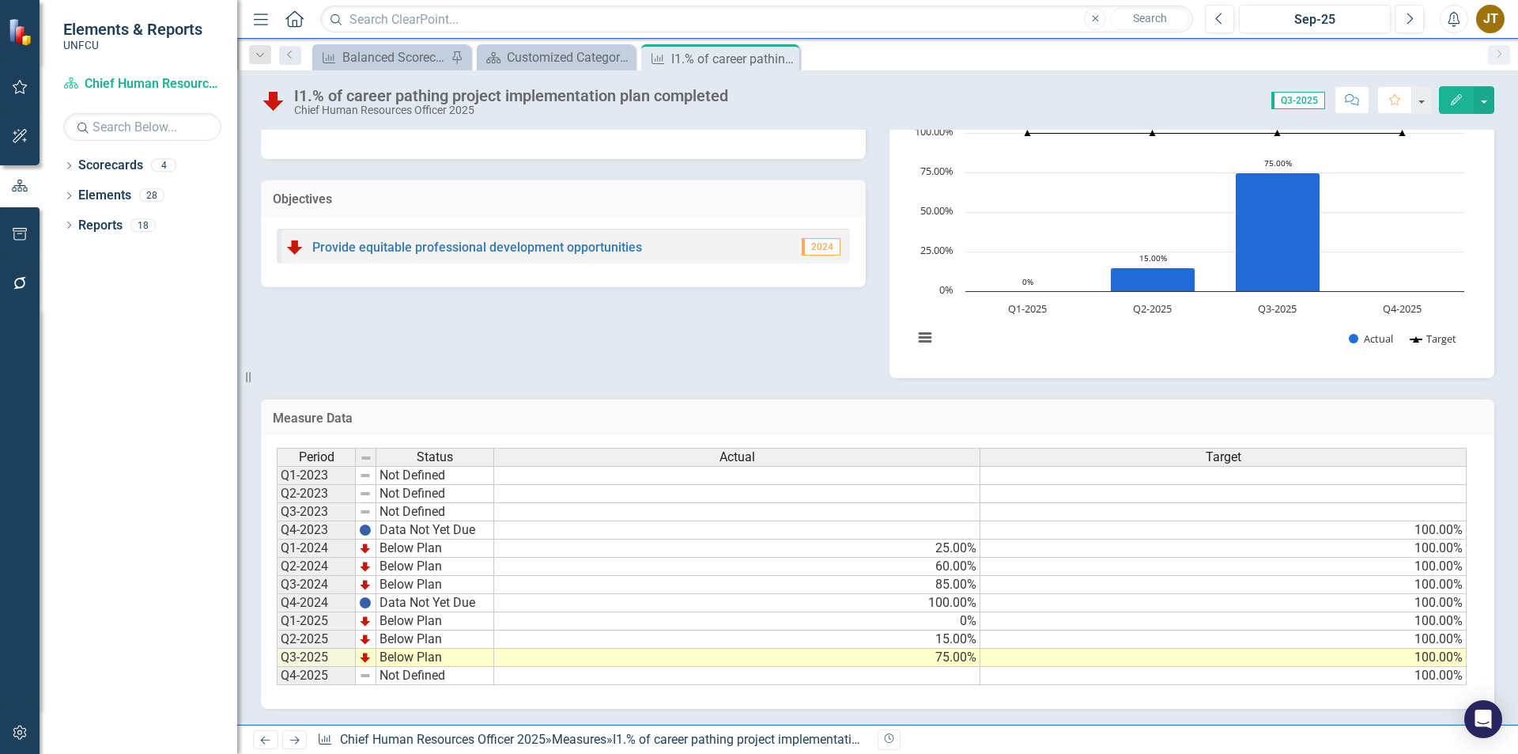
click at [946, 657] on td "75.00%" at bounding box center [737, 657] width 486 height 18
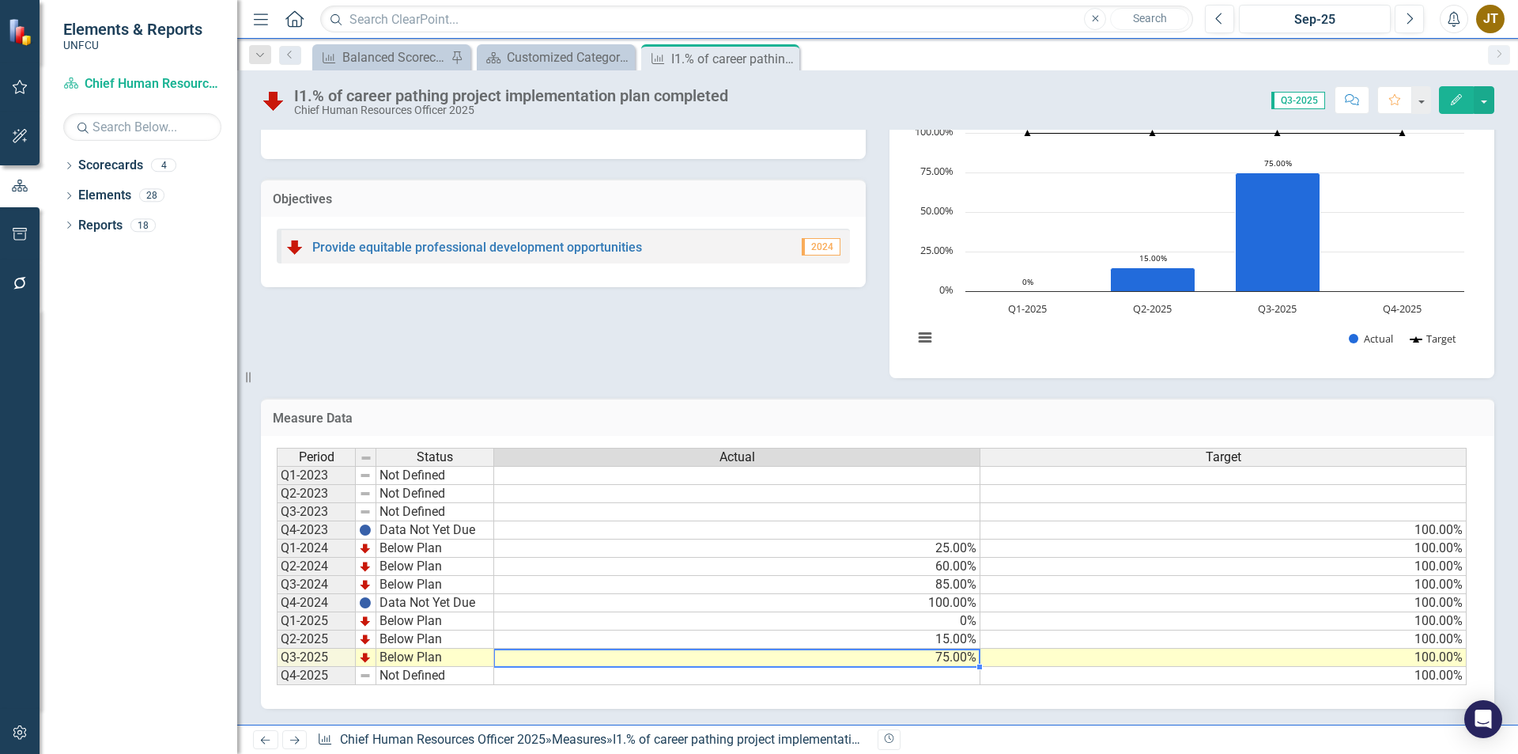
click at [946, 657] on td "75.00%" at bounding box center [737, 657] width 486 height 18
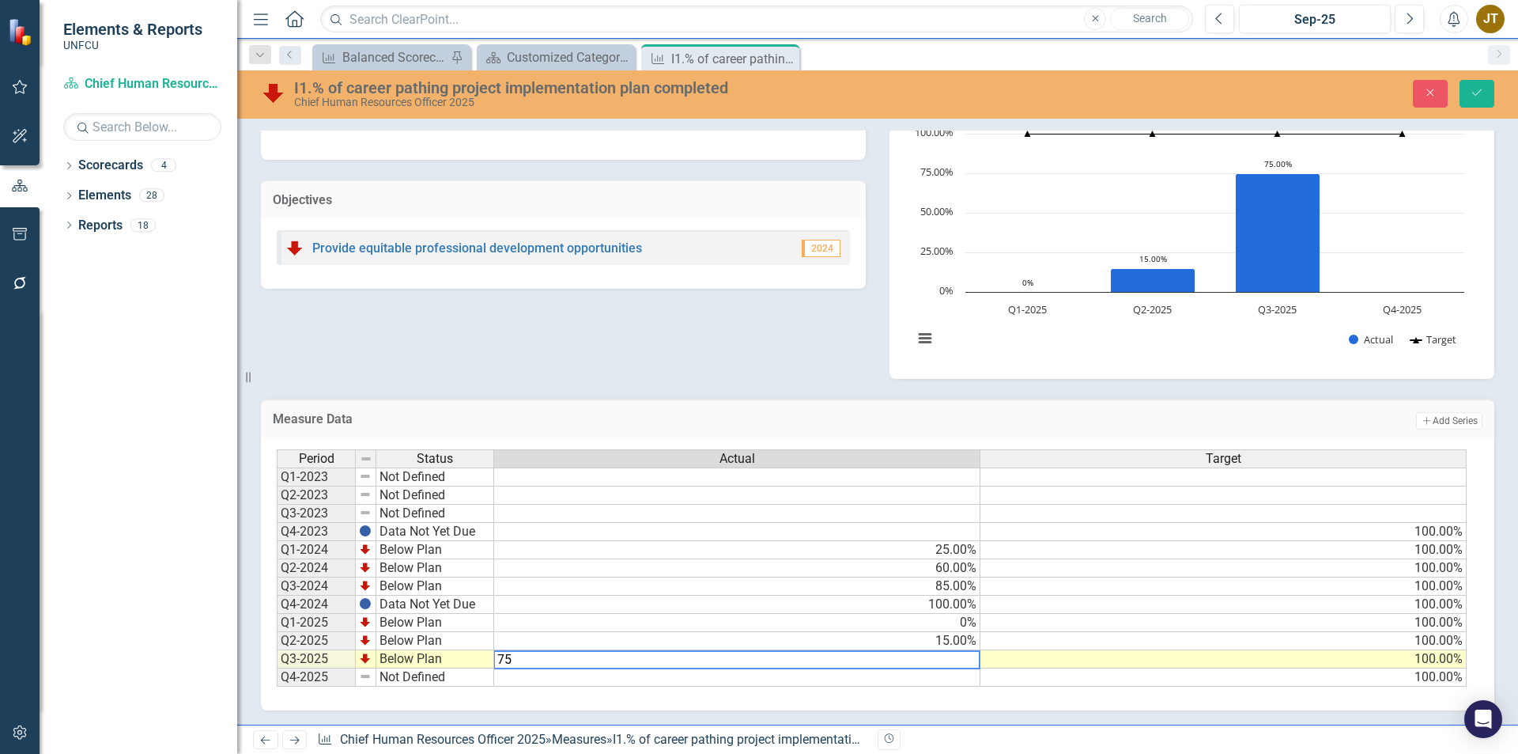
click at [946, 657] on textarea "75" at bounding box center [736, 659] width 487 height 19
type textarea "60"
click at [909, 678] on td at bounding box center [737, 677] width 486 height 18
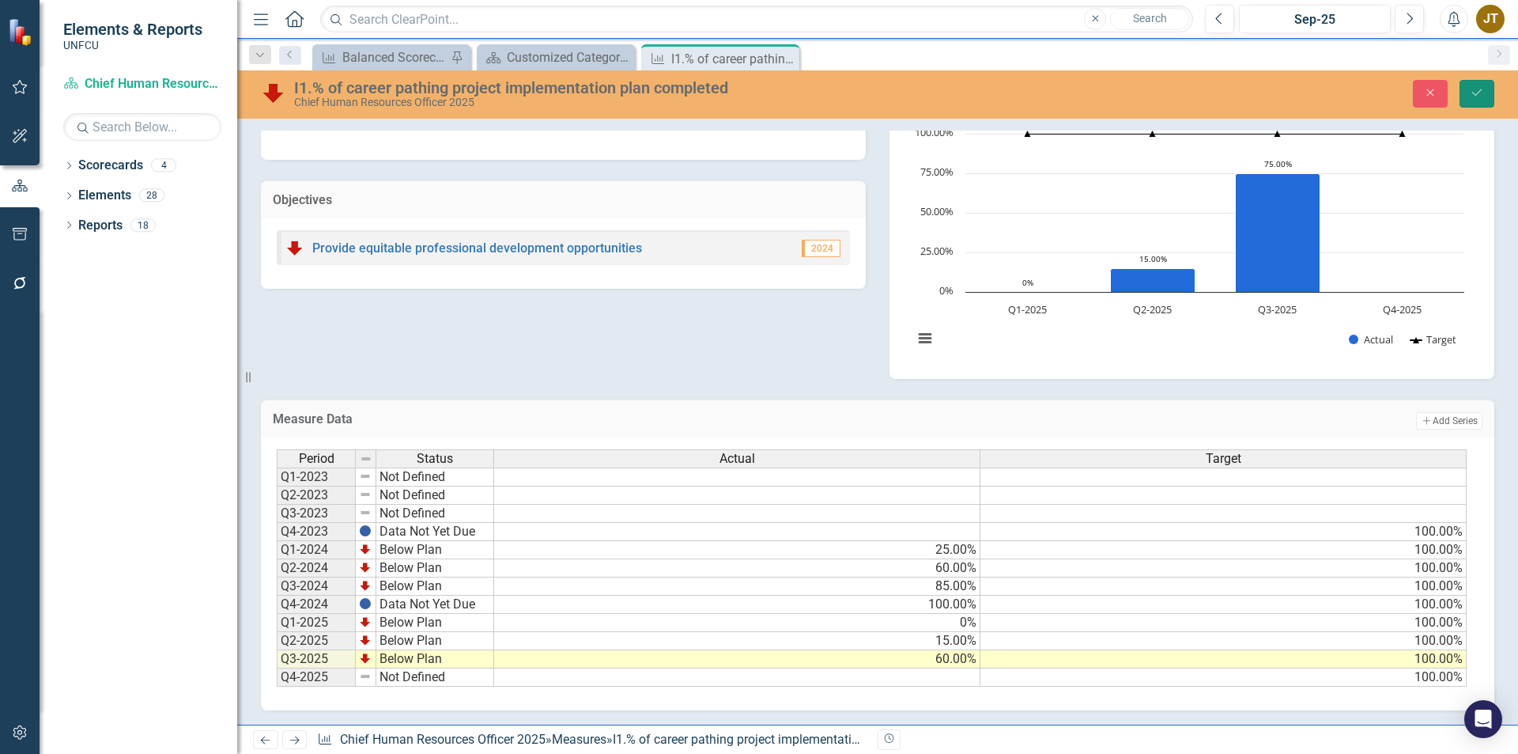
click at [1470, 90] on icon "Save" at bounding box center [1477, 92] width 14 height 11
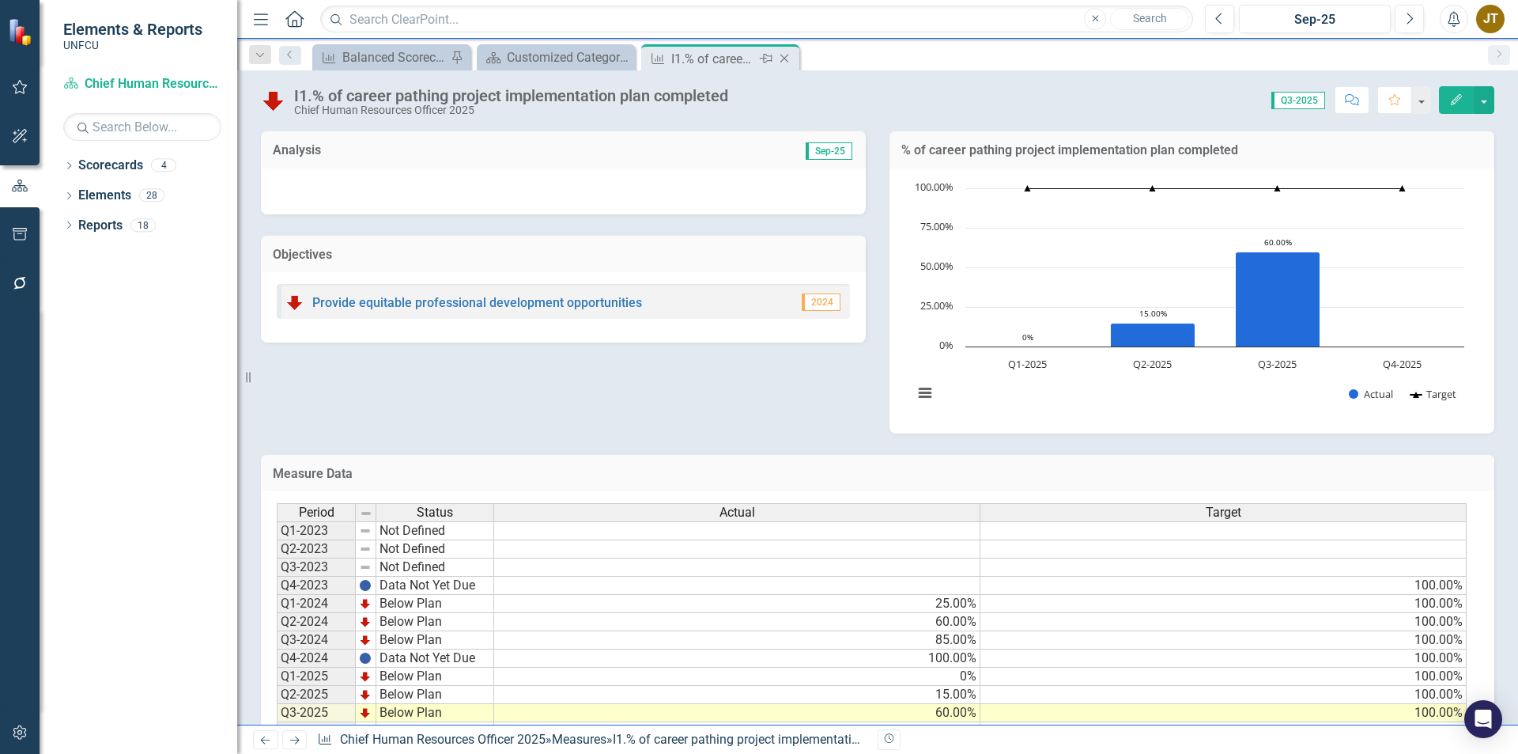
click at [785, 53] on icon "Close" at bounding box center [784, 58] width 16 height 13
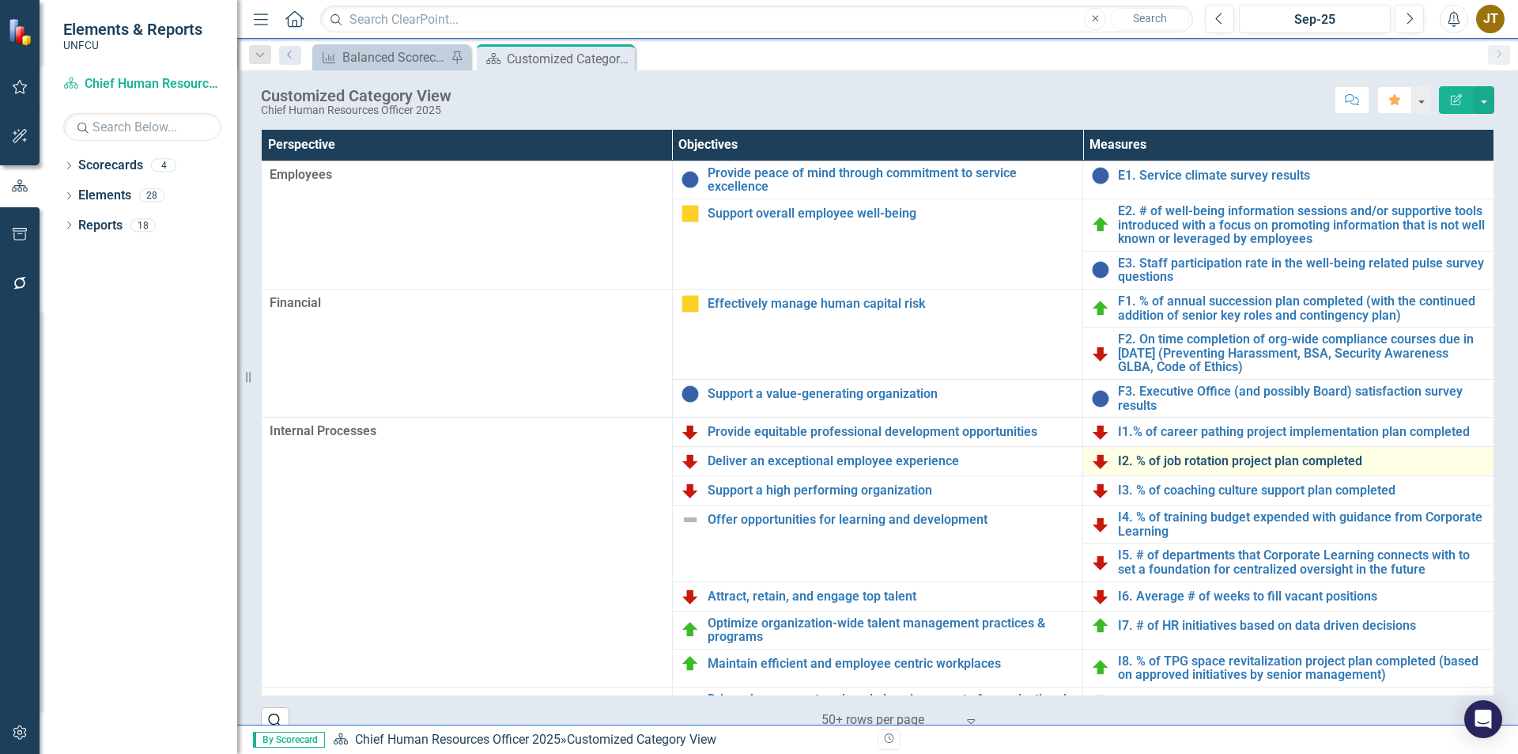
click at [1143, 460] on link "I2. % of job rotation project plan completed" at bounding box center [1302, 461] width 368 height 14
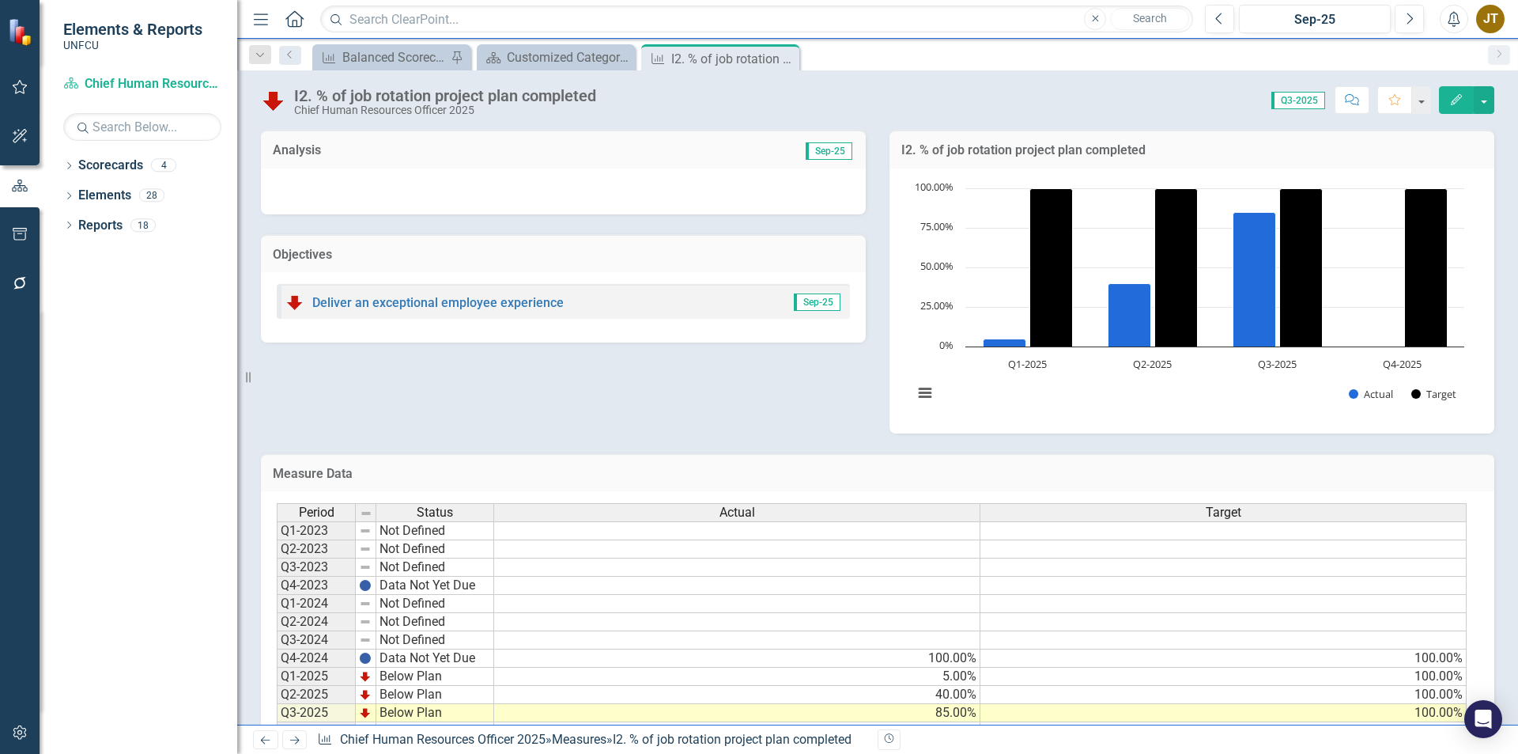
scroll to position [55, 0]
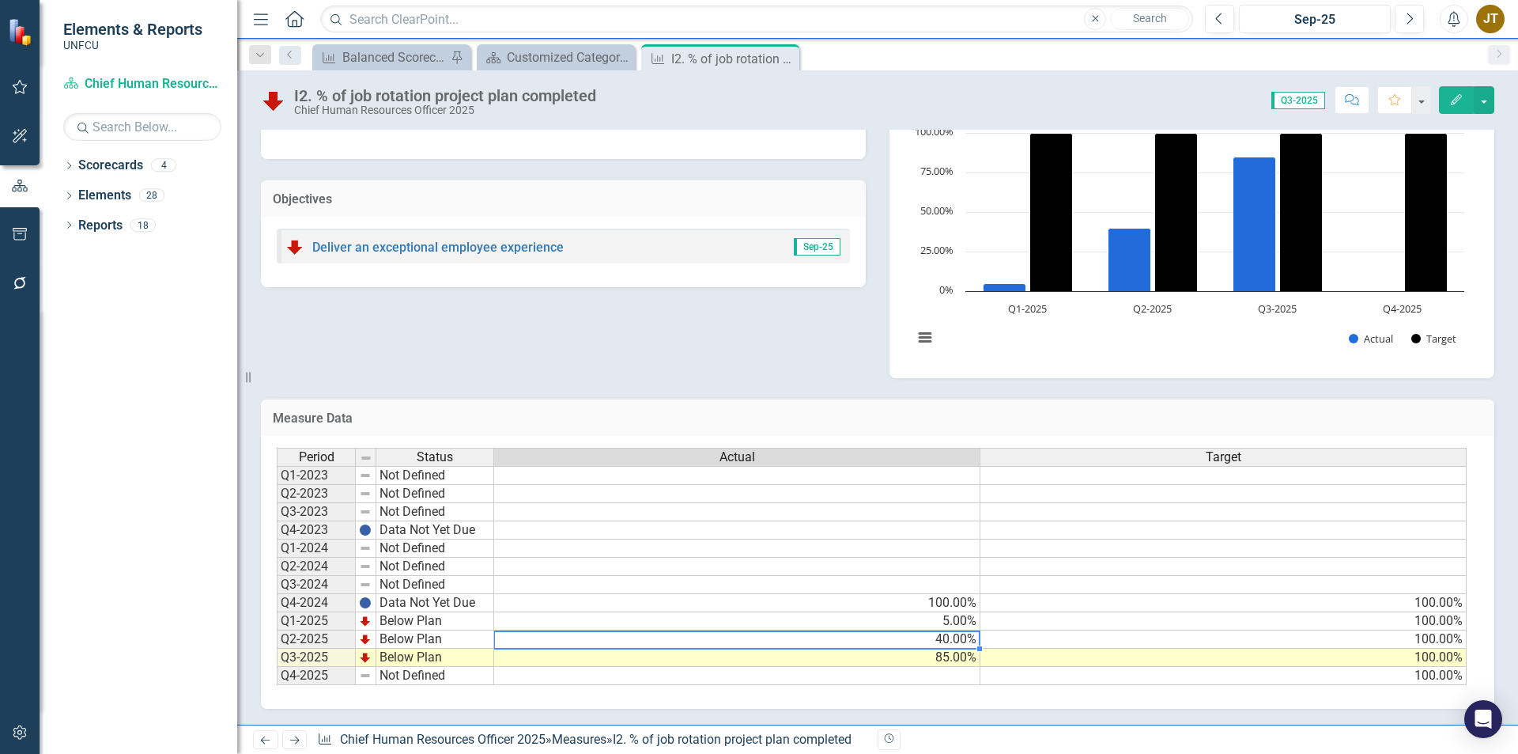
click at [958, 639] on td "40.00%" at bounding box center [737, 639] width 486 height 18
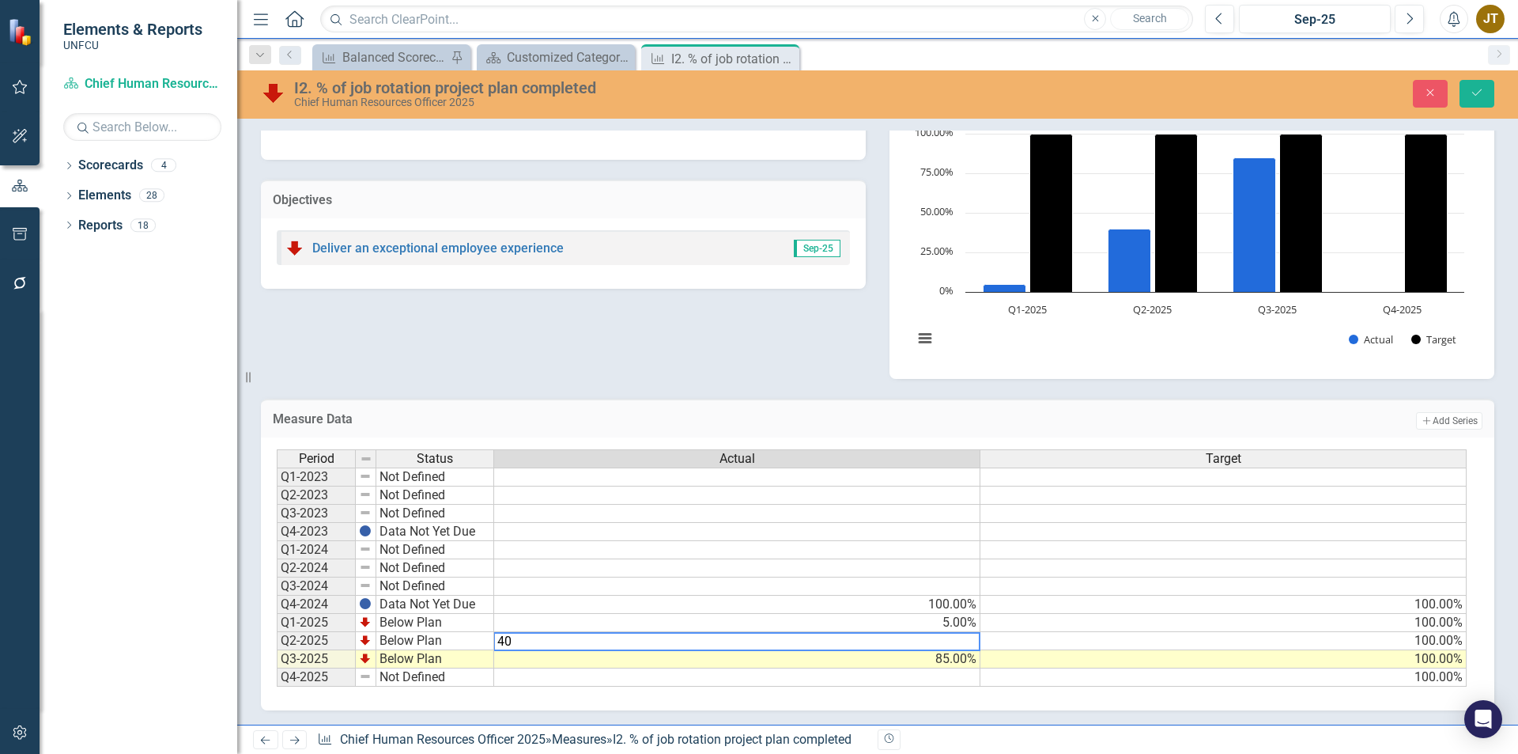
type textarea "4"
click at [957, 659] on td "85.00%" at bounding box center [737, 659] width 486 height 18
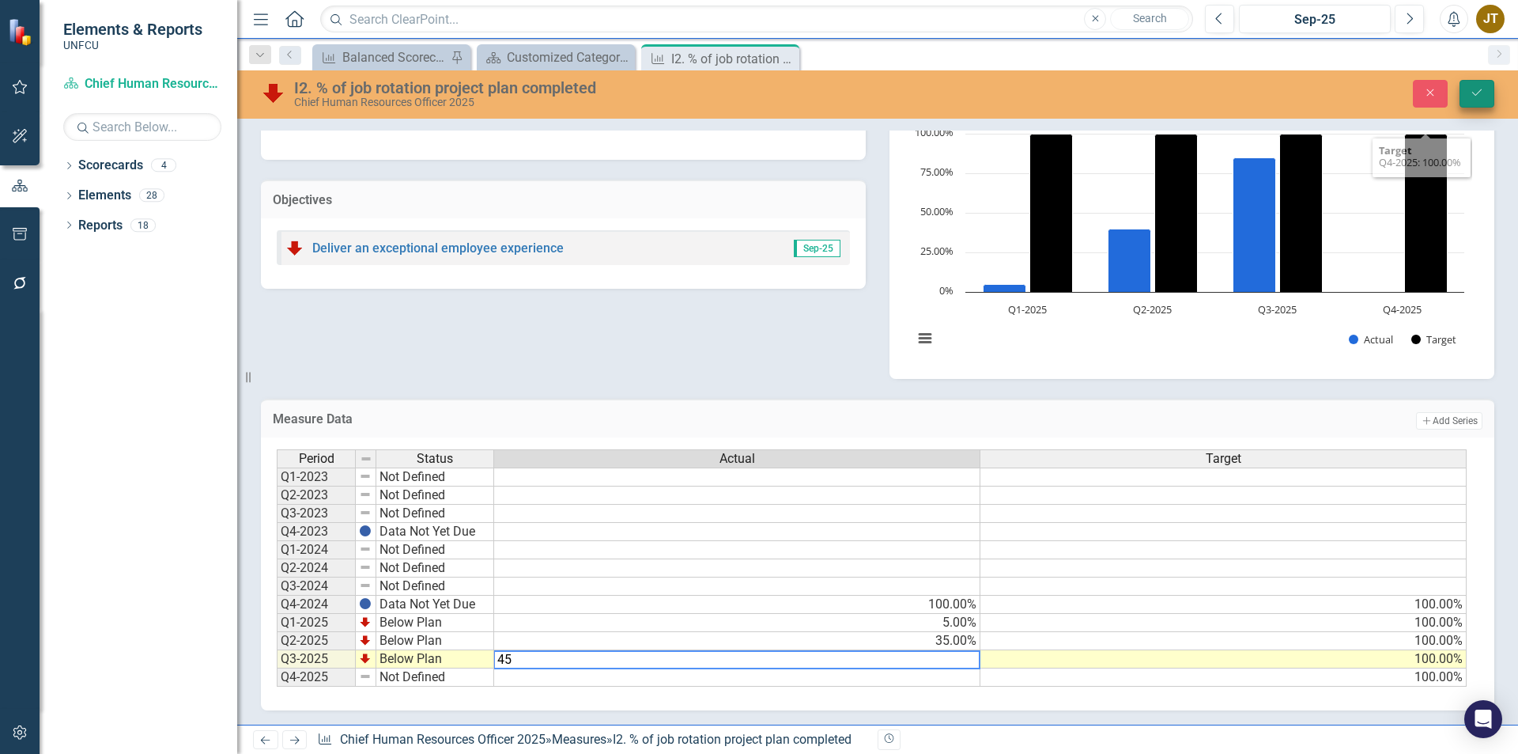
type textarea "45"
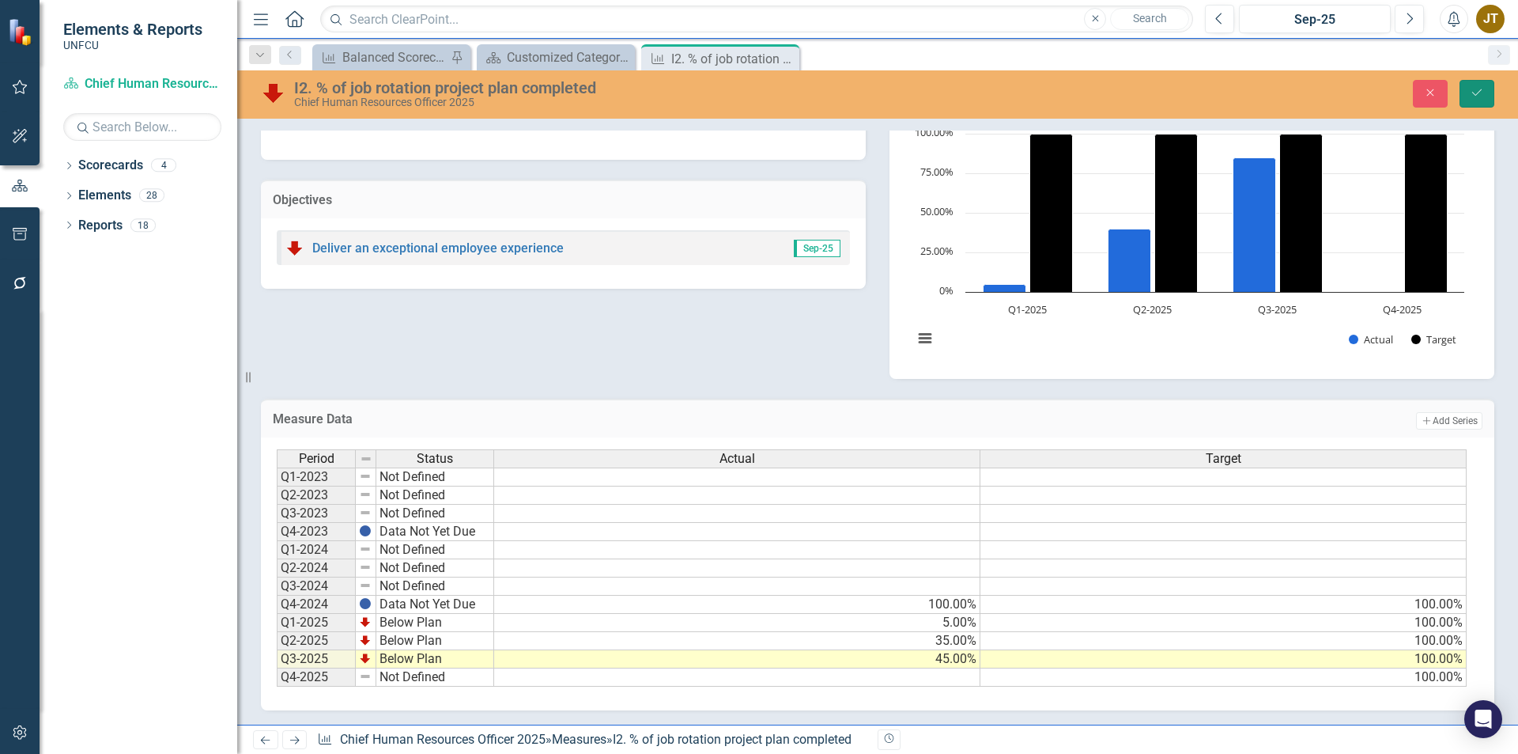
click at [1479, 89] on icon "Save" at bounding box center [1477, 92] width 14 height 11
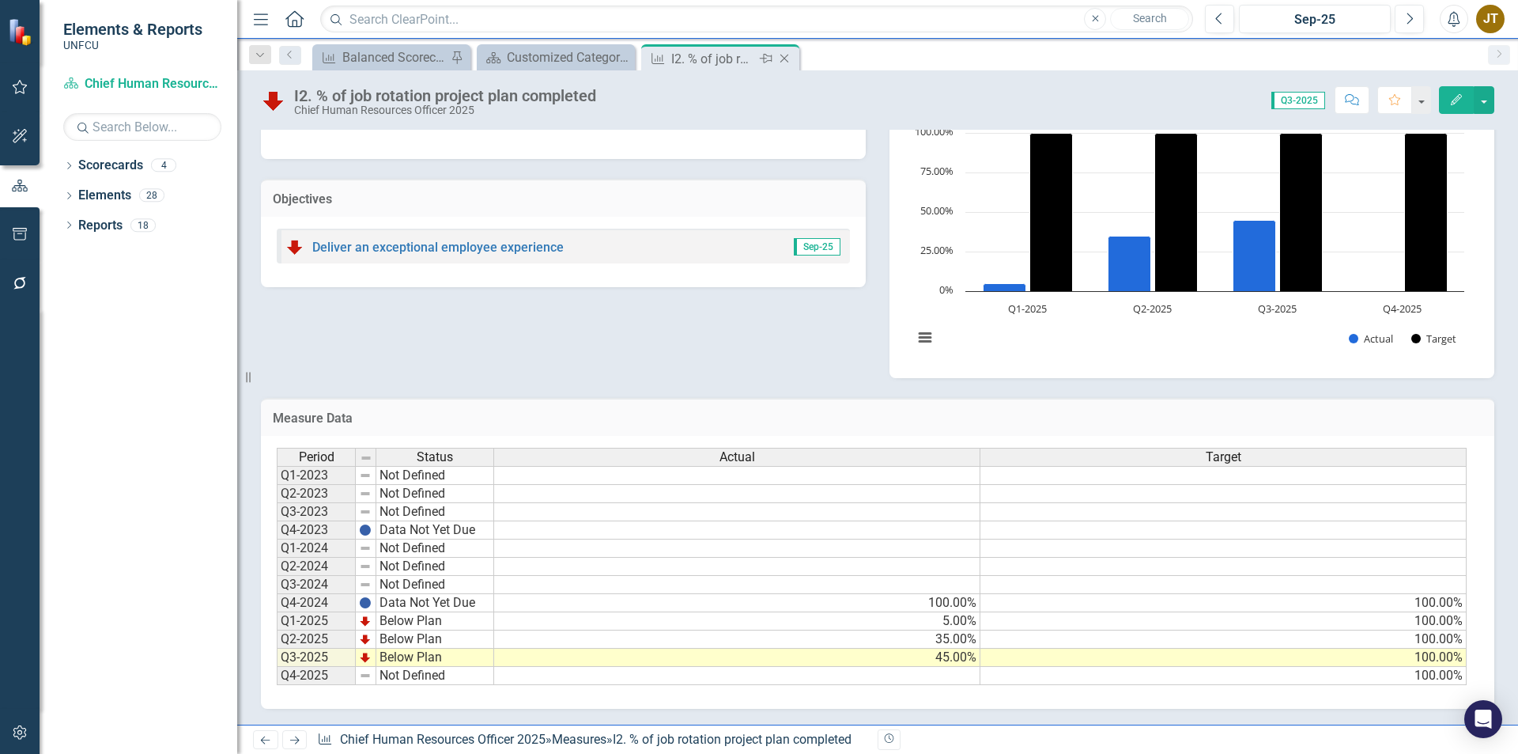
click at [783, 60] on icon at bounding box center [784, 59] width 9 height 9
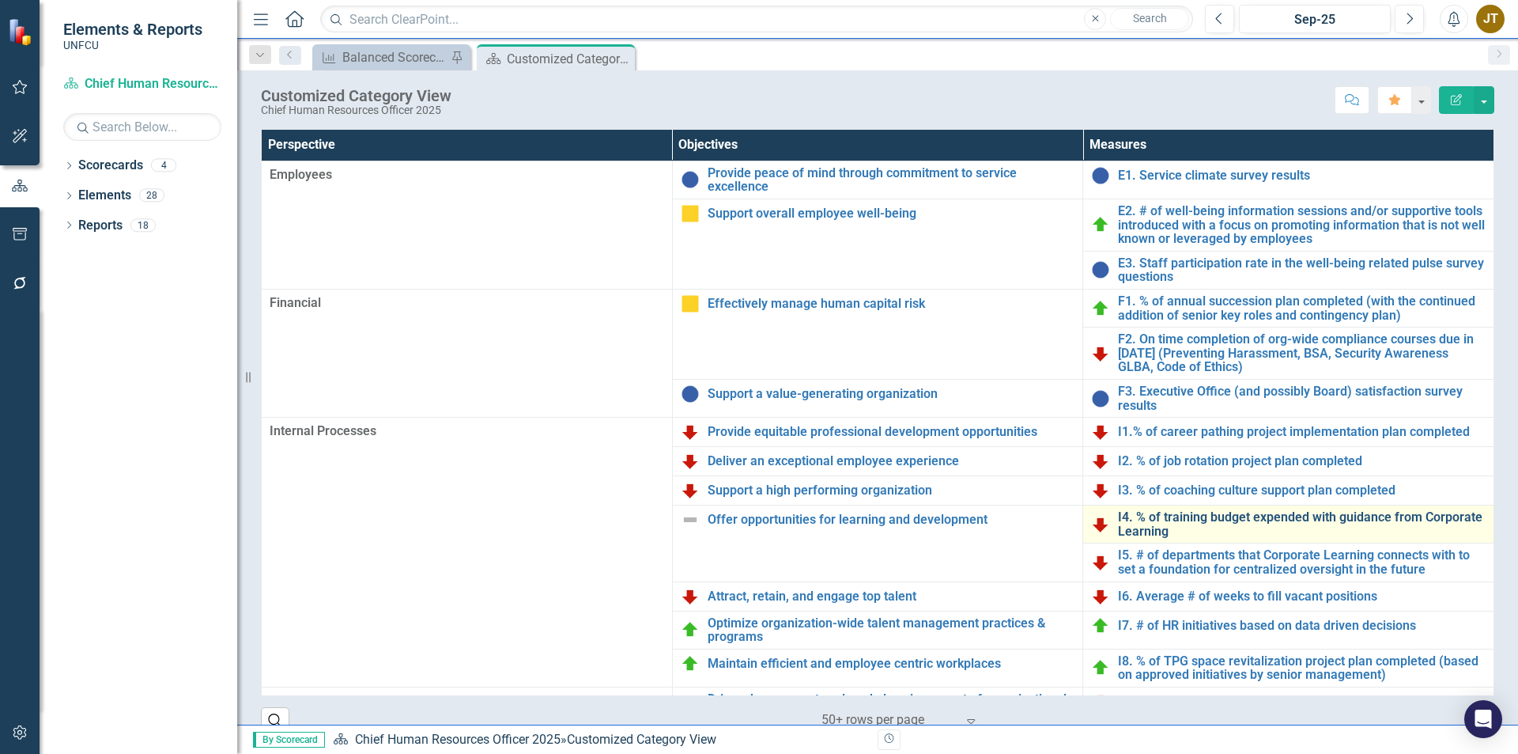
click at [1177, 526] on link "I4. % of training budget expended with guidance from Corporate Learning" at bounding box center [1302, 524] width 368 height 28
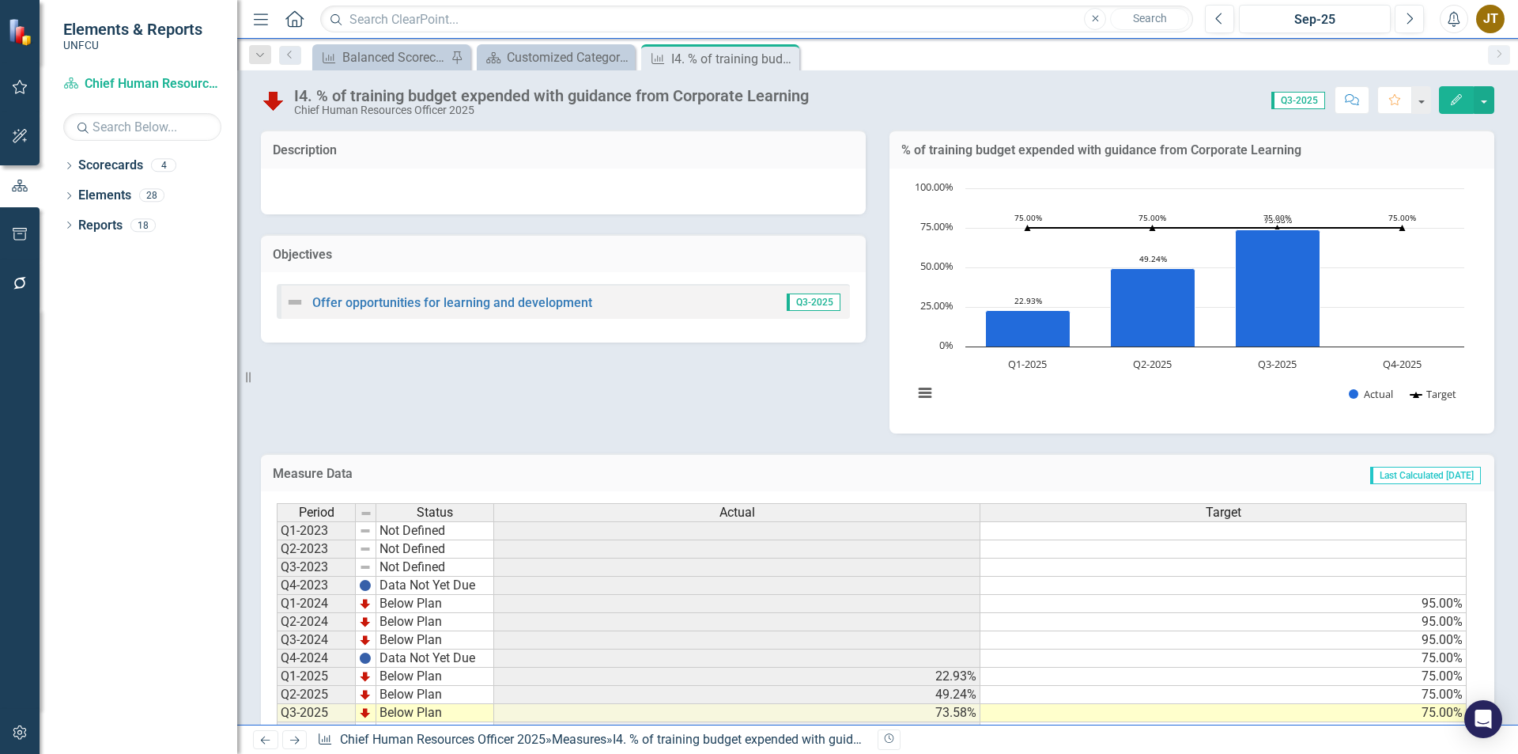
scroll to position [55, 0]
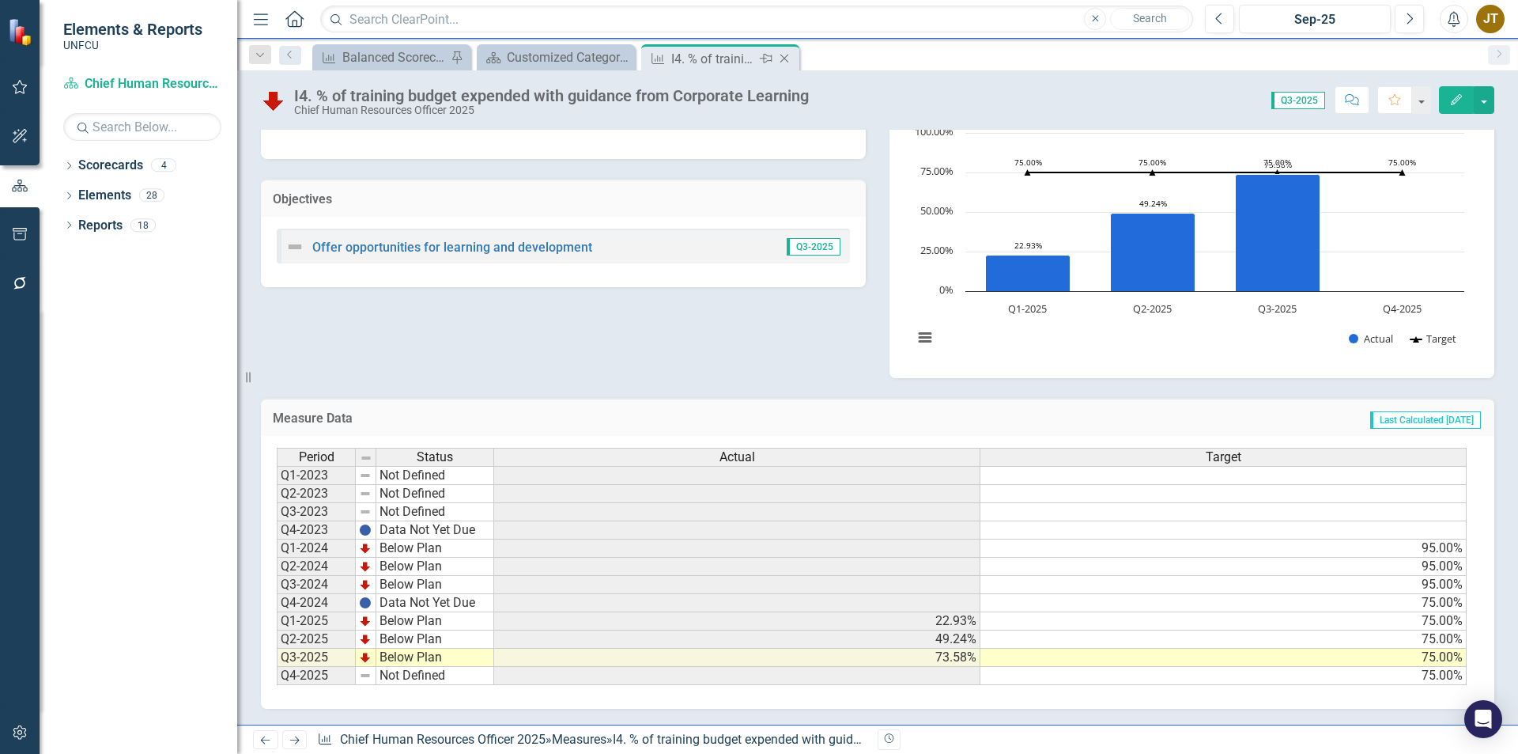
click at [786, 57] on icon "Close" at bounding box center [784, 58] width 16 height 13
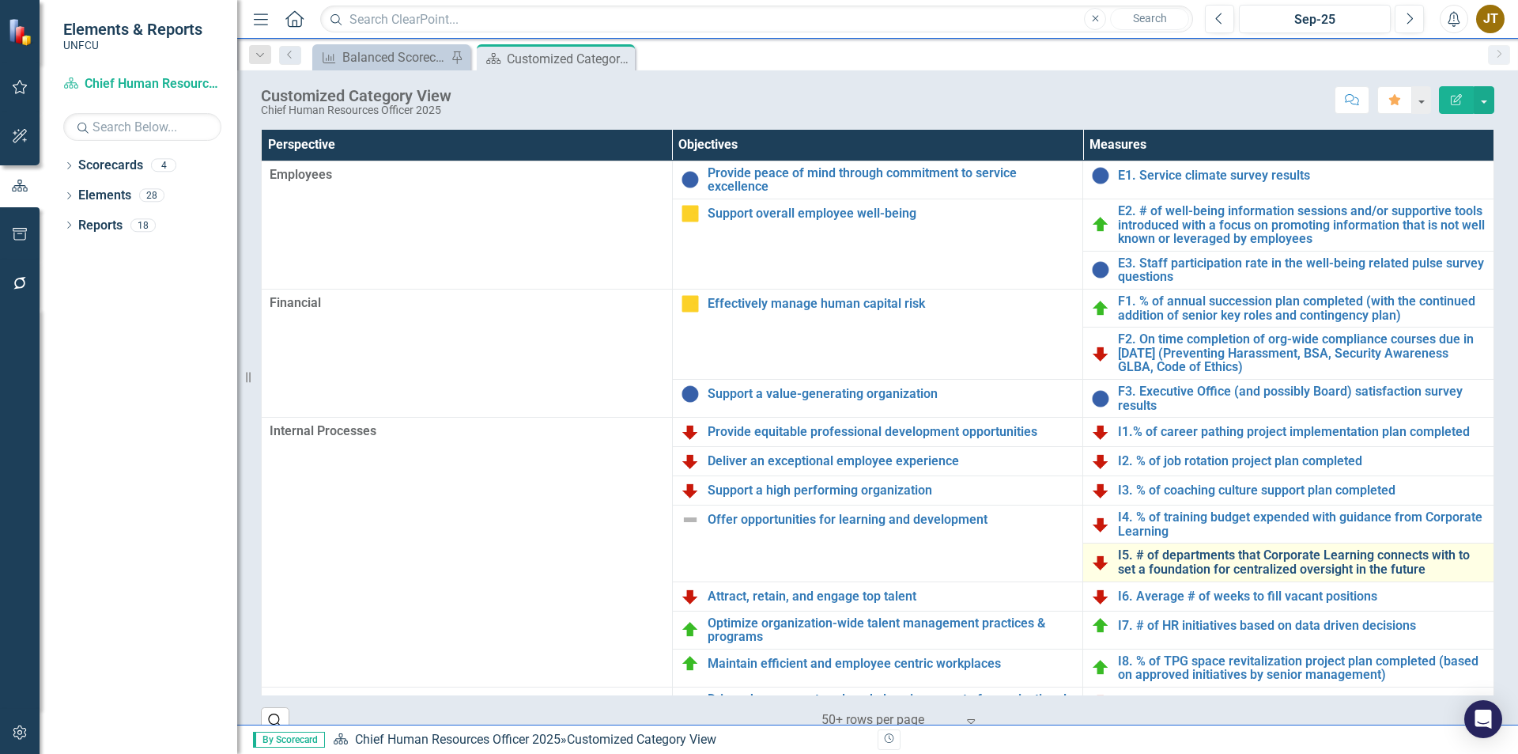
click at [1202, 561] on link "I5. # of departments that Corporate Learning connects with to set a foundation …" at bounding box center [1302, 562] width 368 height 28
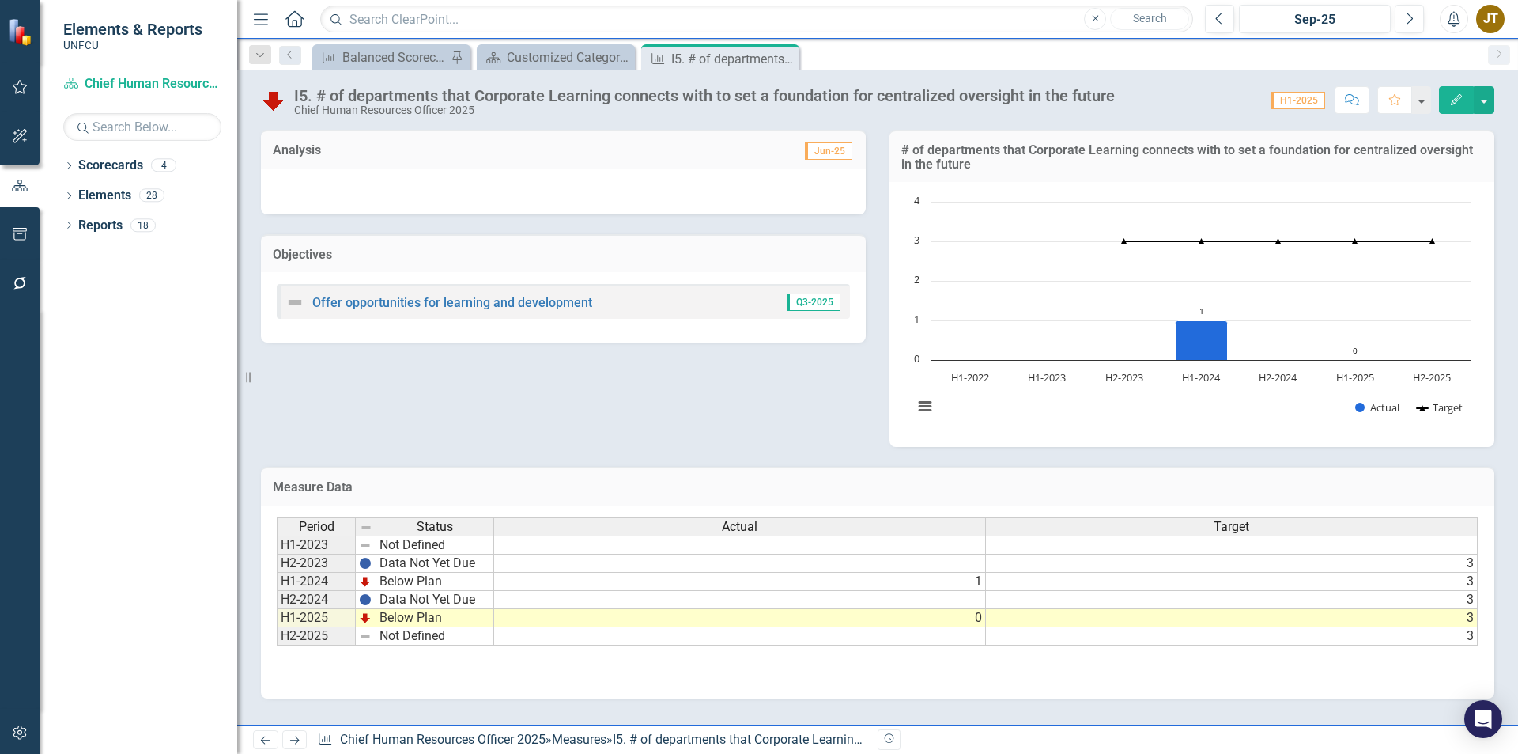
click at [277, 644] on div "Period Status Actual Target H1-2023 Not Defined H2-2023 Data Not Yet Due 3 H1-2…" at bounding box center [277, 581] width 0 height 128
click at [784, 58] on icon at bounding box center [784, 59] width 9 height 9
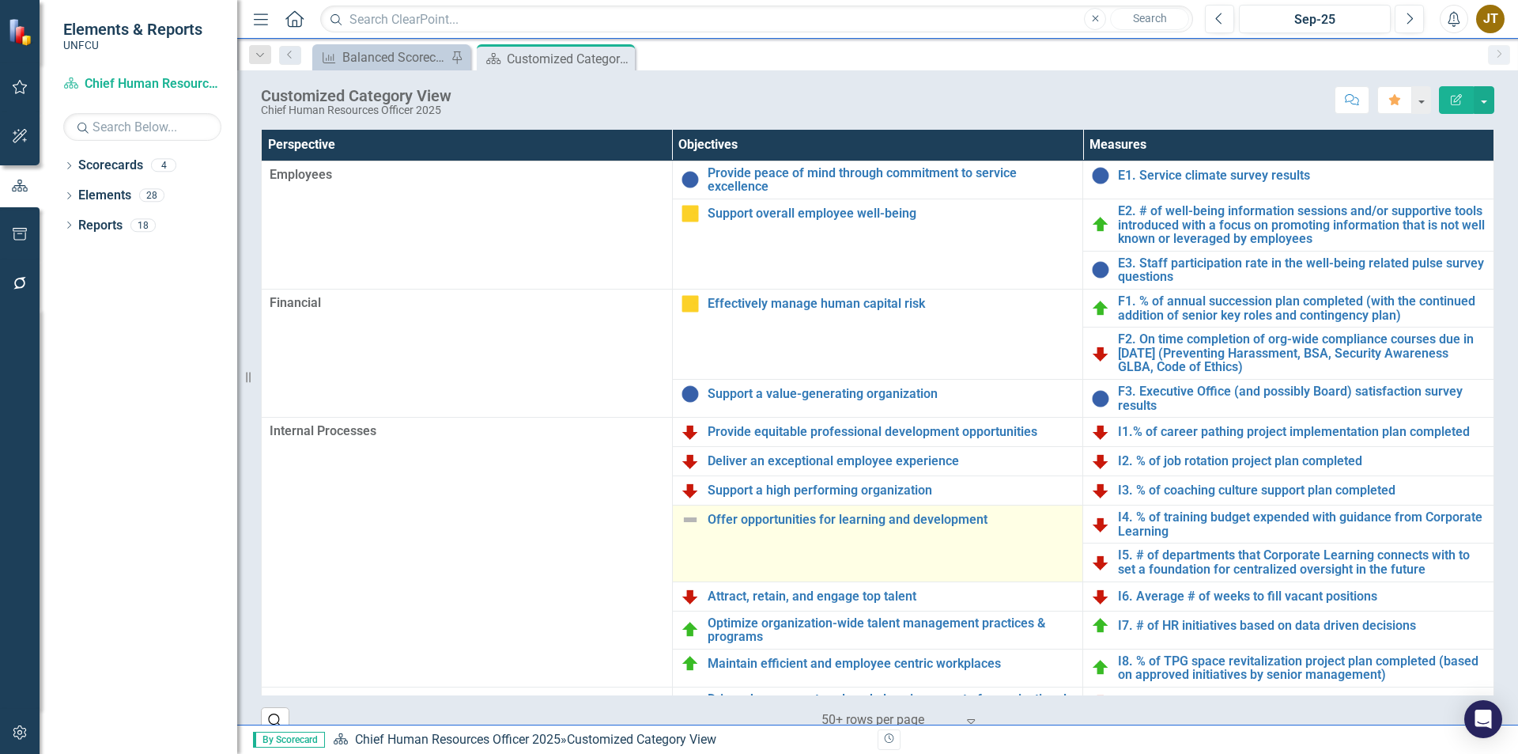
click at [697, 522] on img at bounding box center [690, 519] width 19 height 19
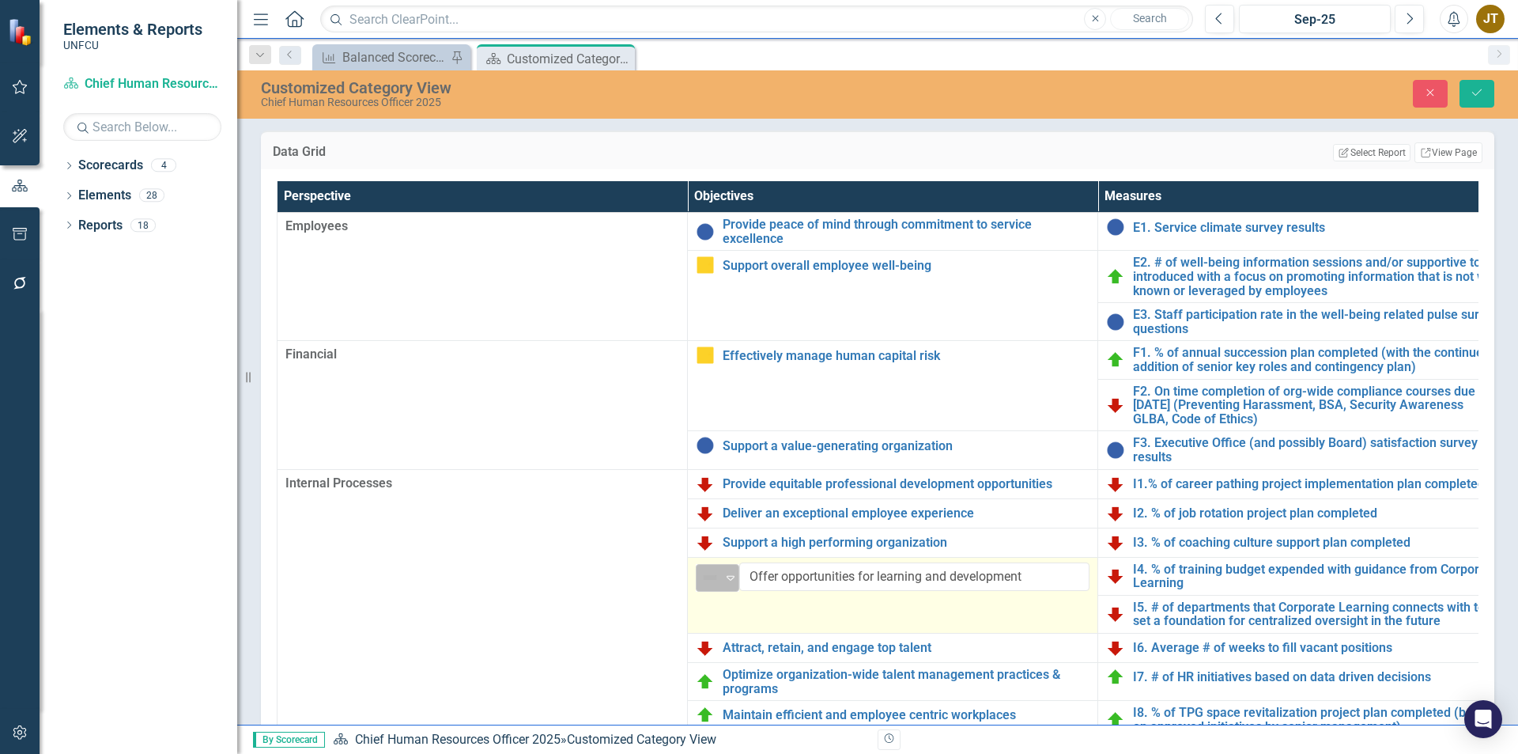
click at [713, 580] on img at bounding box center [710, 577] width 19 height 19
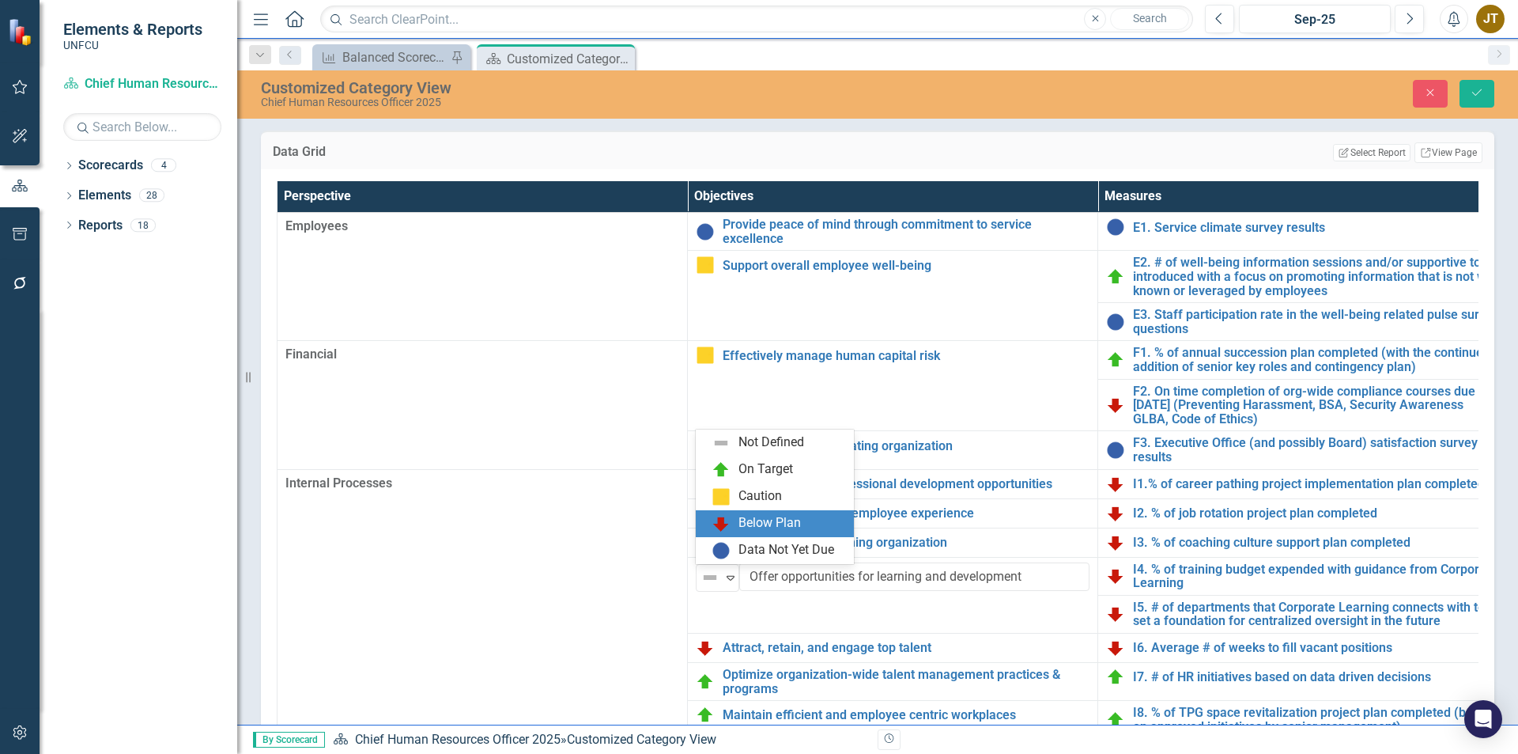
click at [745, 519] on div "Below Plan" at bounding box center [769, 523] width 62 height 18
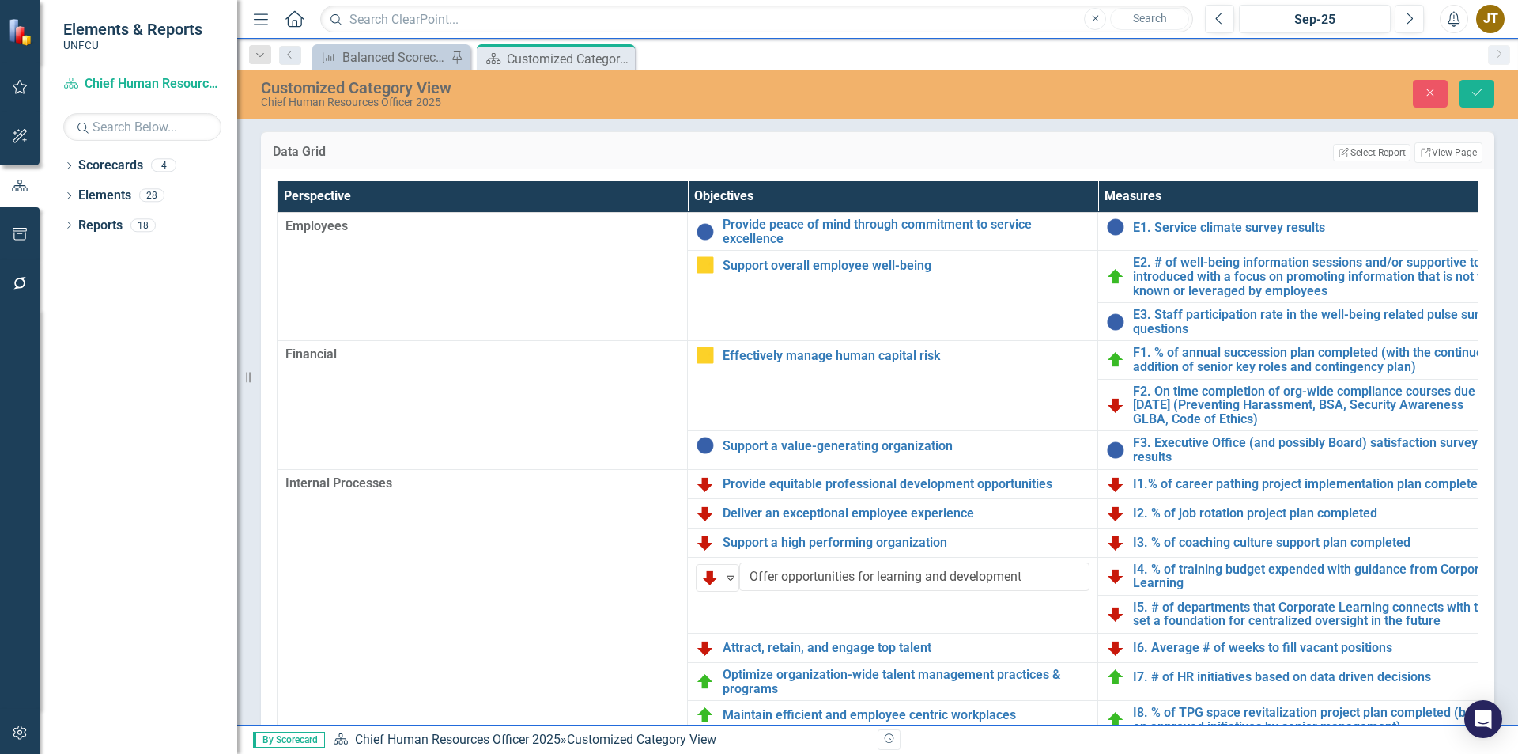
click at [1497, 89] on div "Close Save" at bounding box center [1251, 94] width 510 height 28
click at [1479, 96] on icon "Save" at bounding box center [1477, 92] width 14 height 11
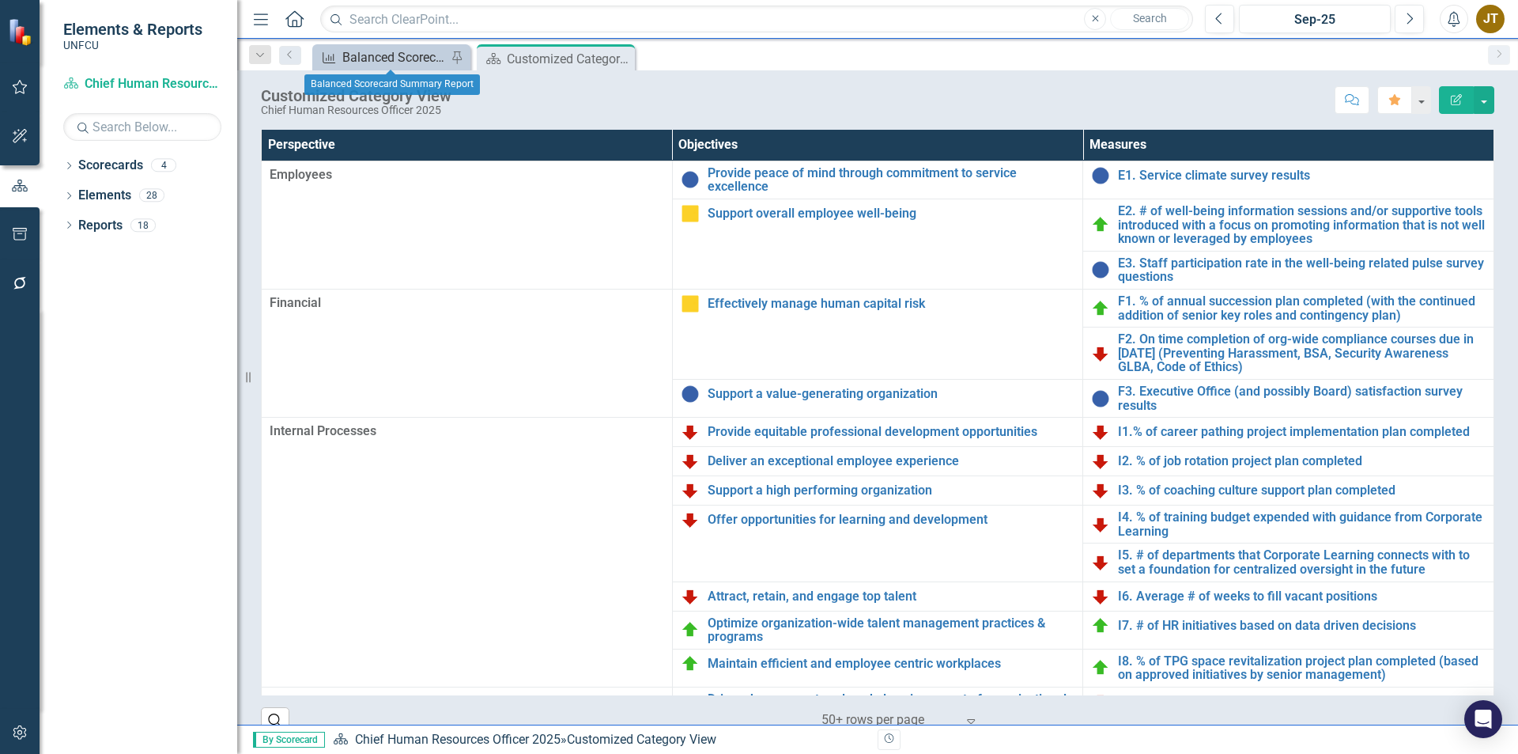
click at [376, 62] on div "Balanced Scorecard Summary Report" at bounding box center [394, 57] width 104 height 20
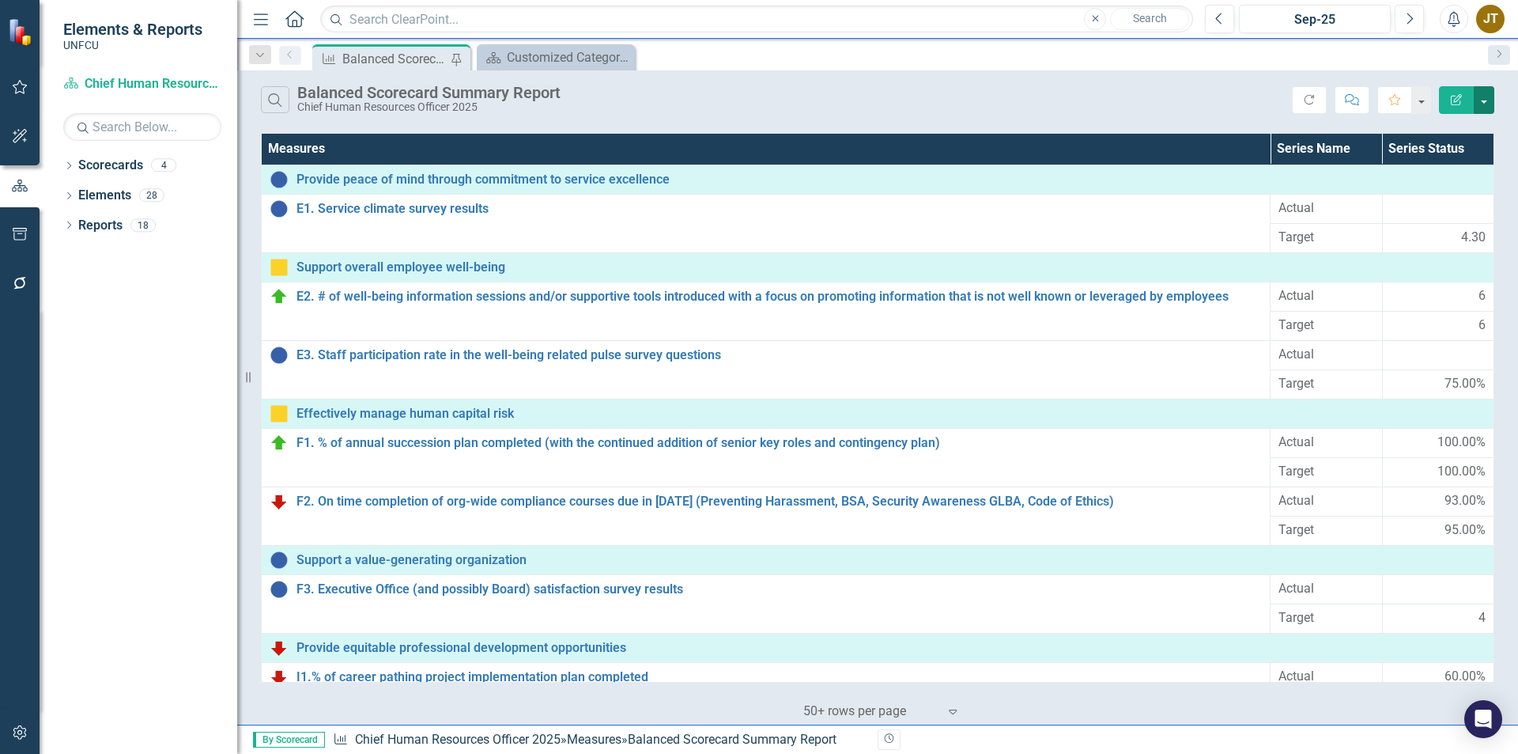
click at [1486, 99] on button "button" at bounding box center [1484, 100] width 21 height 28
click at [1466, 165] on link "PDF Export to PDF" at bounding box center [1431, 160] width 125 height 29
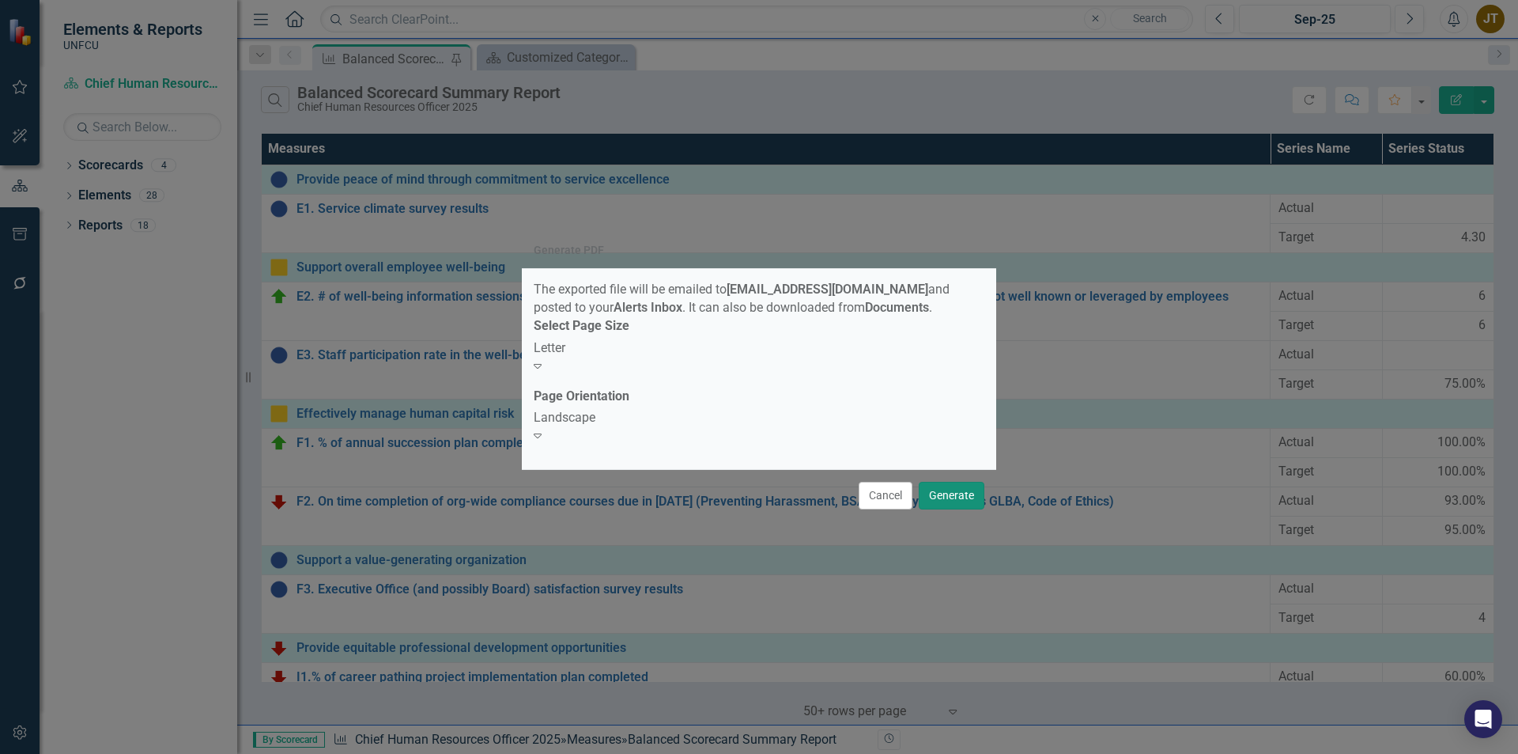
click at [955, 482] on button "Generate" at bounding box center [952, 496] width 66 height 28
